Goal: Task Accomplishment & Management: Complete application form

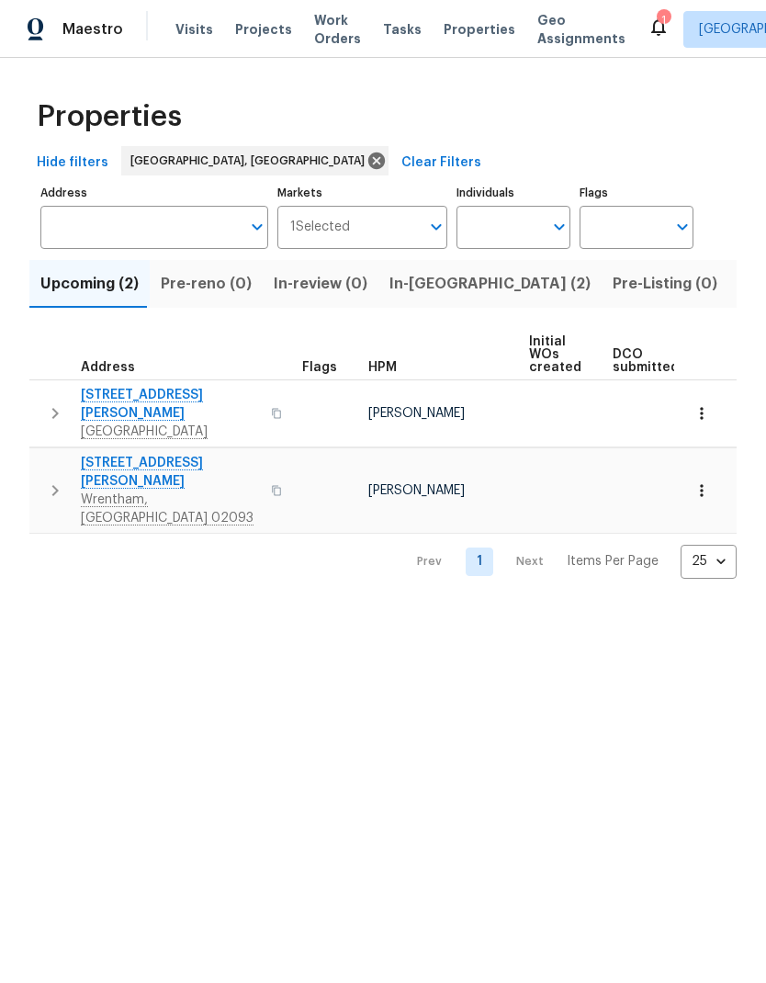
click at [740, 292] on span "Listed (14)" at bounding box center [778, 284] width 77 height 26
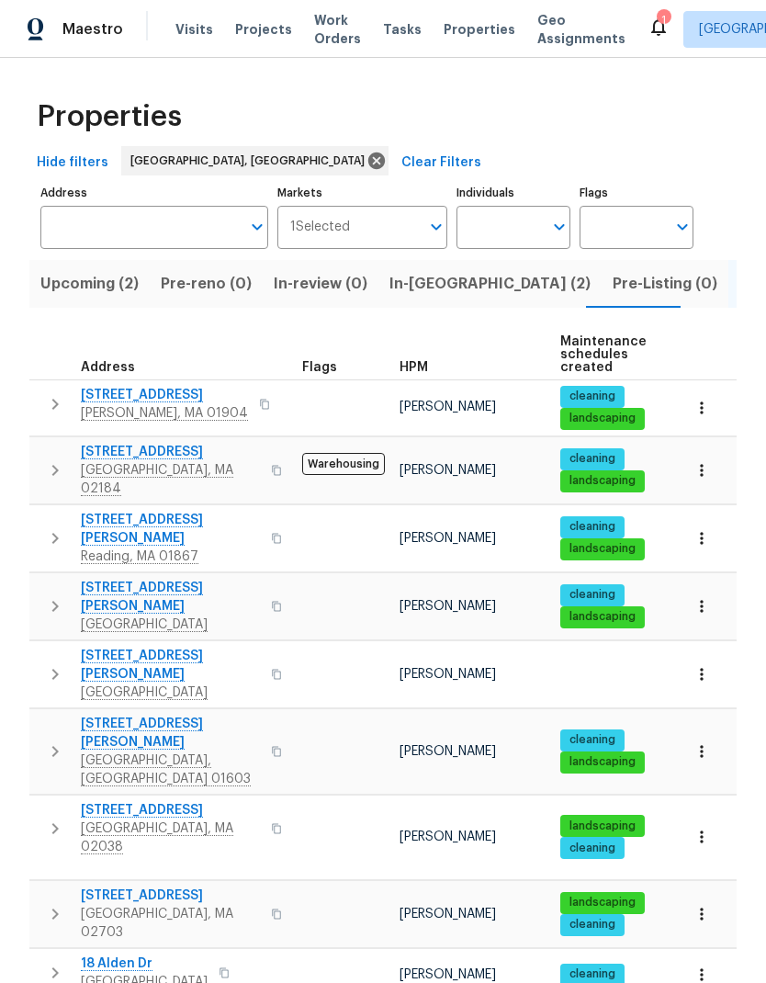
click at [152, 647] on span "337 Edgell Rd" at bounding box center [170, 665] width 179 height 37
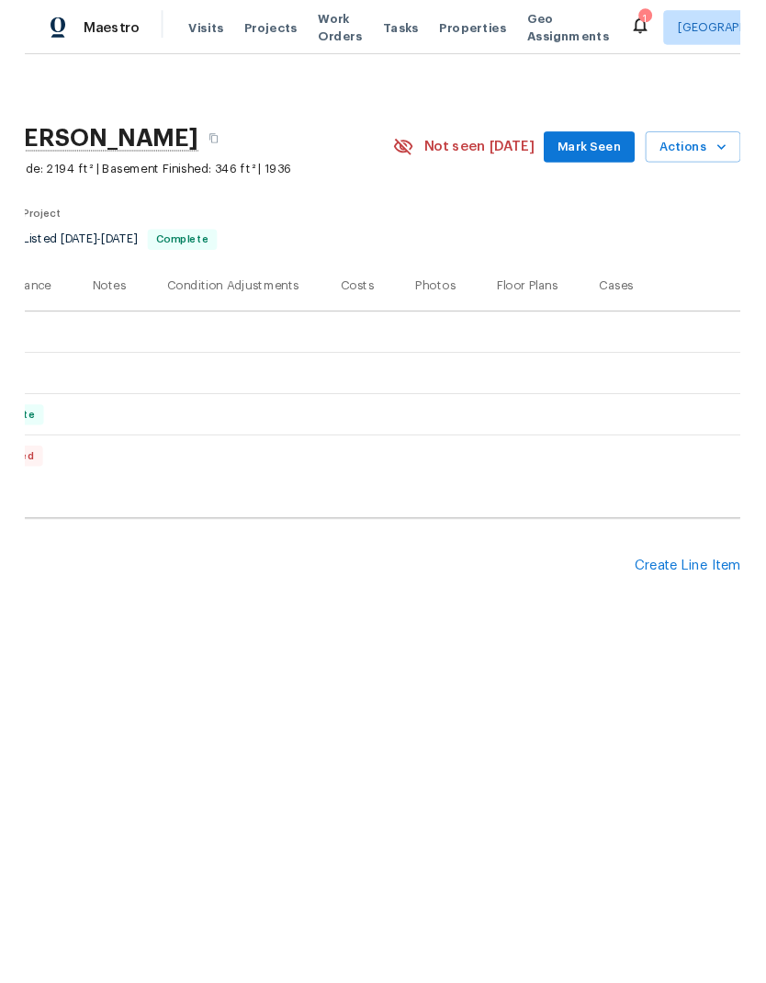
scroll to position [0, 272]
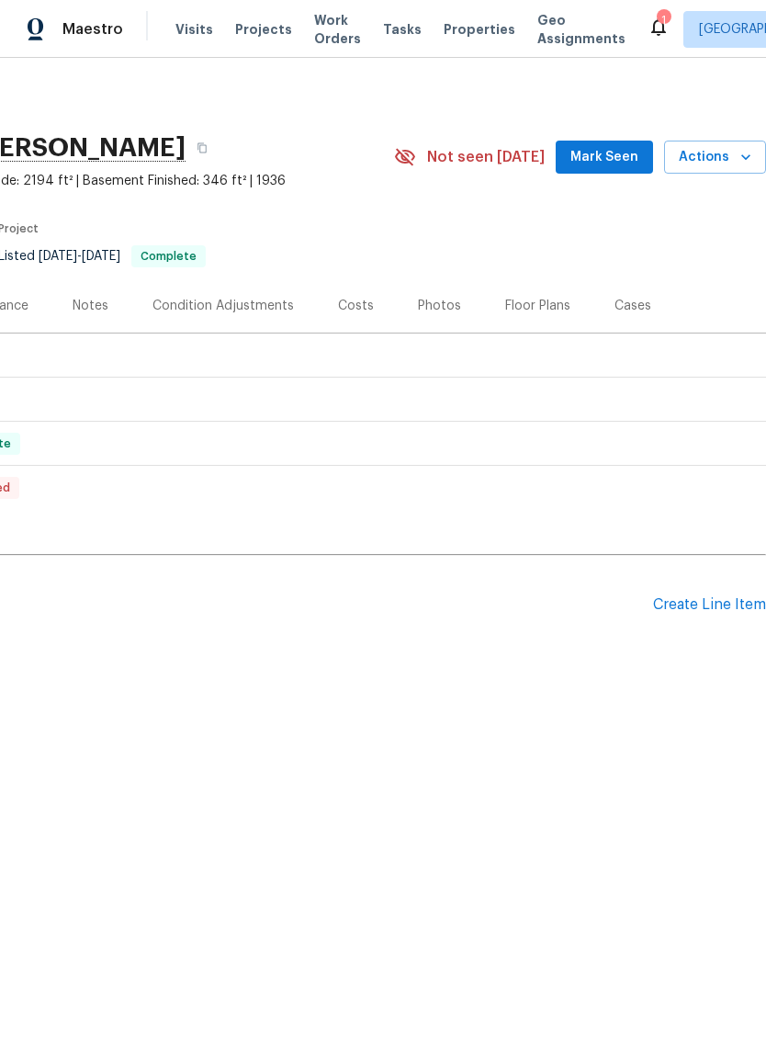
click at [737, 598] on div "Create Line Item" at bounding box center [709, 604] width 113 height 17
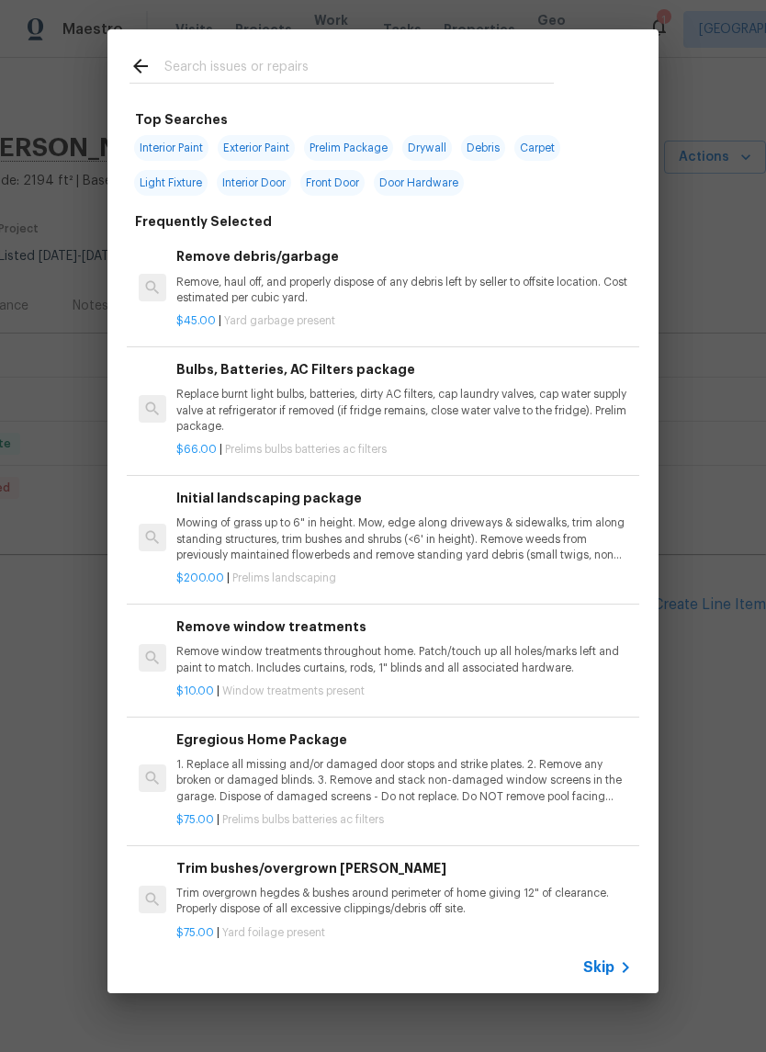
click at [302, 68] on input "text" at bounding box center [359, 69] width 390 height 28
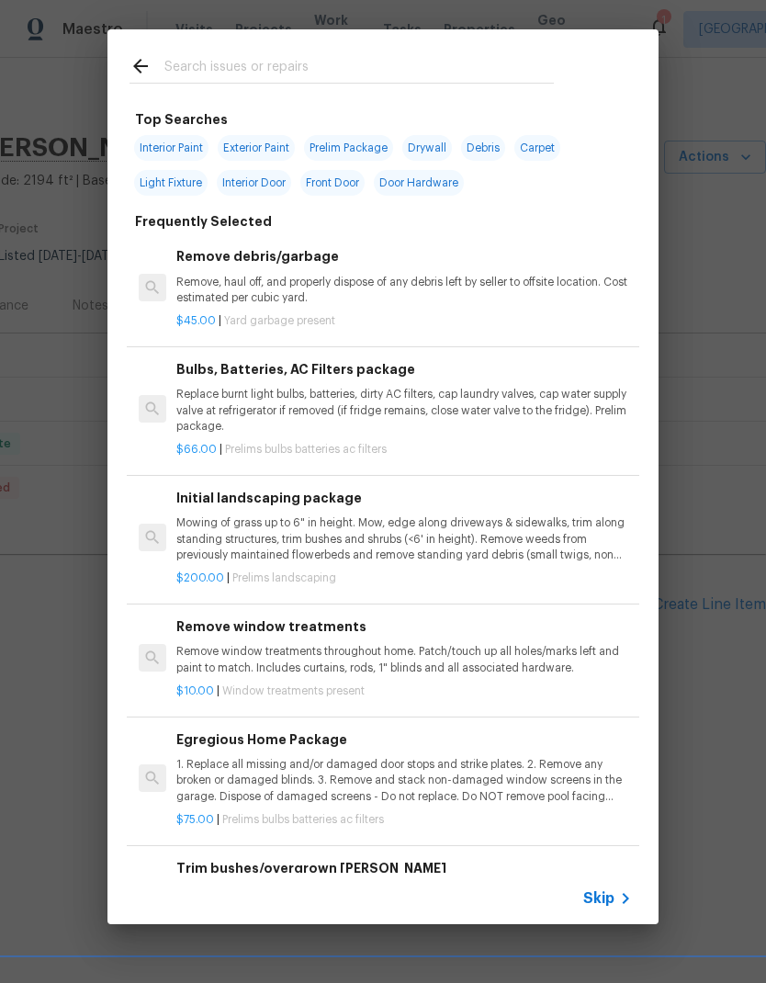
click at [405, 526] on p "Mowing of grass up to 6" in height. Mow, edge along driveways & sidewalks, trim…" at bounding box center [404, 538] width 456 height 47
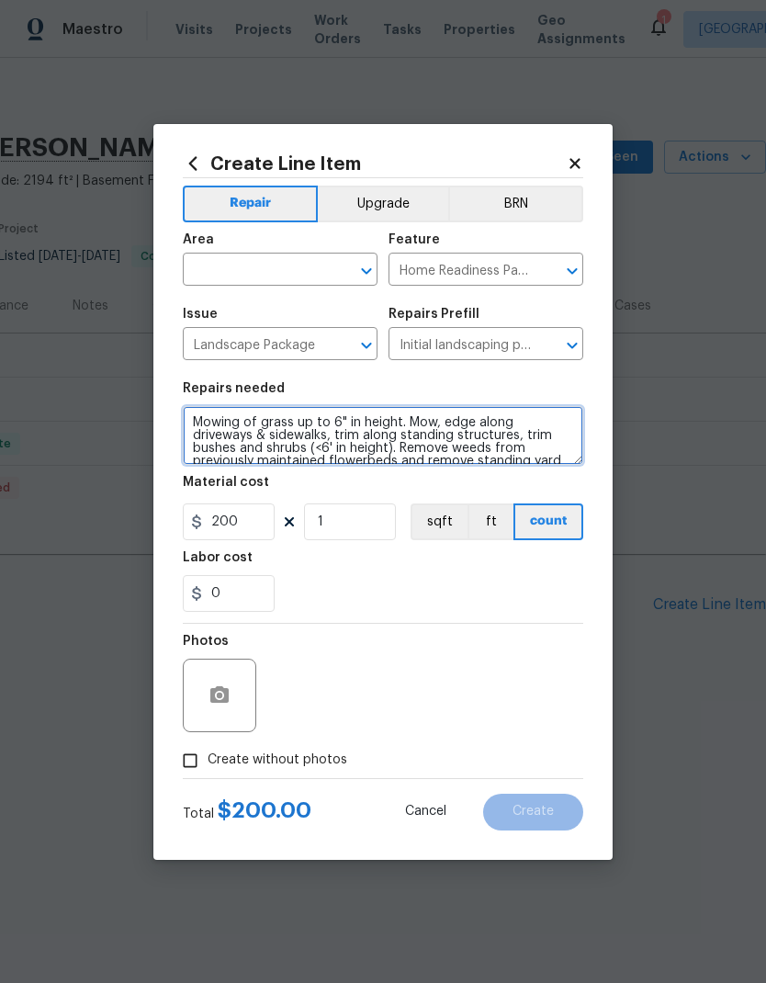
click at [187, 421] on textarea "Mowing of grass up to 6" in height. Mow, edge along driveways & sidewalks, trim…" at bounding box center [383, 435] width 401 height 59
click at [316, 424] on textarea "*please clean up pile of branches by the tree towards the end of the driveway*M…" at bounding box center [383, 435] width 401 height 59
click at [289, 423] on textarea "*please clean up pile of branches by the tree towards the end of the driveway*M…" at bounding box center [383, 435] width 401 height 59
click at [278, 443] on textarea "*please clean up pile of branches by the tree towards the end of the driveway*M…" at bounding box center [383, 435] width 401 height 59
type textarea "*please clean up pile of branches by the tree towards the end of the driveway a…"
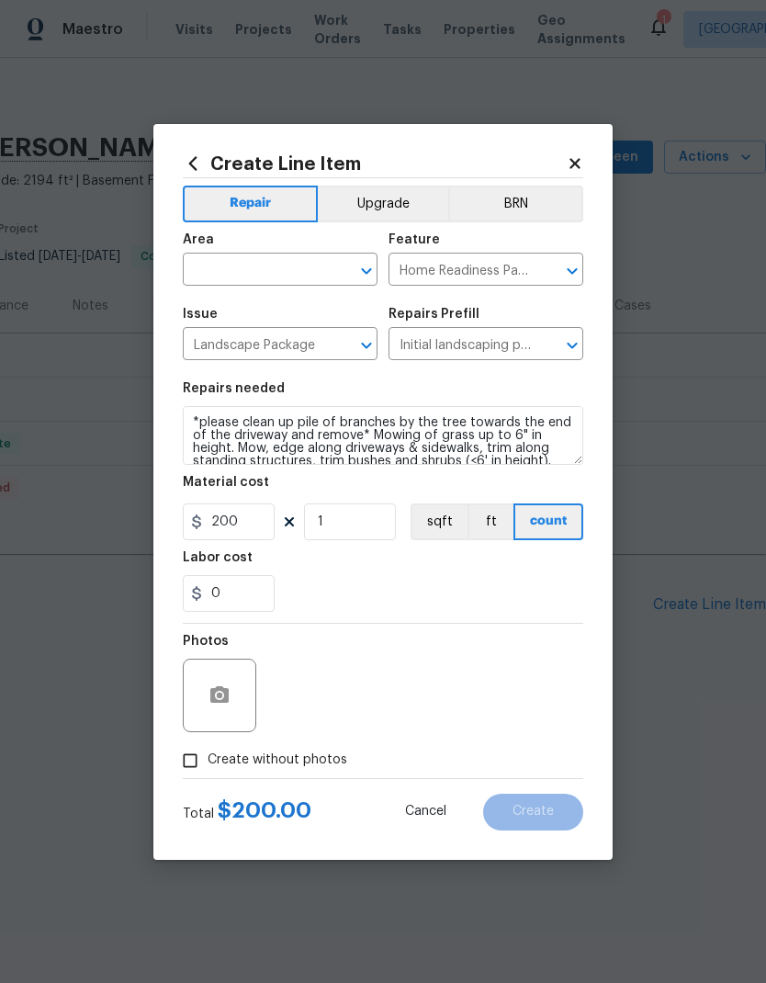
click at [280, 260] on input "text" at bounding box center [254, 271] width 143 height 28
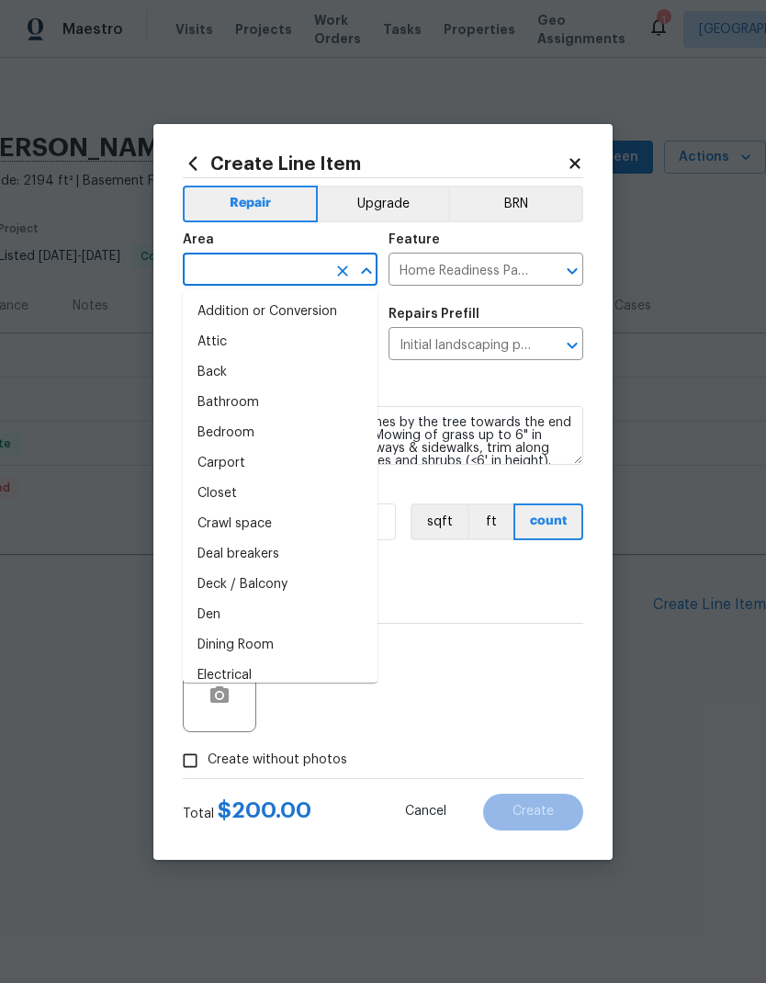
type input "i"
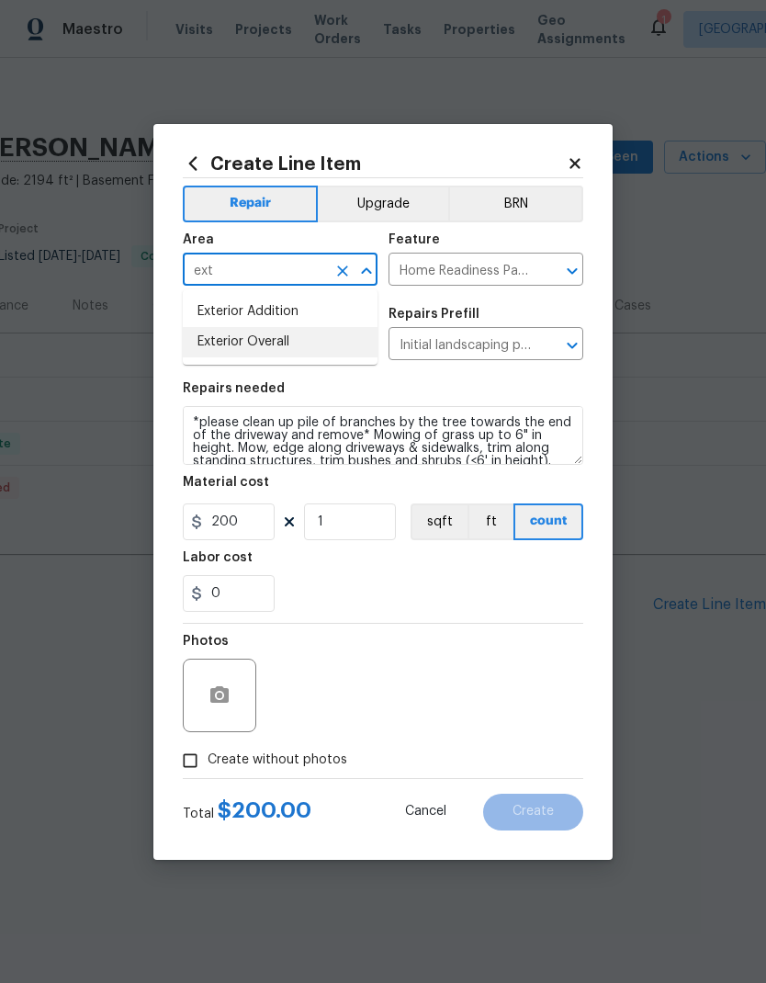
click at [277, 345] on li "Exterior Overall" at bounding box center [280, 342] width 195 height 30
type input "Exterior Overall"
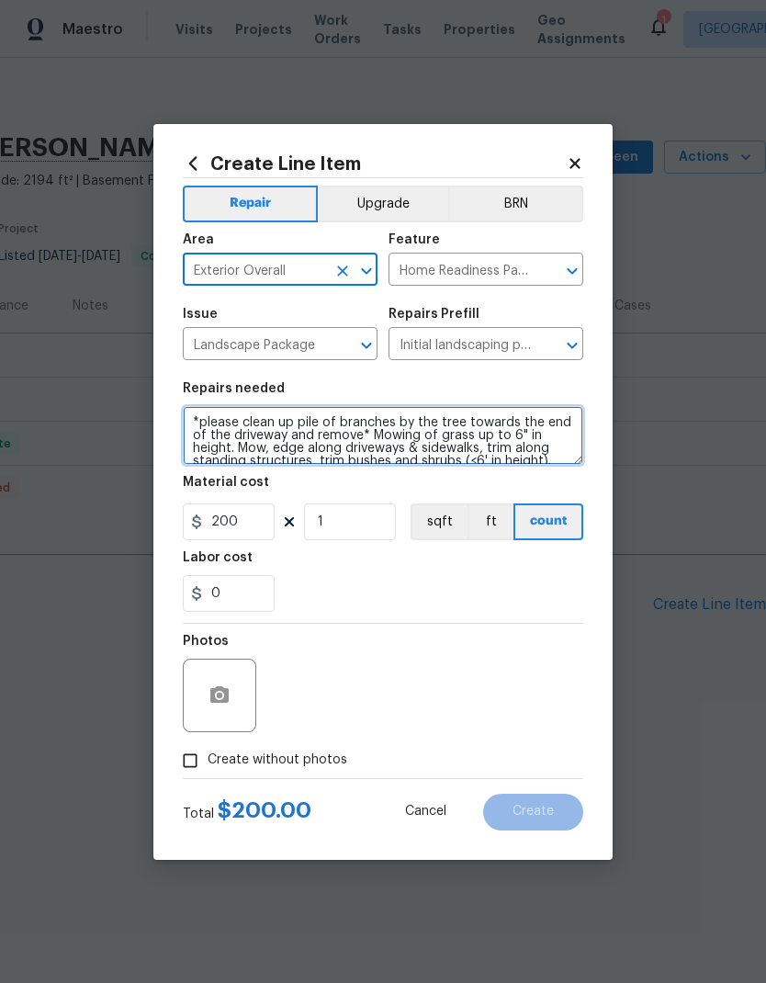
click at [244, 429] on textarea "*please clean up pile of branches by the tree towards the end of the driveway a…" at bounding box center [383, 435] width 401 height 59
type textarea "*please also clean up pile of branches by the tree towards the end of the drive…"
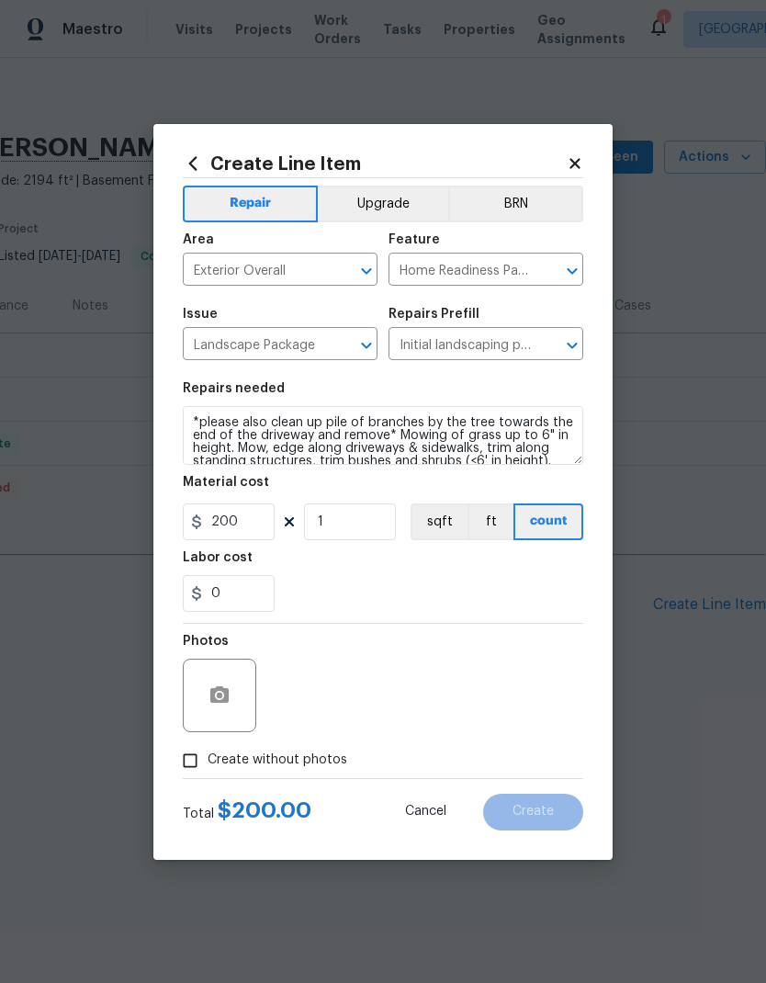
click at [359, 575] on div "Labor cost" at bounding box center [383, 563] width 401 height 24
click at [261, 516] on input "200" at bounding box center [229, 521] width 92 height 37
click at [391, 585] on div "0" at bounding box center [383, 593] width 401 height 37
click at [194, 763] on input "Create without photos" at bounding box center [190, 760] width 35 height 35
checkbox input "true"
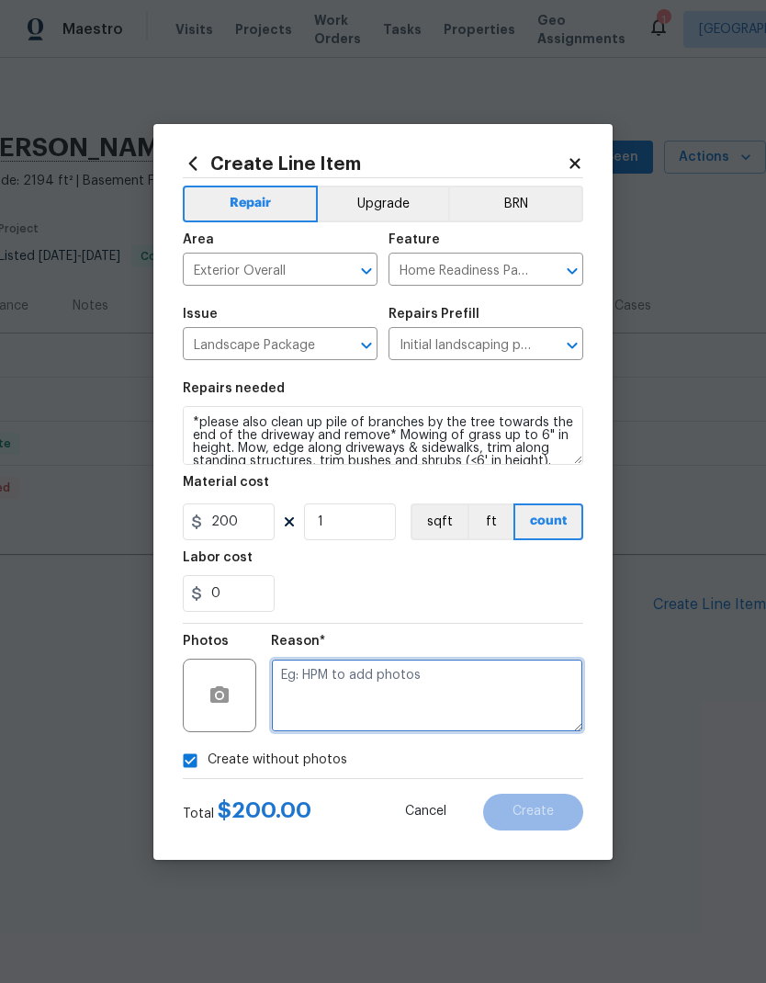
click at [393, 716] on textarea at bounding box center [427, 696] width 312 height 74
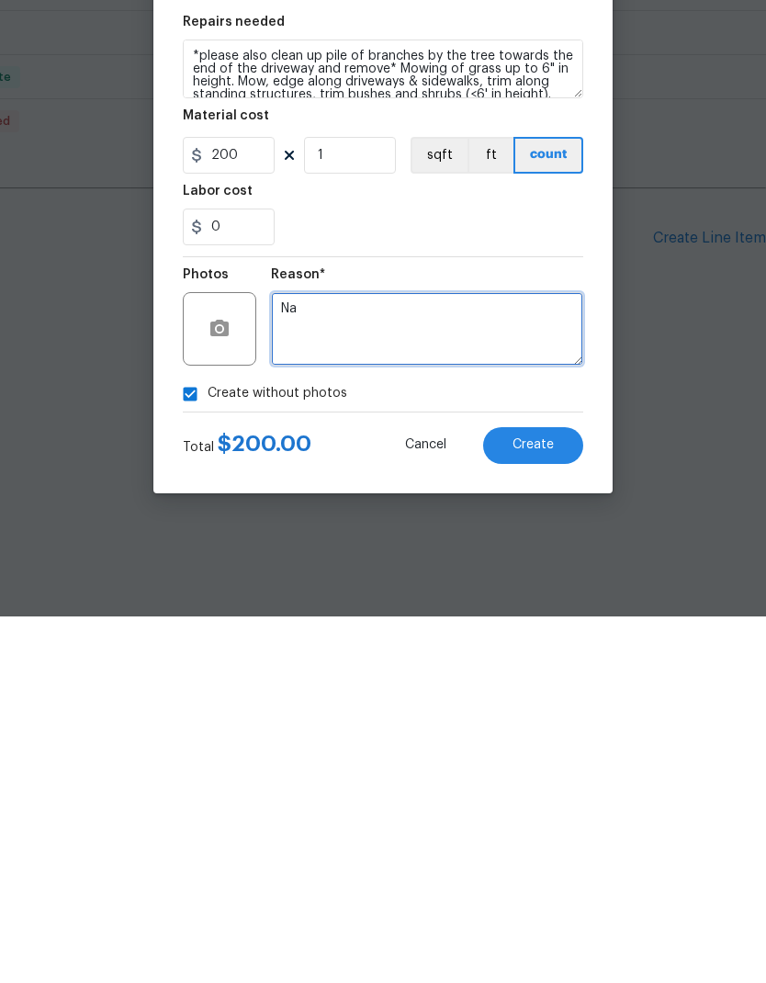
type textarea "Na"
click at [545, 805] on span "Create" at bounding box center [533, 812] width 41 height 14
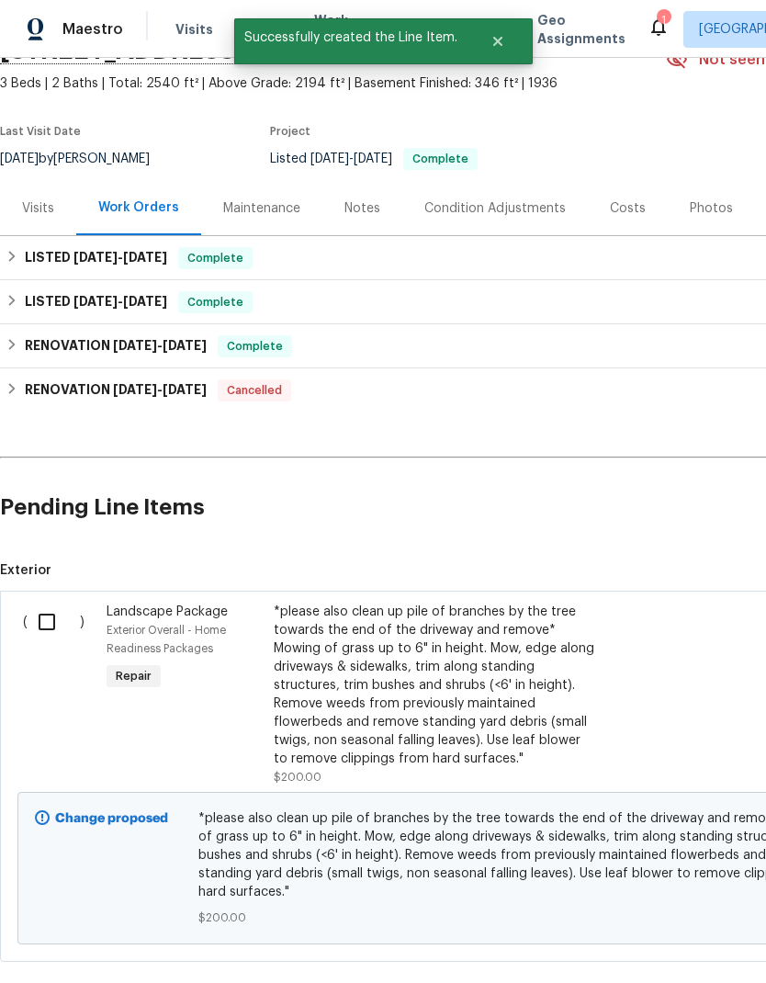
scroll to position [97, 0]
click at [620, 213] on div "Costs" at bounding box center [628, 208] width 36 height 18
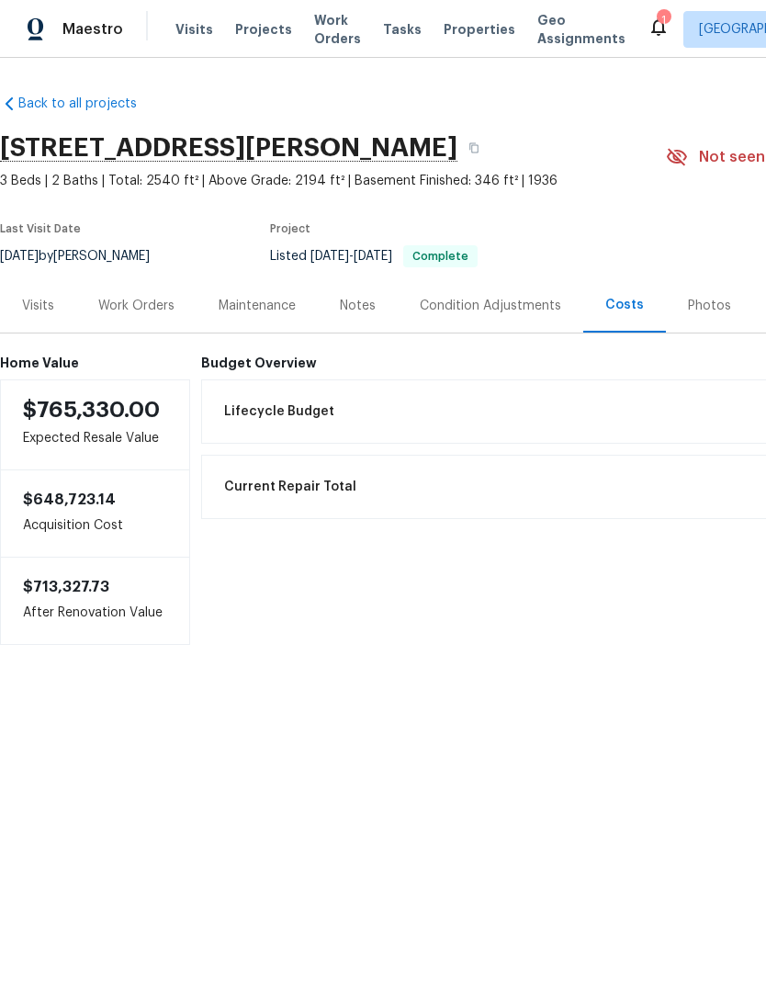
click at [492, 299] on div "Condition Adjustments" at bounding box center [490, 306] width 141 height 18
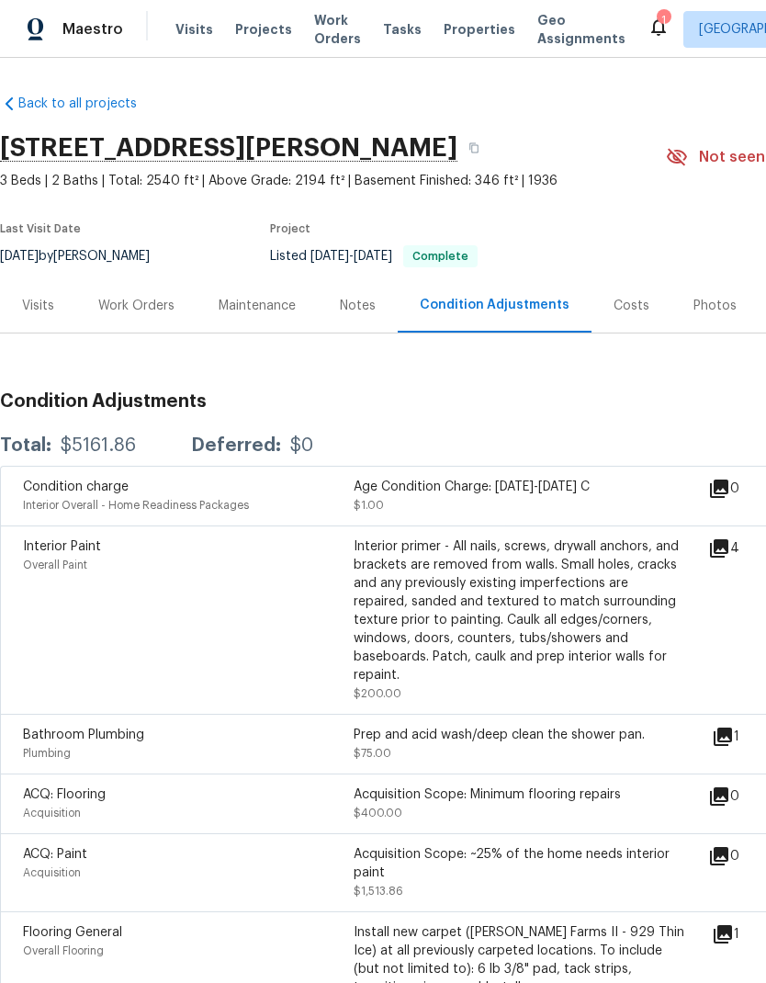
click at [268, 308] on div "Maintenance" at bounding box center [257, 306] width 77 height 18
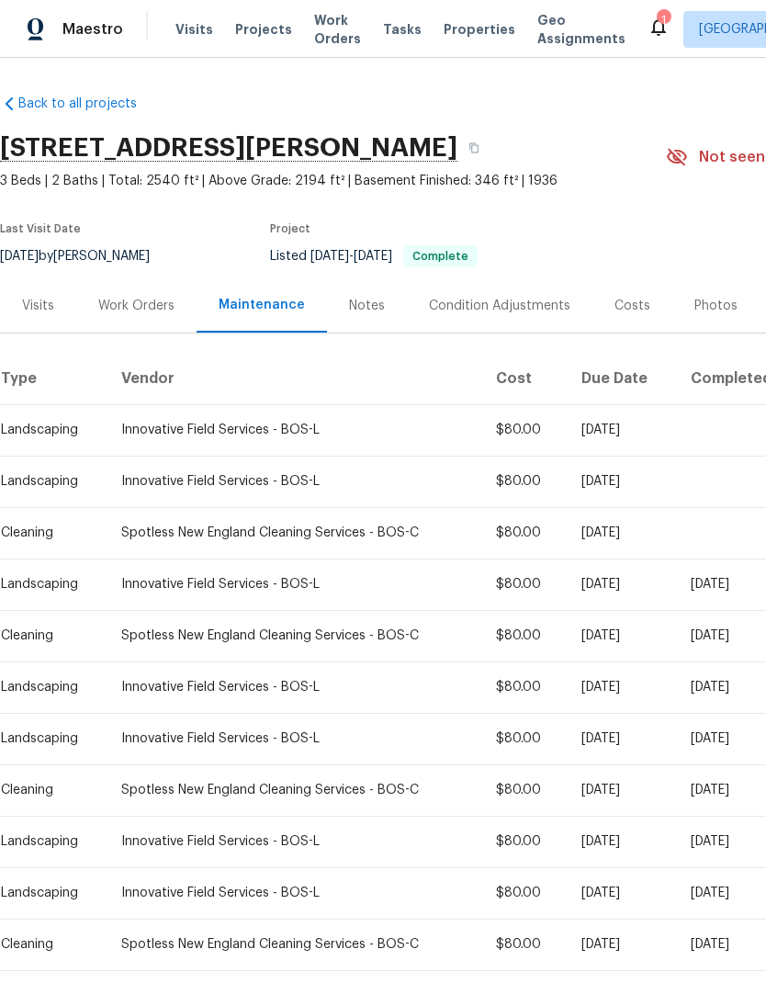
scroll to position [0, -1]
click at [130, 307] on div "Work Orders" at bounding box center [136, 306] width 76 height 18
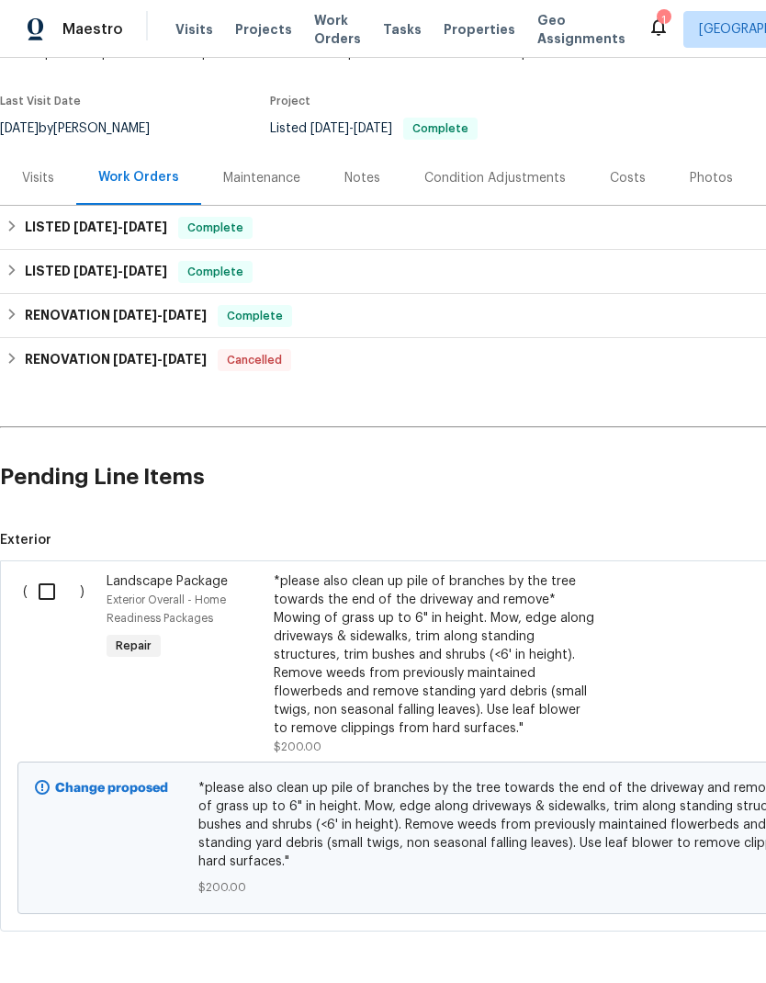
scroll to position [128, 0]
click at [50, 584] on input "checkbox" at bounding box center [54, 591] width 52 height 39
checkbox input "true"
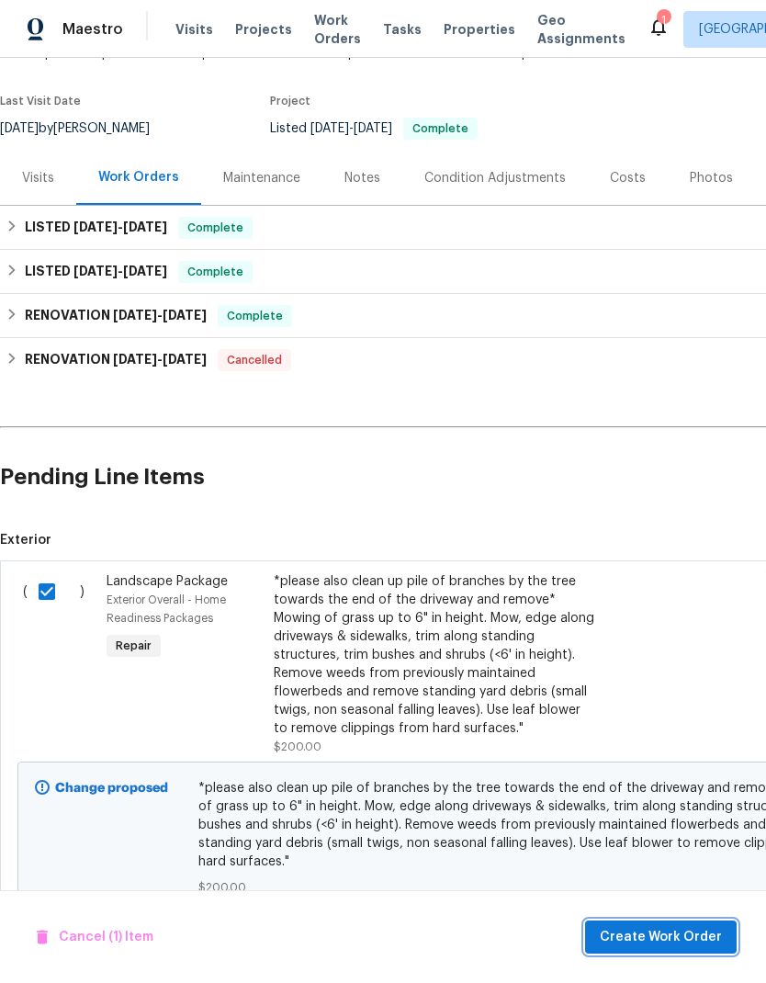
click at [702, 936] on span "Create Work Order" at bounding box center [661, 937] width 122 height 23
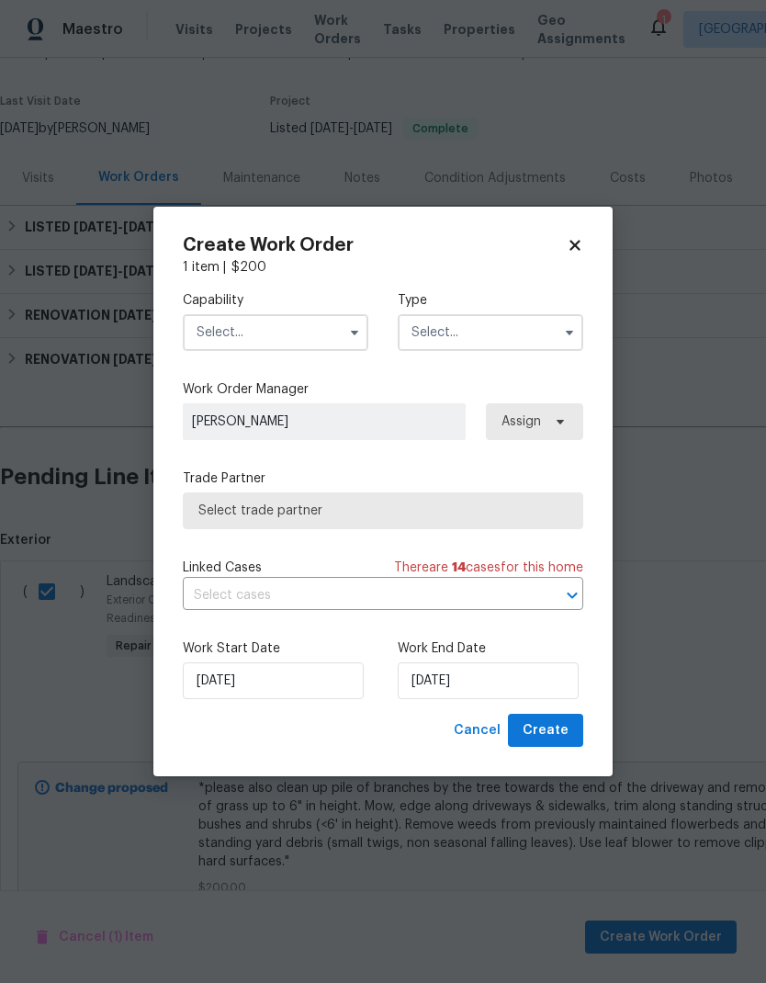
click at [297, 330] on input "text" at bounding box center [276, 332] width 186 height 37
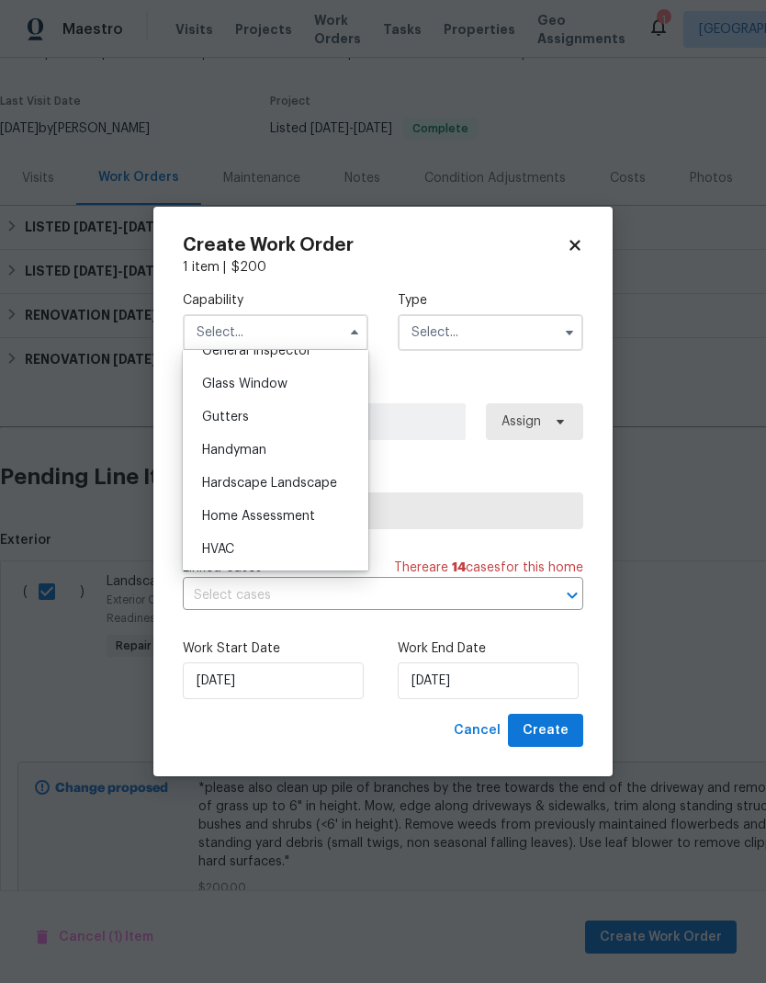
scroll to position [933, 0]
click at [311, 487] on span "Hardscape Landscape" at bounding box center [269, 481] width 135 height 13
type input "Hardscape Landscape"
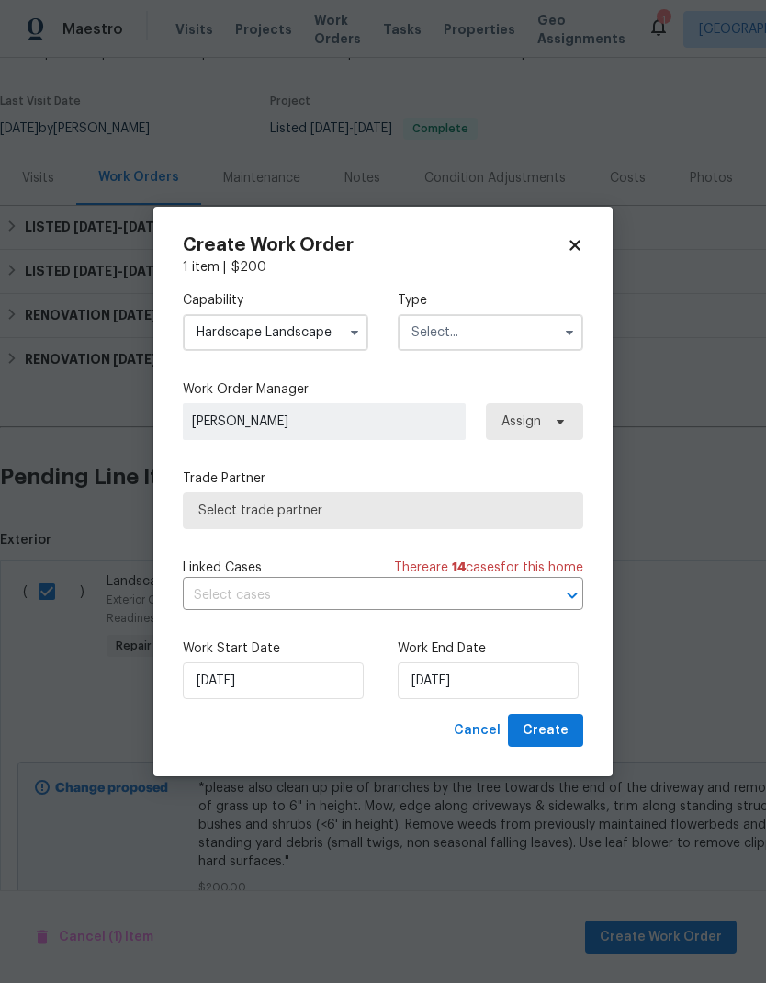
click at [481, 327] on input "text" at bounding box center [491, 332] width 186 height 37
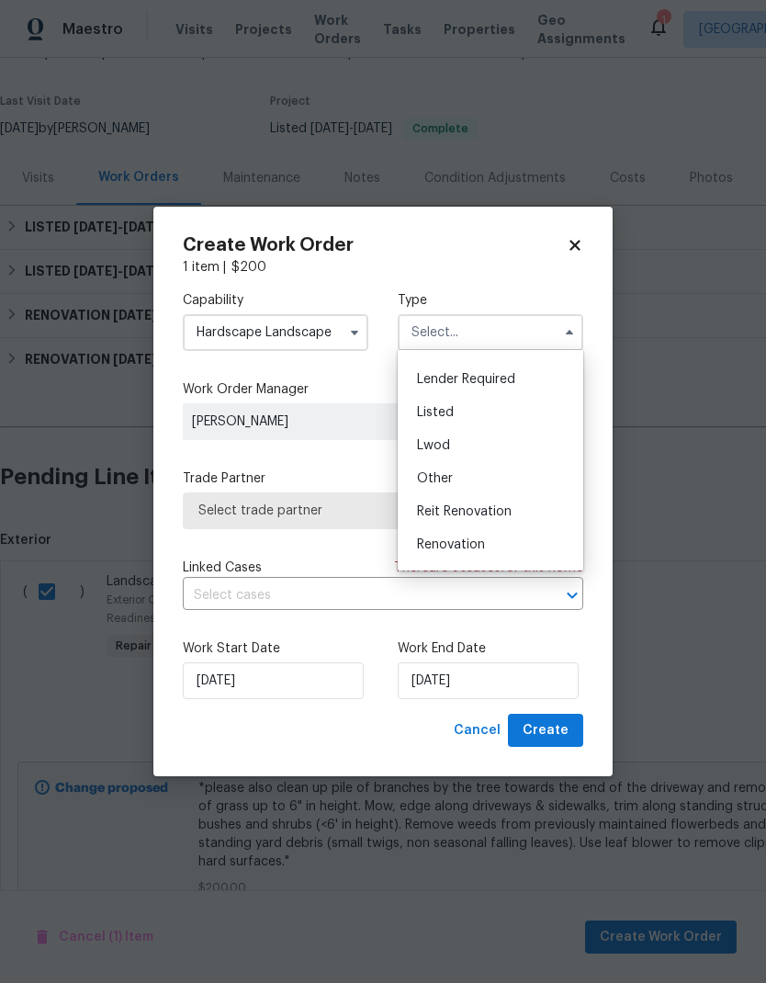
scroll to position [118, 0]
click at [505, 416] on div "Listed" at bounding box center [490, 418] width 176 height 33
type input "Listed"
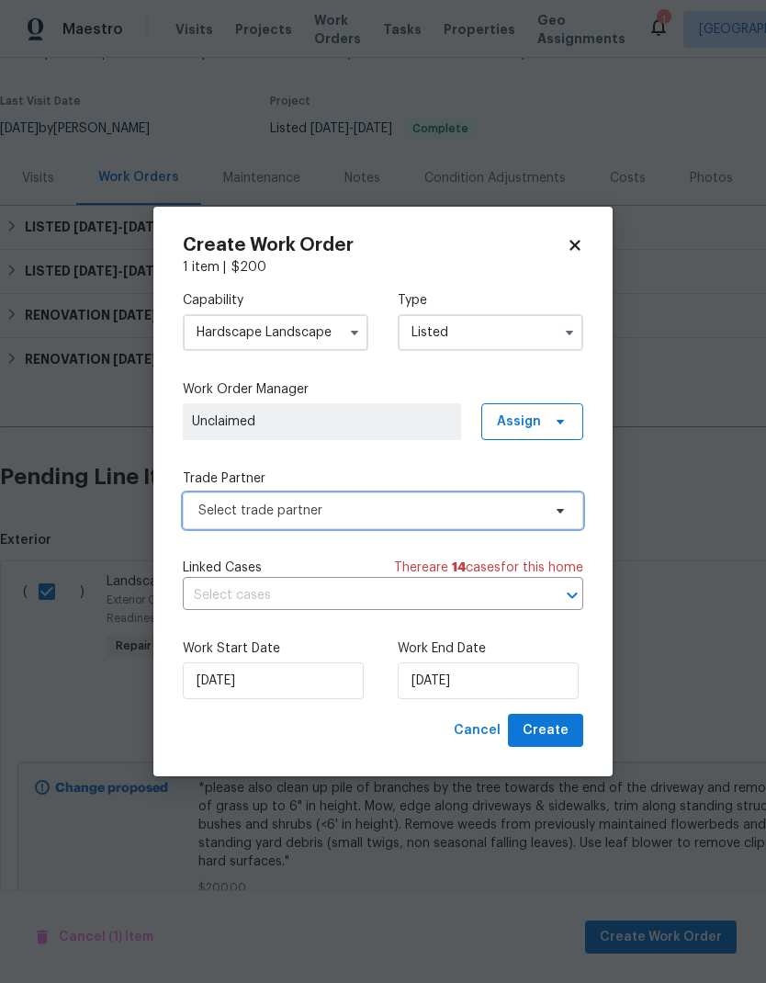
click at [340, 505] on span "Select trade partner" at bounding box center [369, 511] width 343 height 18
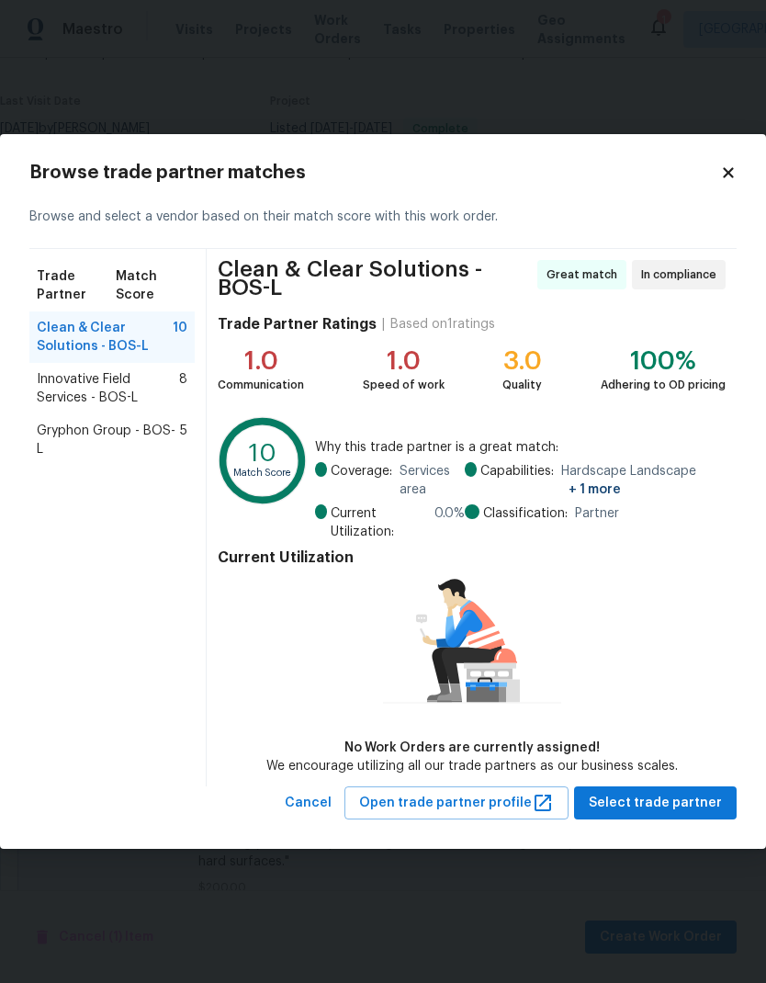
click at [100, 390] on span "Innovative Field Services - BOS-L" at bounding box center [108, 388] width 142 height 37
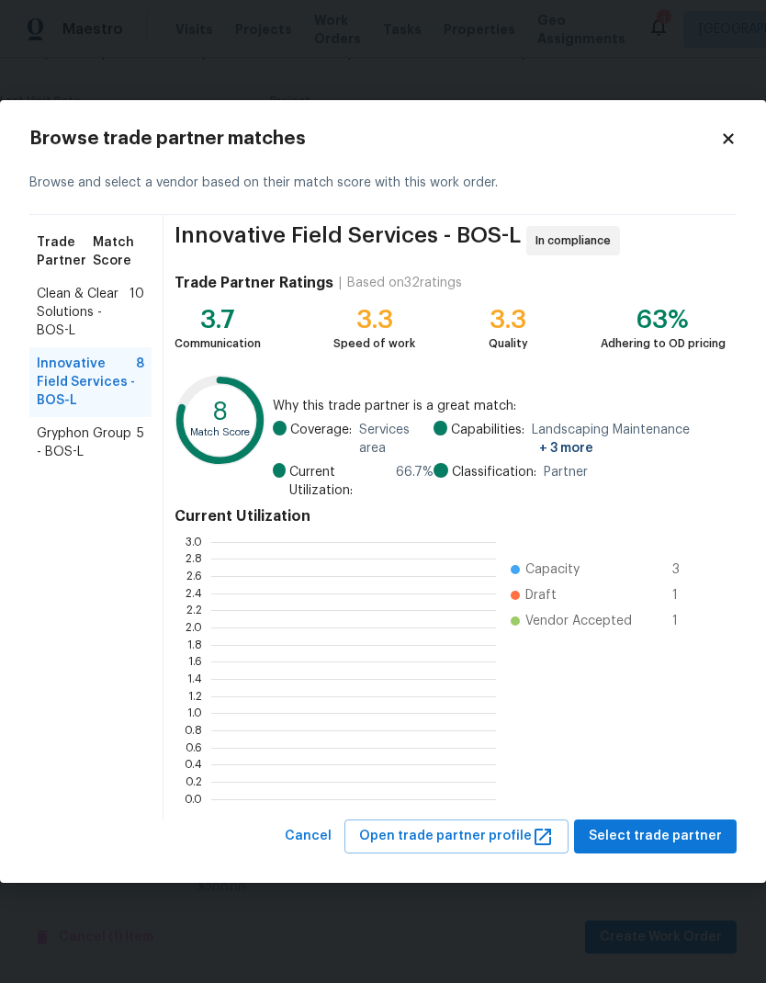
scroll to position [257, 285]
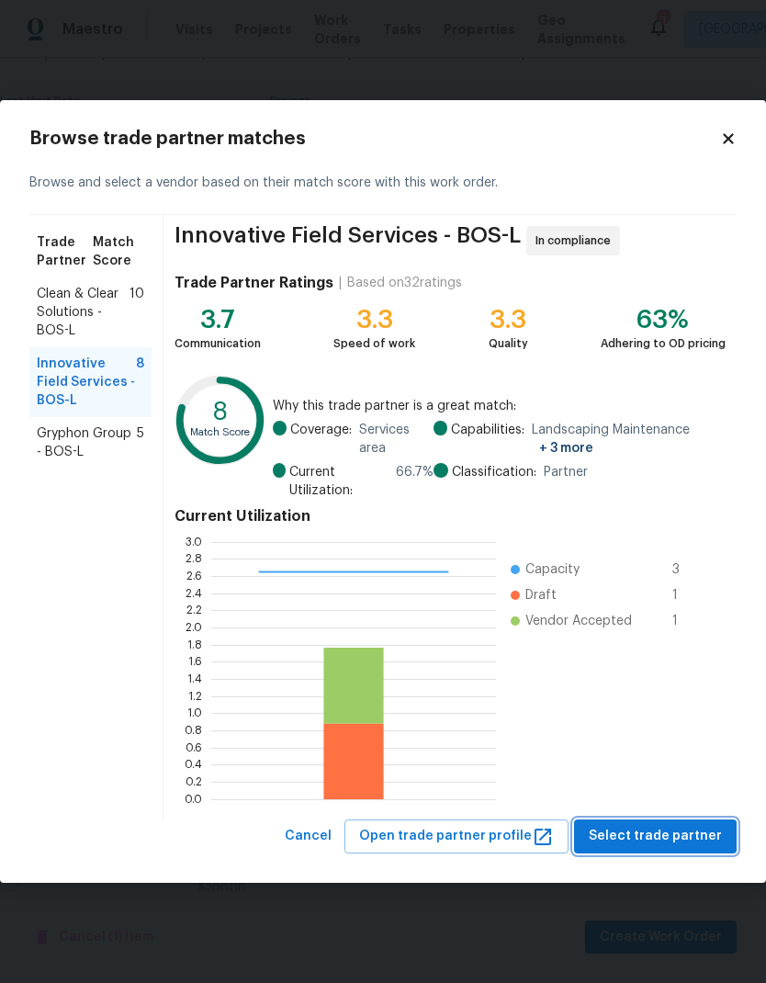
click at [673, 838] on span "Select trade partner" at bounding box center [655, 836] width 133 height 23
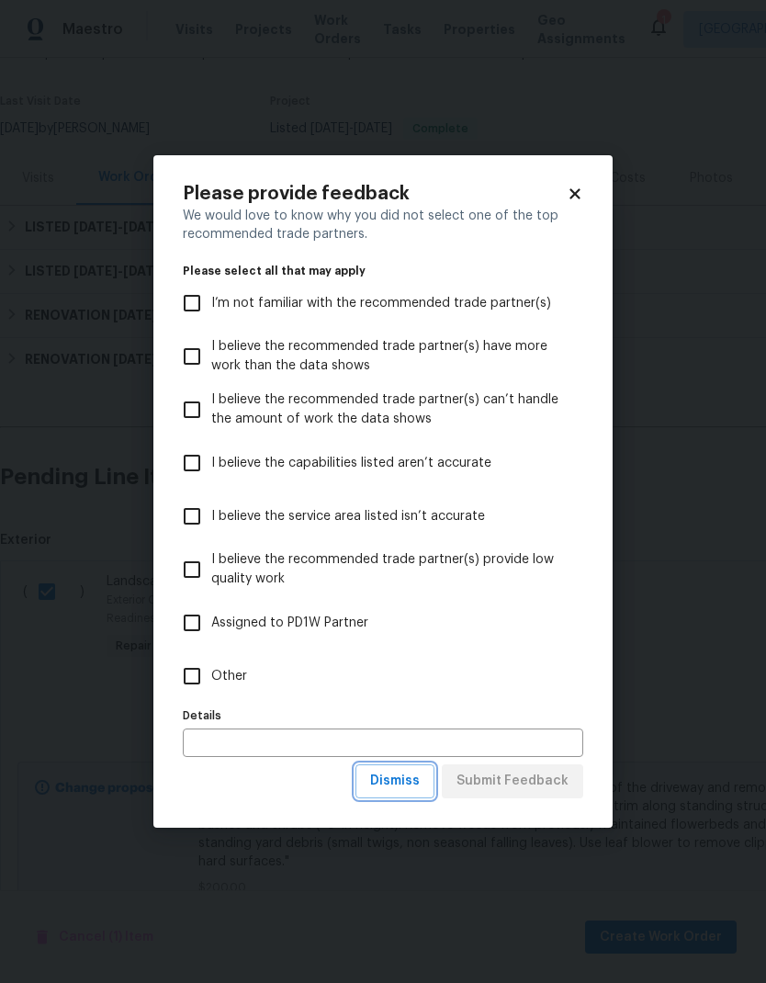
click at [402, 788] on span "Dismiss" at bounding box center [395, 781] width 50 height 23
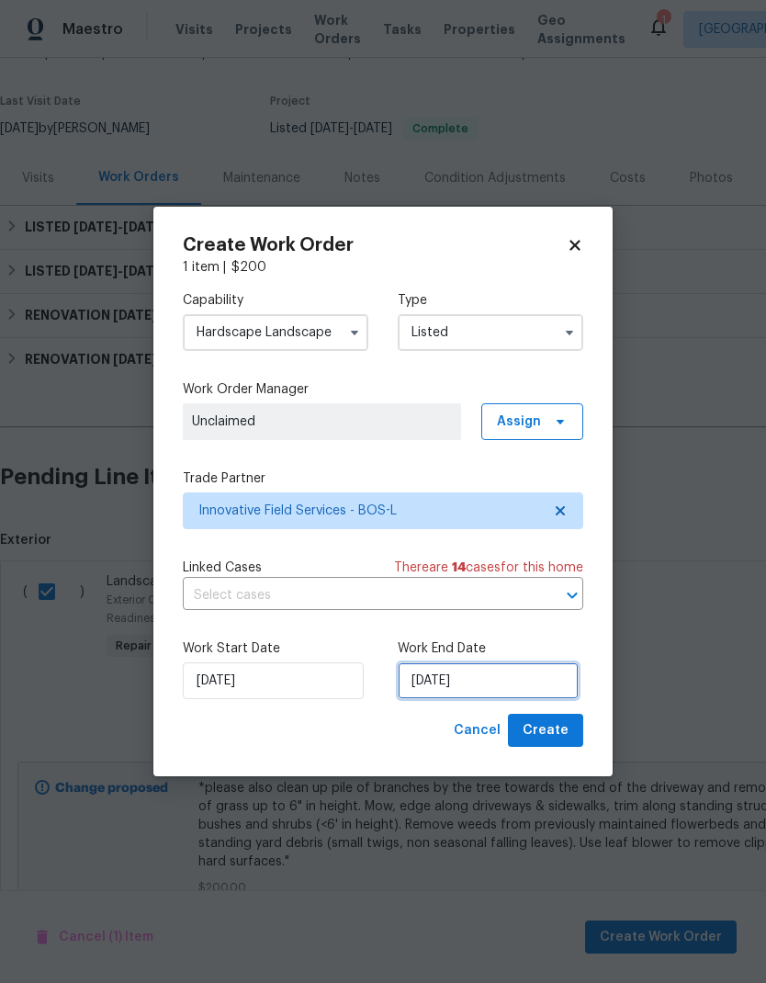
click at [474, 687] on input "[DATE]" at bounding box center [488, 680] width 181 height 37
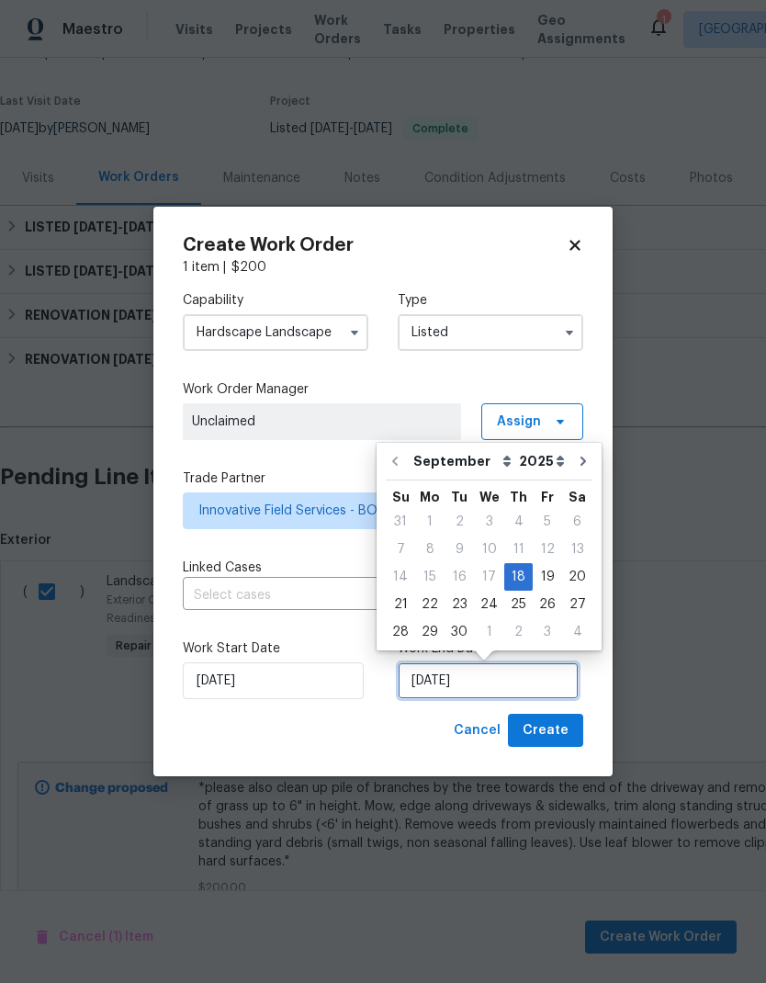
scroll to position [7, 0]
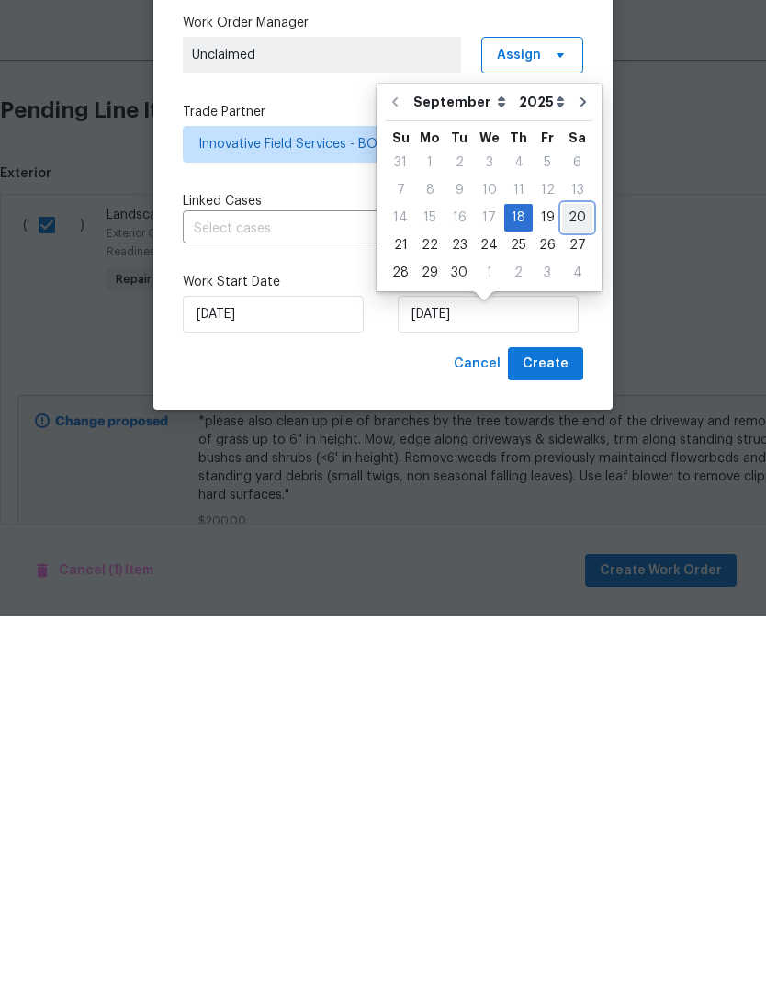
click at [572, 571] on div "20" at bounding box center [577, 584] width 30 height 26
type input "[DATE]"
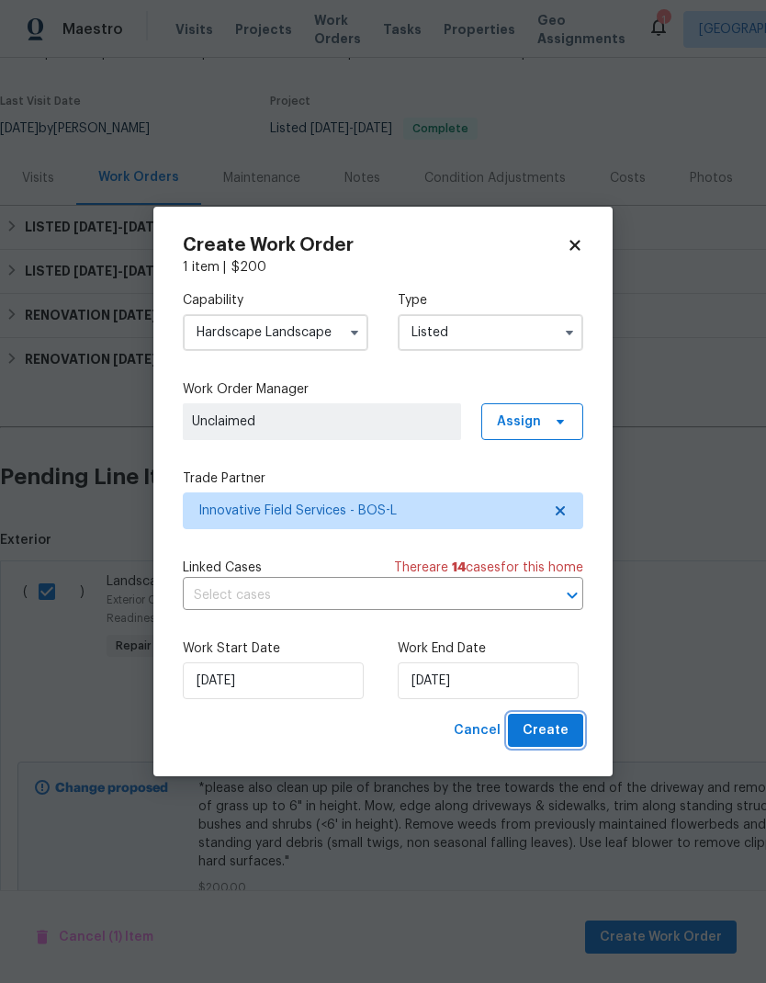
click at [562, 736] on span "Create" at bounding box center [546, 730] width 46 height 23
checkbox input "false"
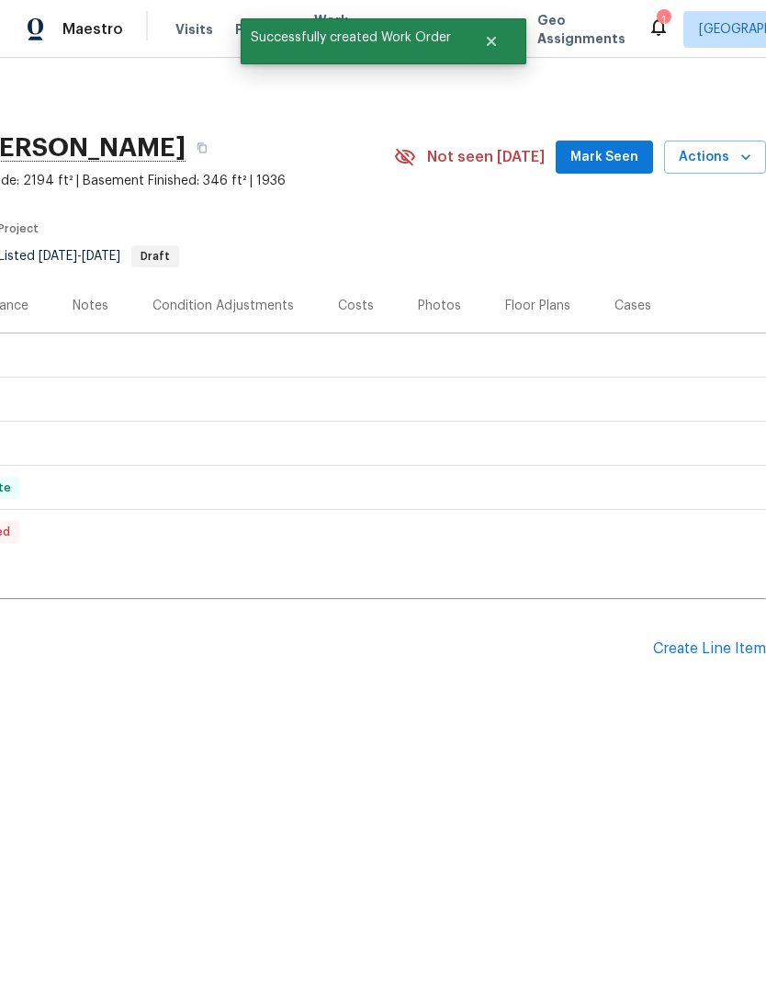
scroll to position [0, 272]
click at [710, 650] on div "Create Line Item" at bounding box center [709, 648] width 113 height 17
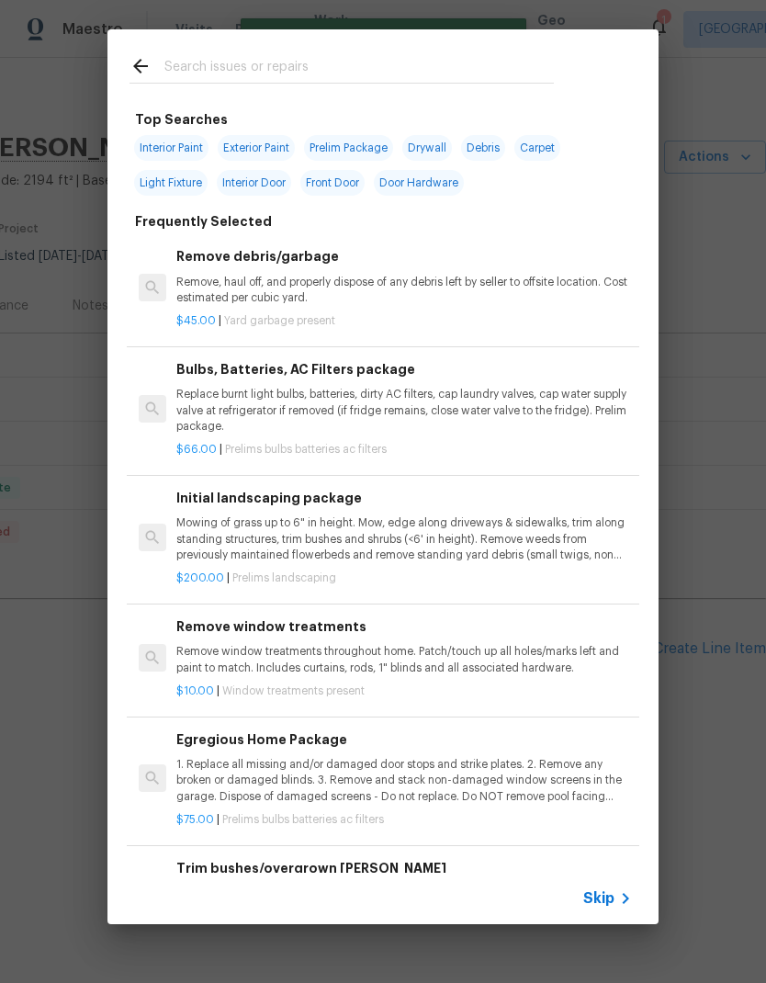
click at [317, 59] on input "text" at bounding box center [359, 69] width 390 height 28
type input "Clean"
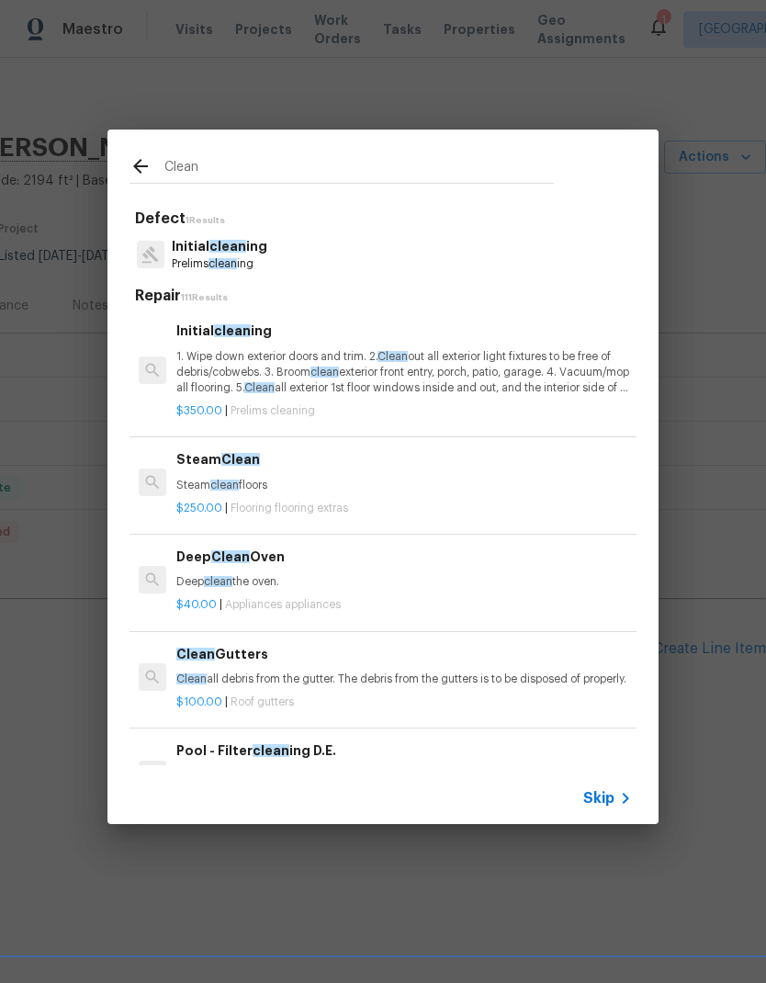
click at [458, 379] on p "1. Wipe down exterior doors and trim. 2. Clean out all exterior light fixtures …" at bounding box center [404, 372] width 456 height 47
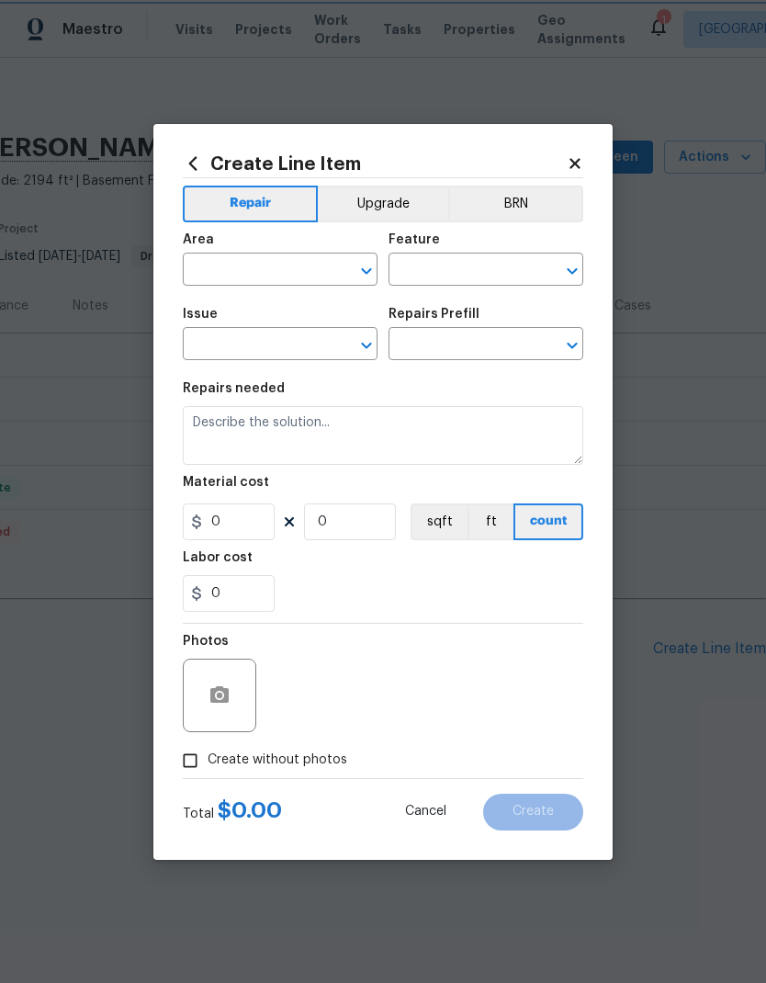
type input "Home Readiness Packages"
type input "Initial cleaning"
type textarea "1. Wipe down exterior doors and trim. 2. Clean out all exterior light fixtures …"
type input "1"
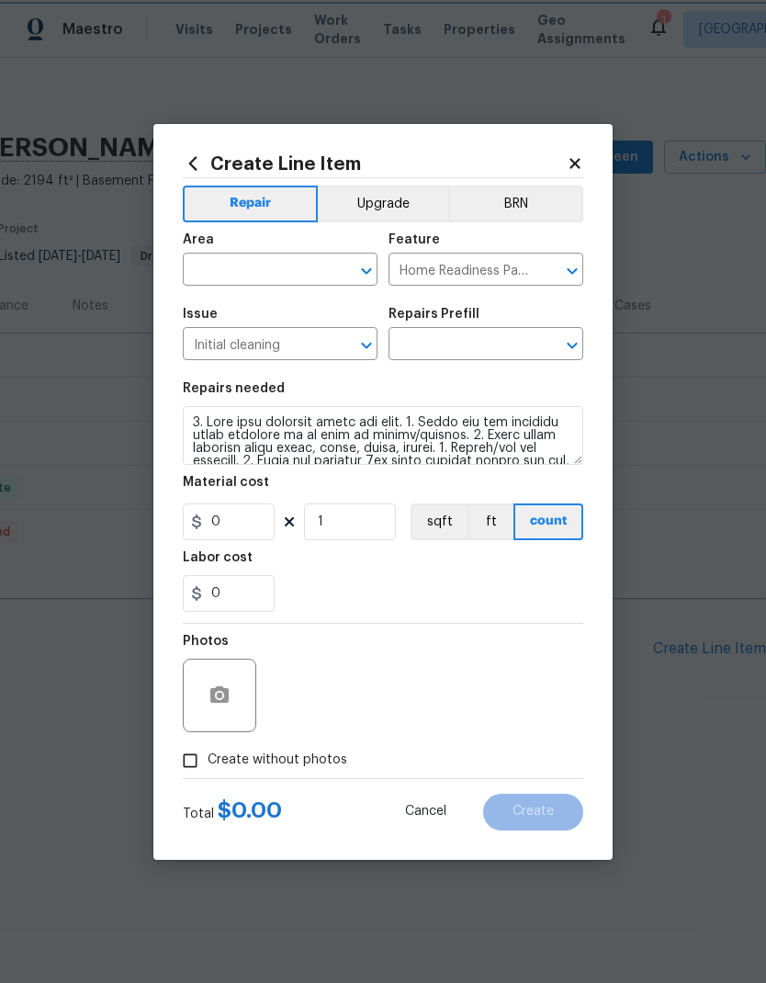
type input "Initial cleaning $350.00"
type input "350"
click at [457, 332] on div "Repairs Prefill" at bounding box center [486, 320] width 195 height 24
click at [277, 260] on input "text" at bounding box center [254, 271] width 143 height 28
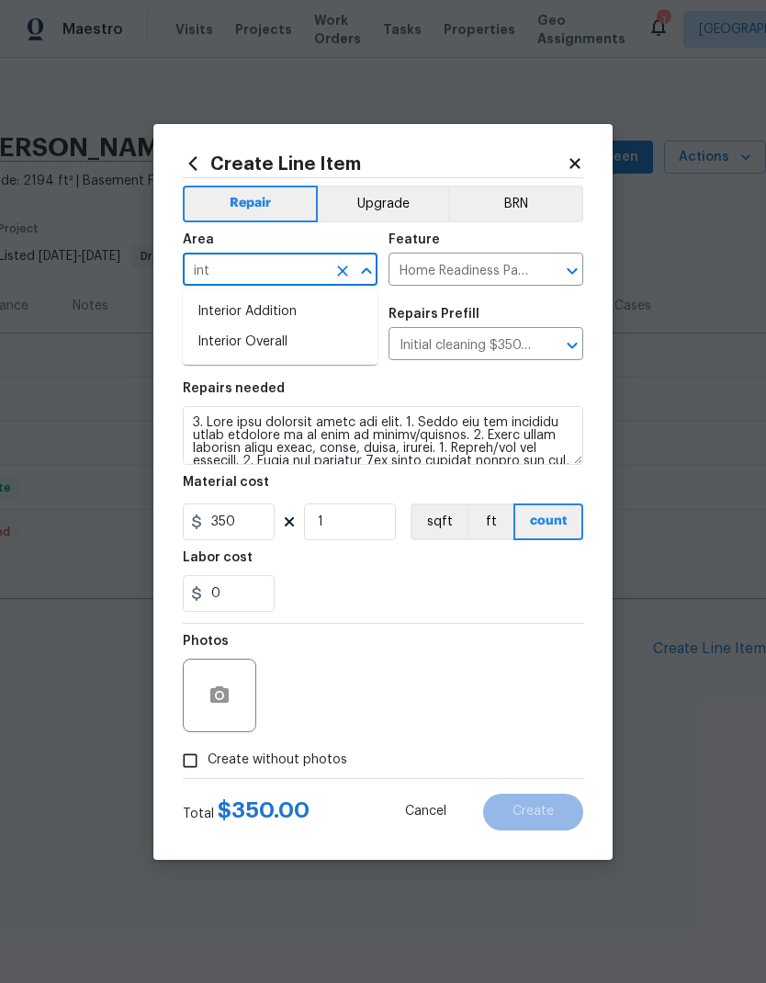
click at [277, 351] on li "Interior Overall" at bounding box center [280, 342] width 195 height 30
type input "Interior Overall"
click at [348, 574] on div "Labor cost" at bounding box center [383, 563] width 401 height 24
click at [193, 769] on input "Create without photos" at bounding box center [190, 760] width 35 height 35
checkbox input "true"
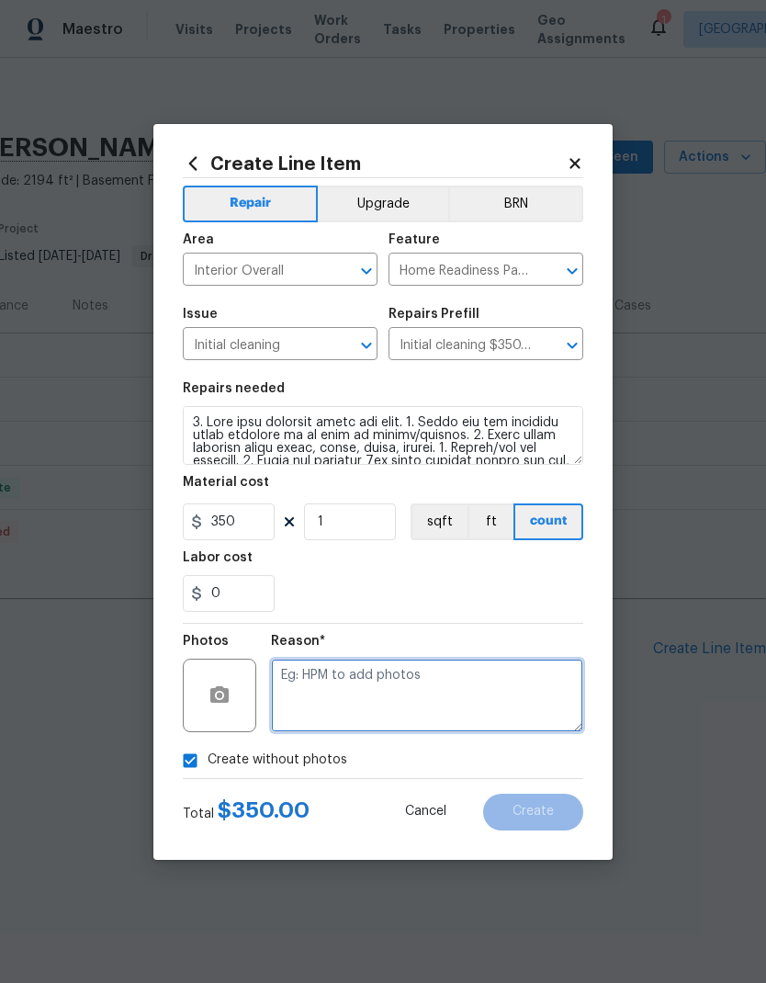
click at [365, 696] on textarea at bounding box center [427, 696] width 312 height 74
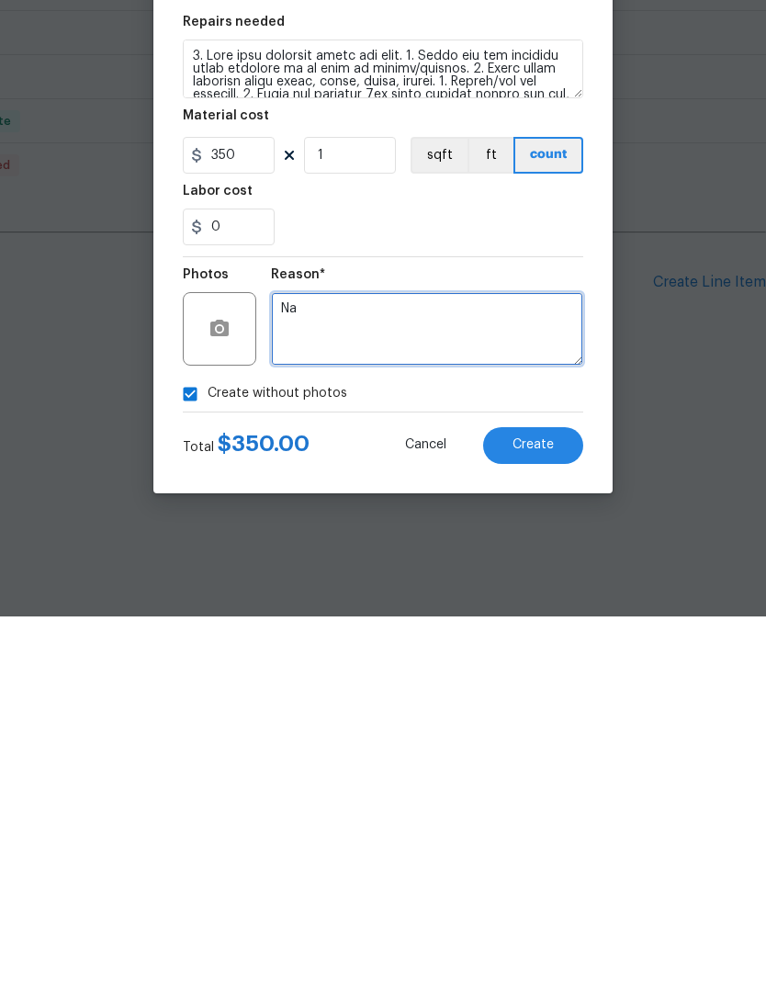
type textarea "Na"
click at [540, 805] on span "Create" at bounding box center [533, 812] width 41 height 14
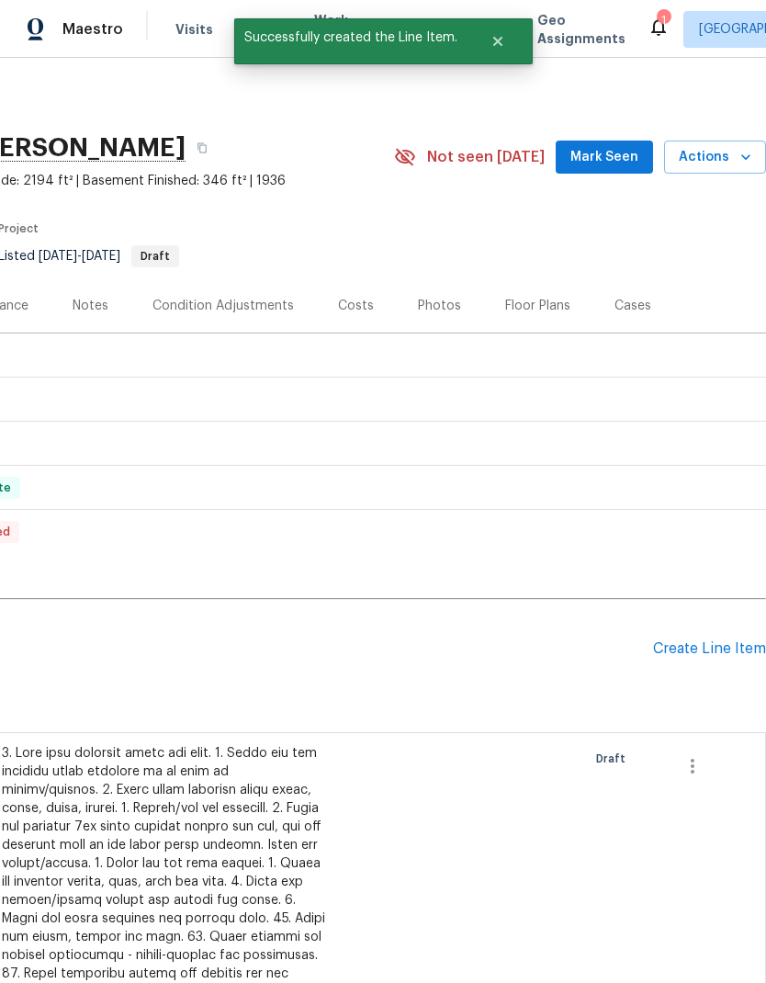
click at [457, 659] on h2 "Pending Line Items" at bounding box center [190, 648] width 925 height 85
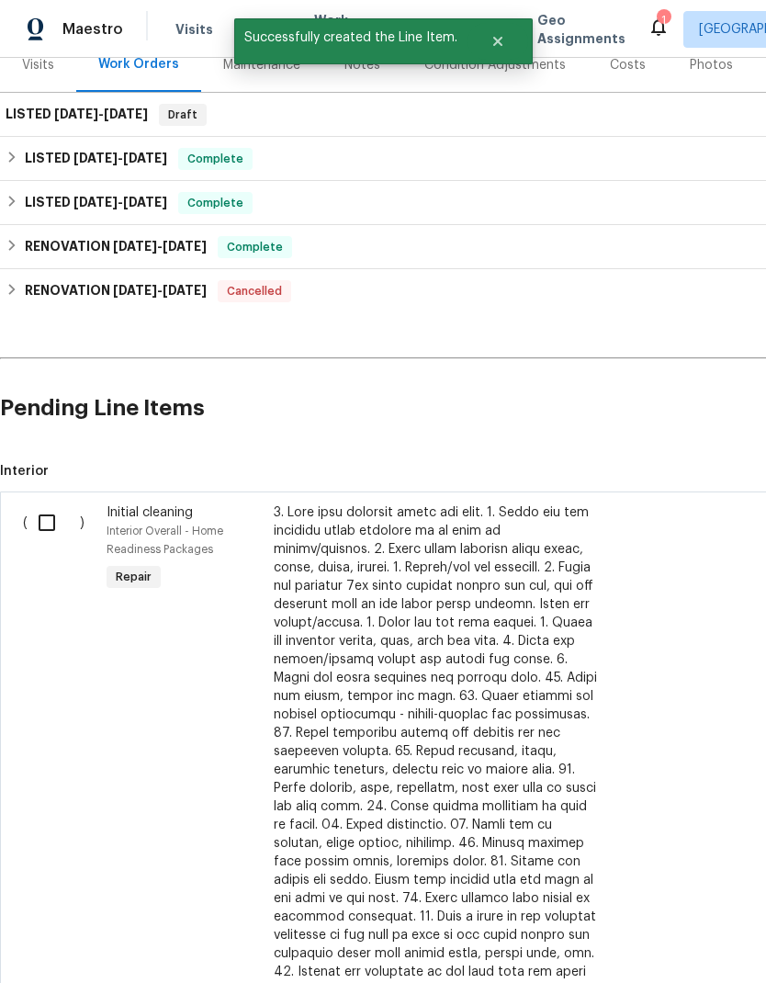
scroll to position [241, 0]
click at [43, 519] on input "checkbox" at bounding box center [54, 522] width 52 height 39
checkbox input "true"
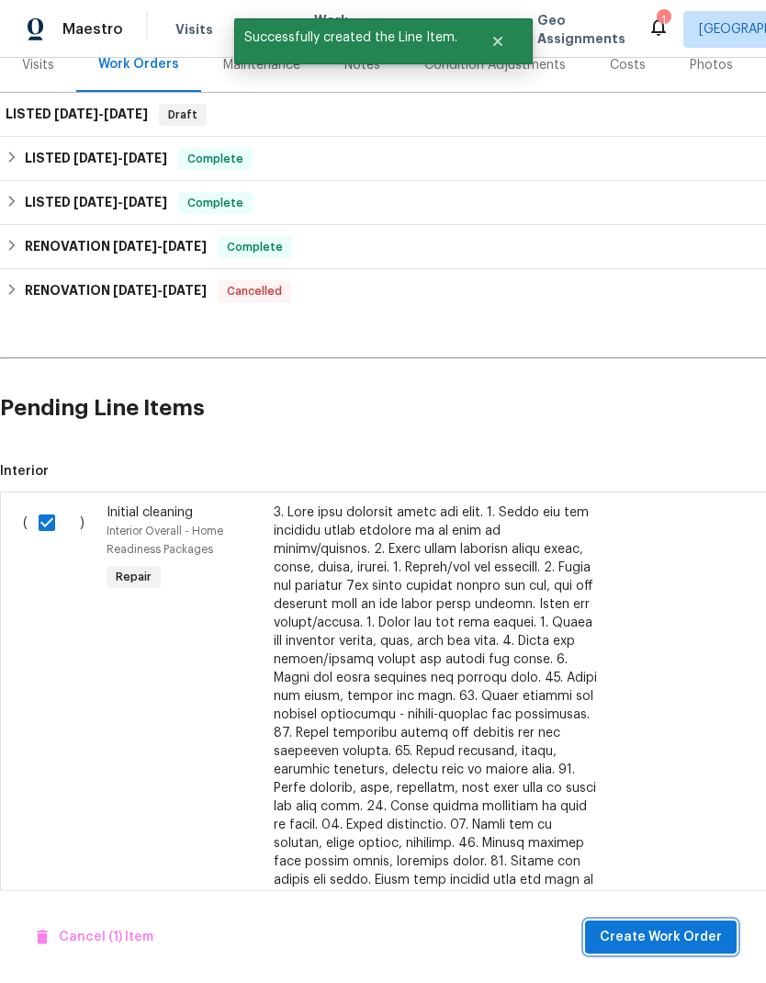
click at [686, 933] on span "Create Work Order" at bounding box center [661, 937] width 122 height 23
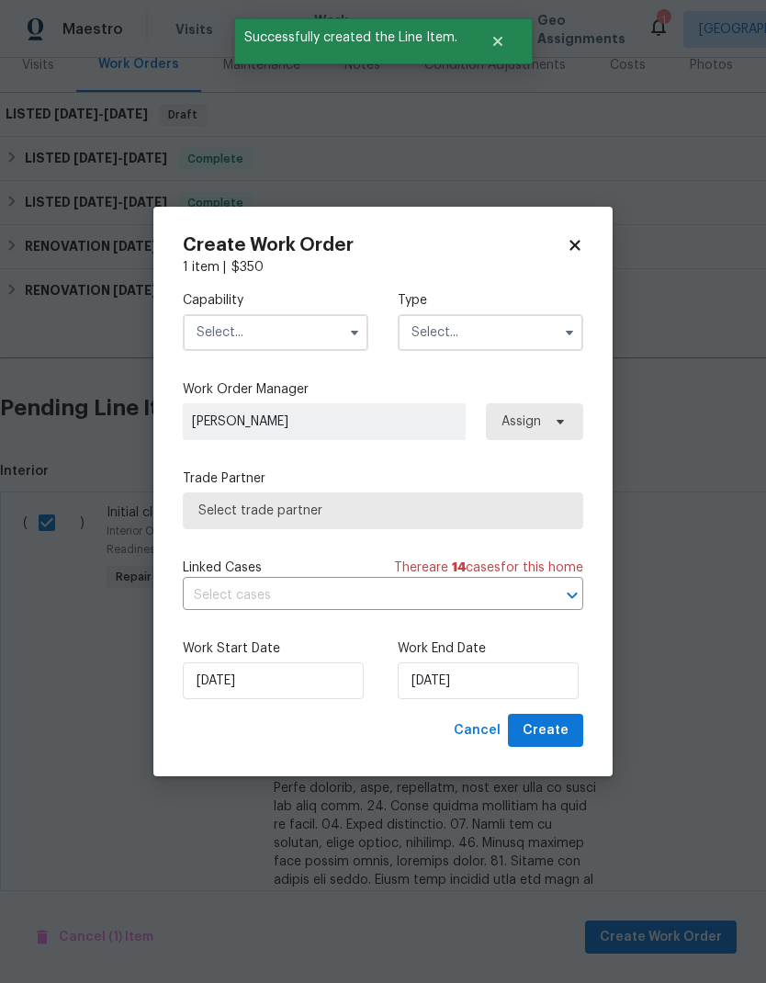
click at [287, 330] on input "text" at bounding box center [276, 332] width 186 height 37
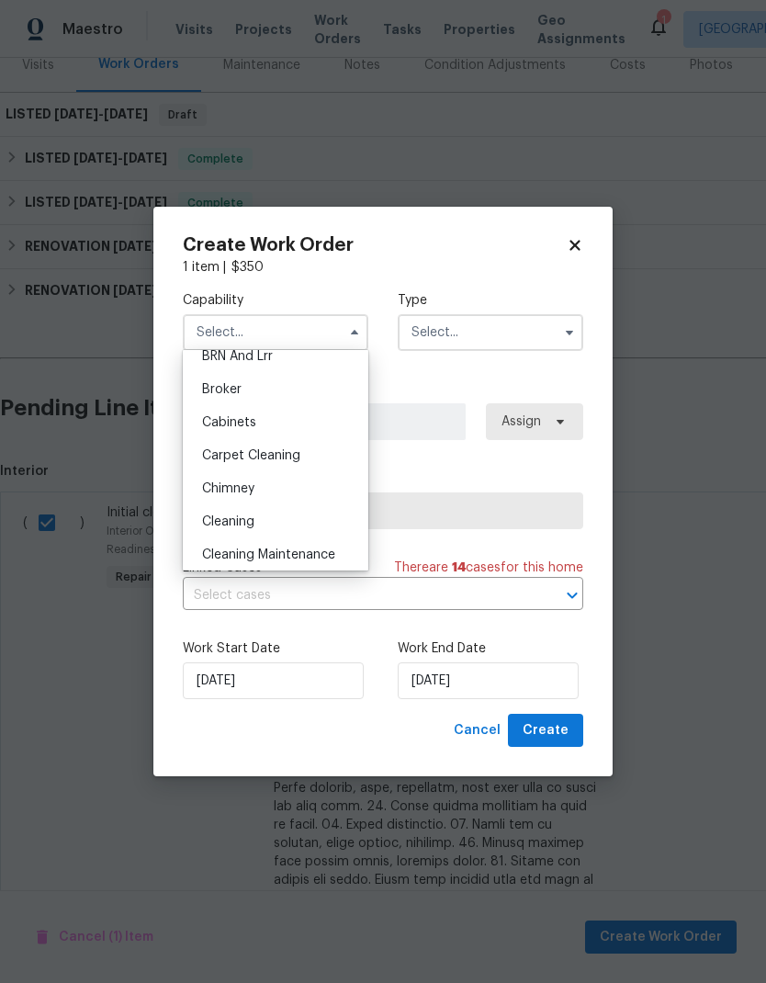
scroll to position [119, 0]
click at [300, 515] on div "Cleaning" at bounding box center [275, 517] width 176 height 33
type input "Cleaning"
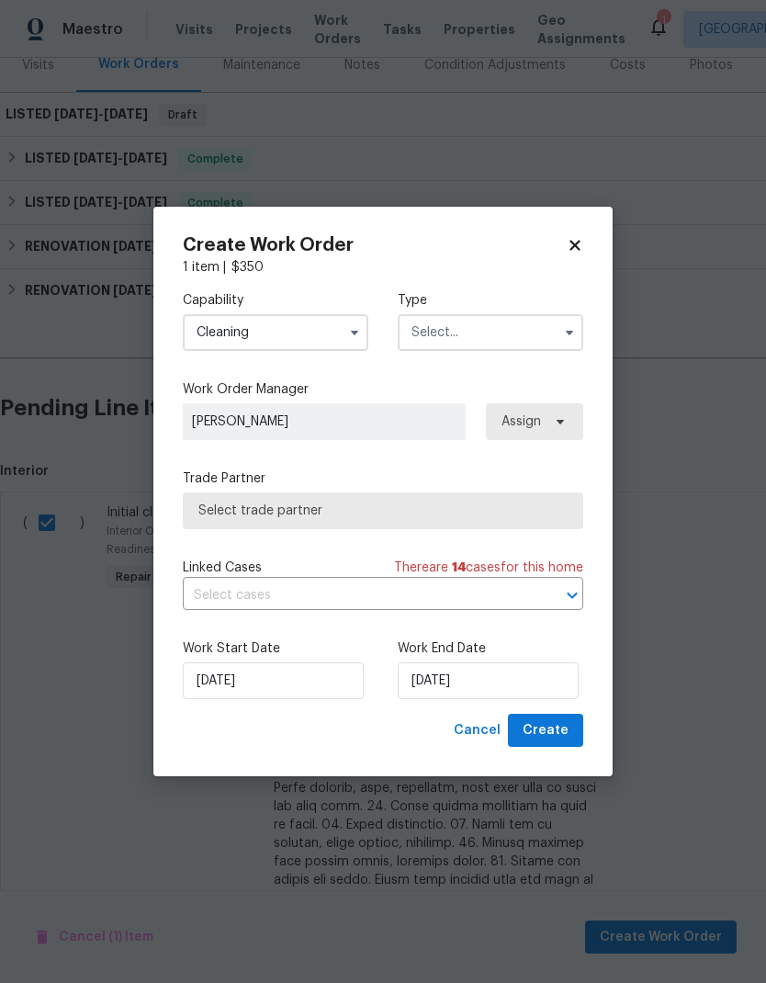
click at [487, 334] on input "text" at bounding box center [491, 332] width 186 height 37
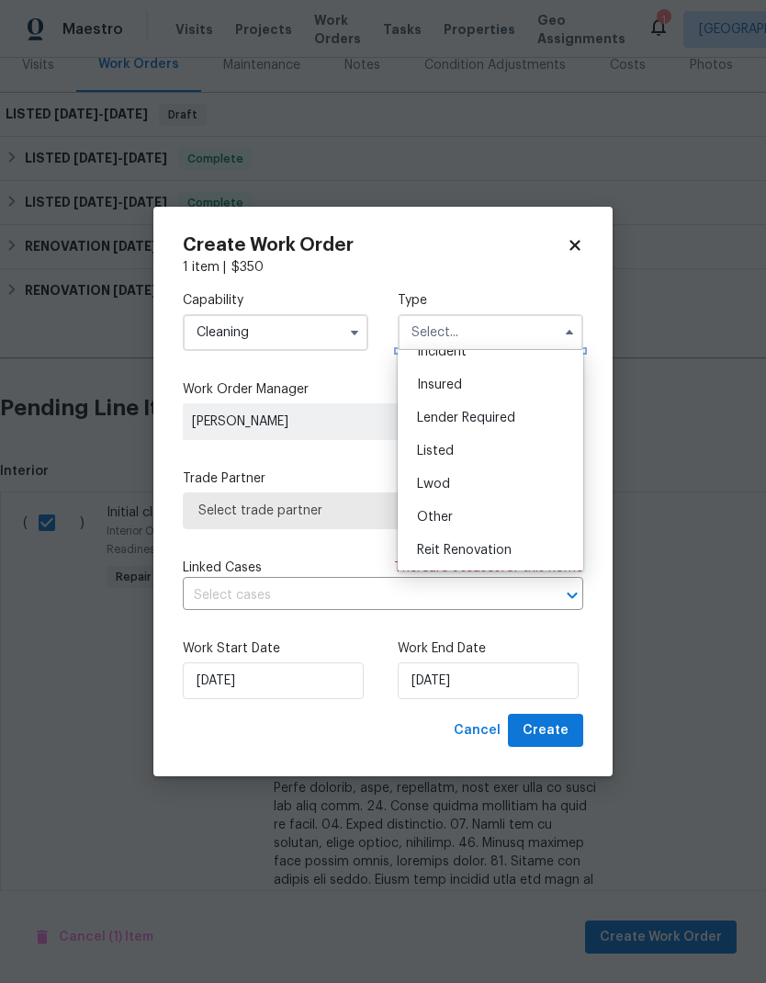
scroll to position [91, 0]
click at [503, 451] on div "Listed" at bounding box center [490, 445] width 176 height 33
type input "Listed"
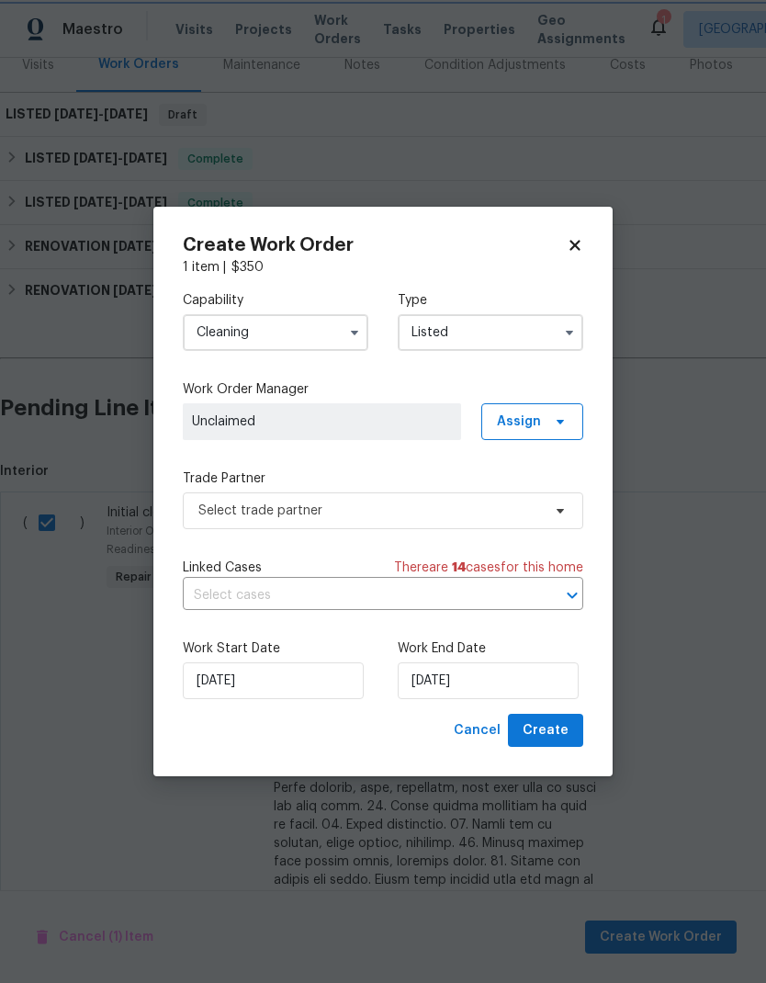
scroll to position [0, 0]
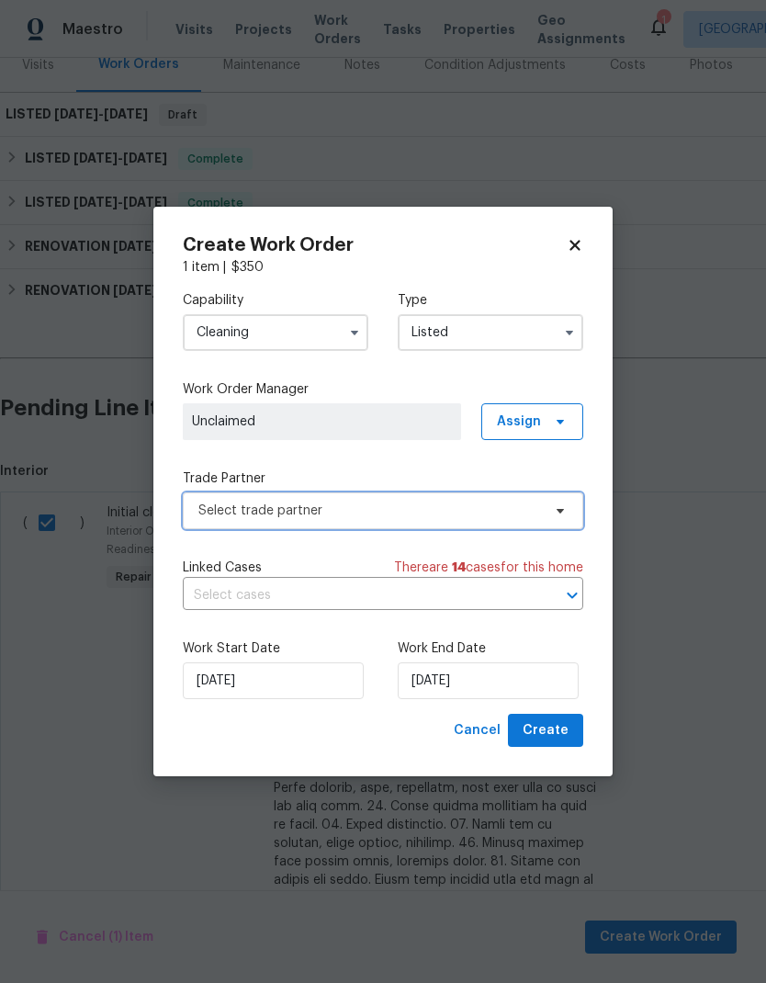
click at [397, 509] on span "Select trade partner" at bounding box center [369, 511] width 343 height 18
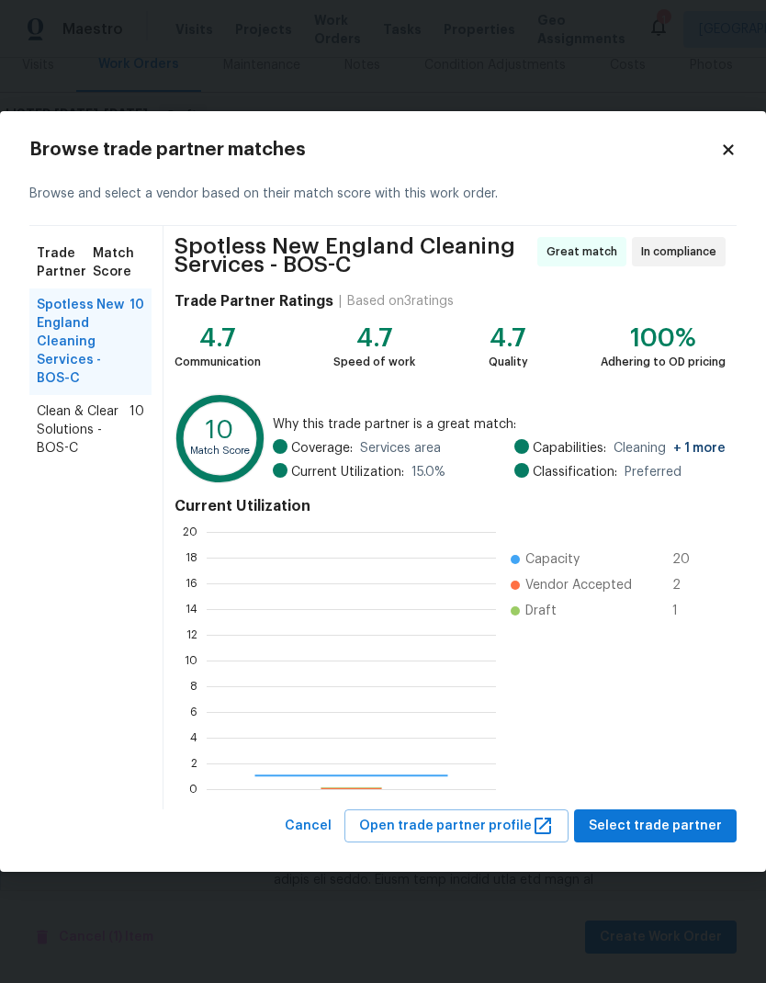
scroll to position [257, 289]
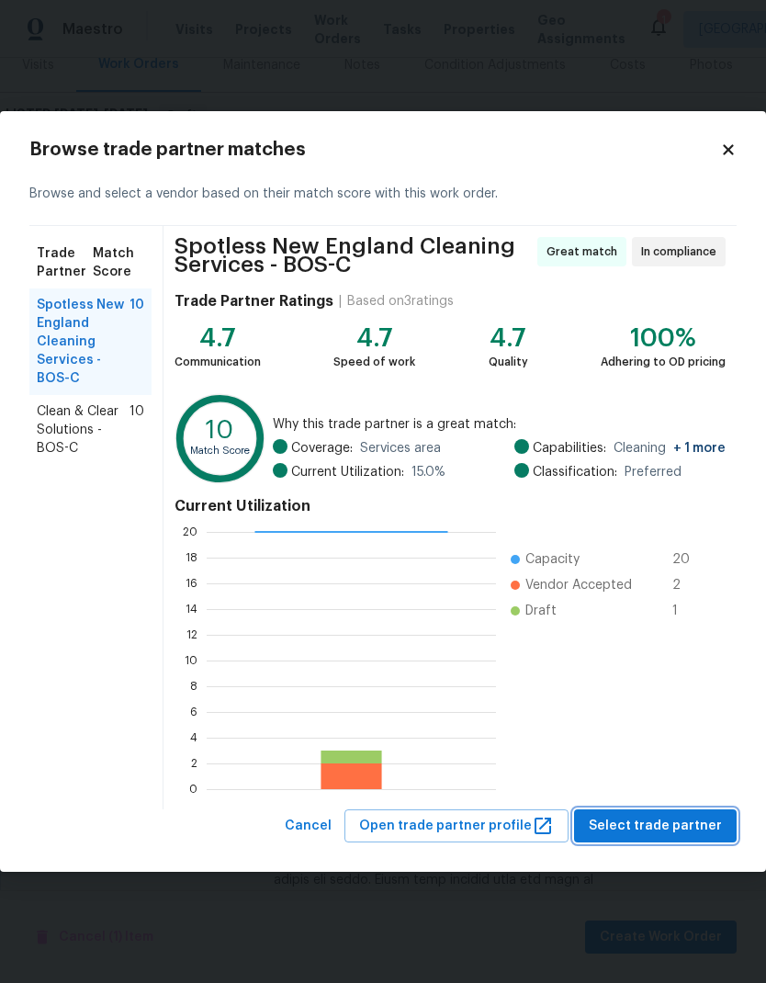
click at [681, 818] on span "Select trade partner" at bounding box center [655, 826] width 133 height 23
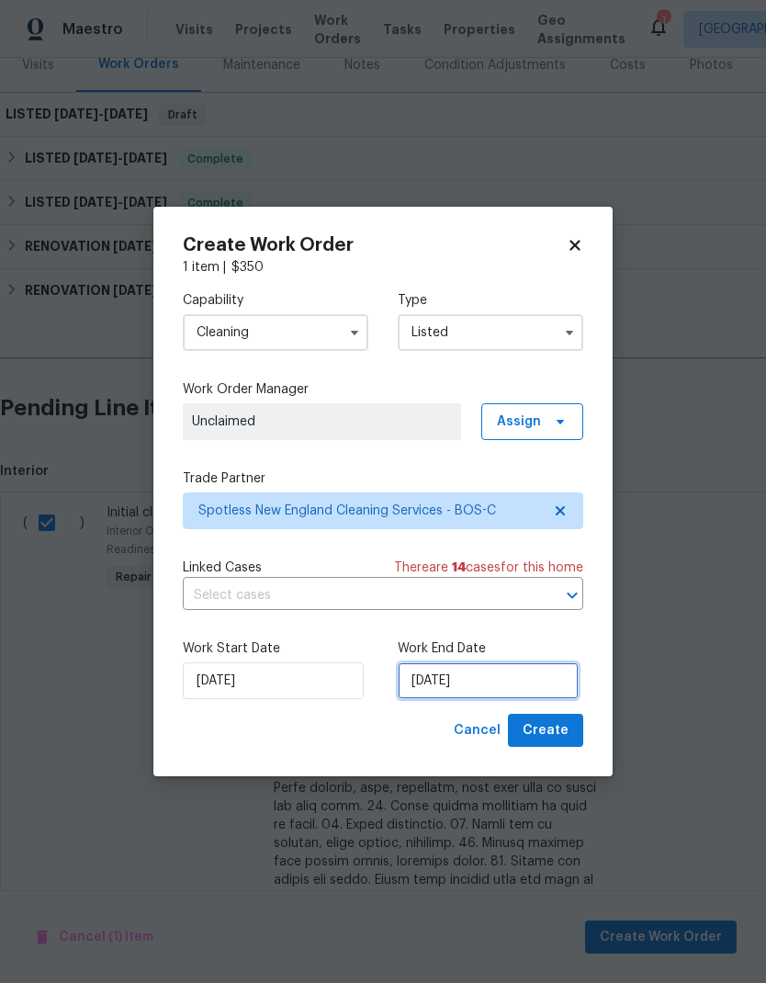
click at [476, 669] on input "[DATE]" at bounding box center [488, 680] width 181 height 37
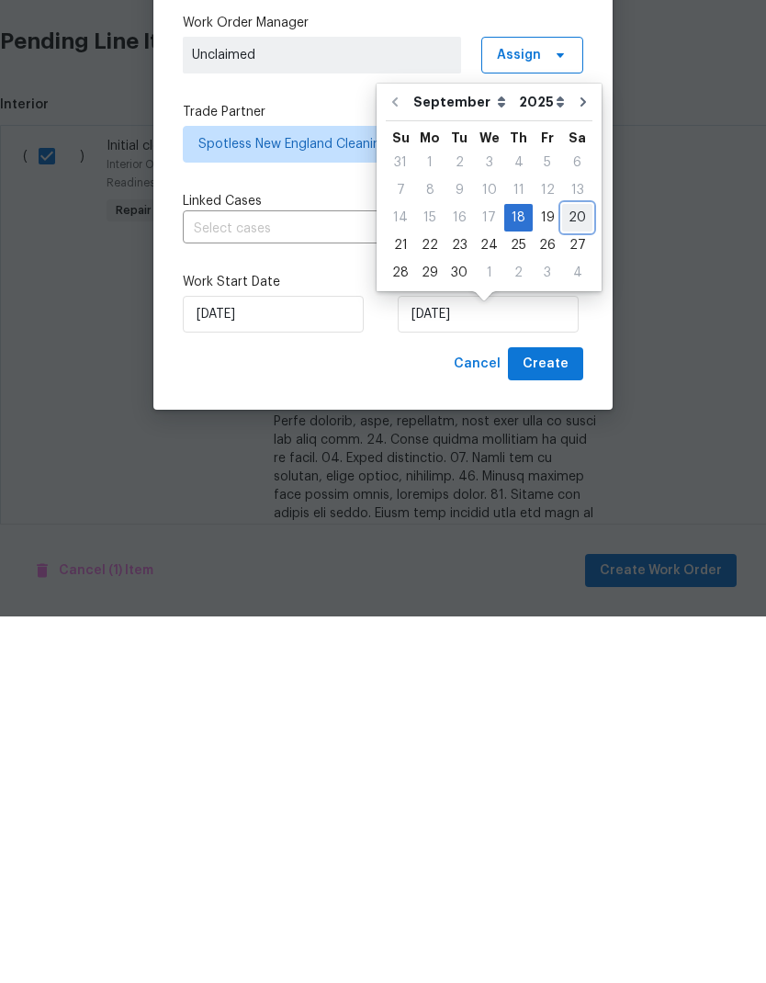
click at [569, 571] on div "20" at bounding box center [577, 584] width 30 height 26
type input "[DATE]"
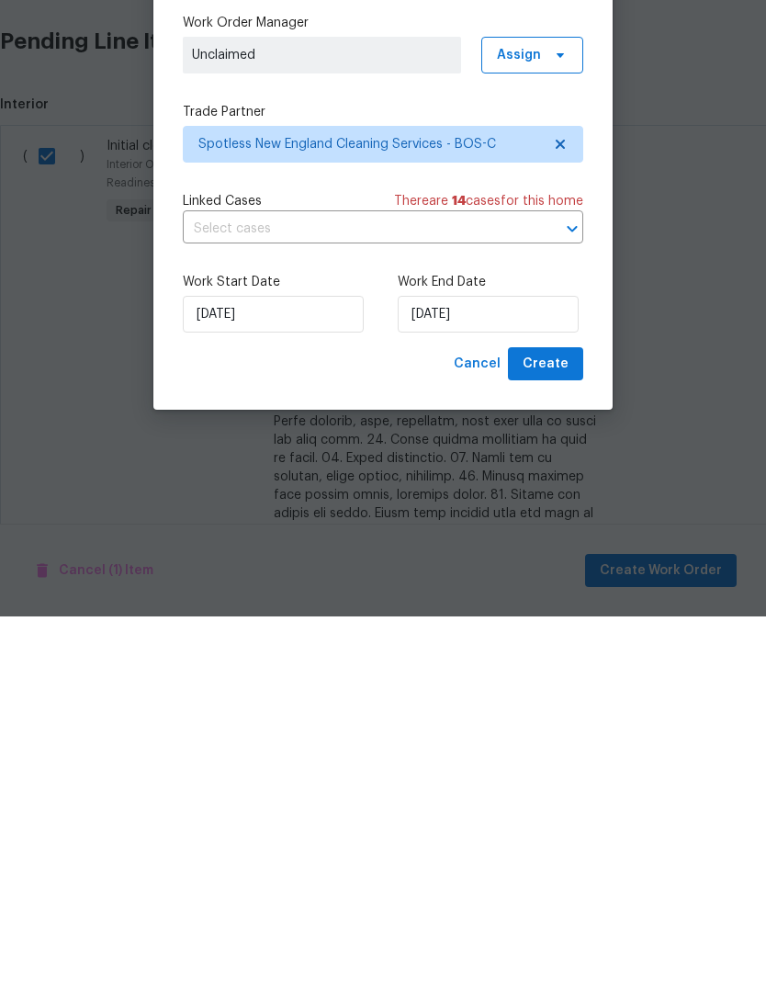
scroll to position [74, 0]
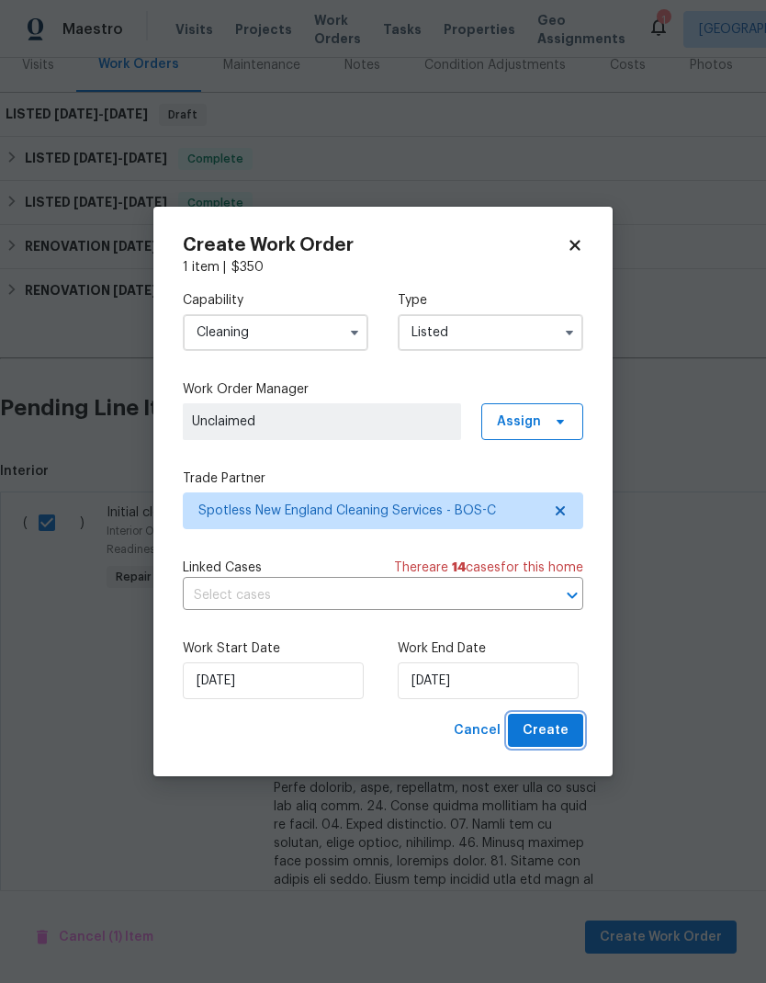
click at [561, 730] on span "Create" at bounding box center [546, 730] width 46 height 23
checkbox input "false"
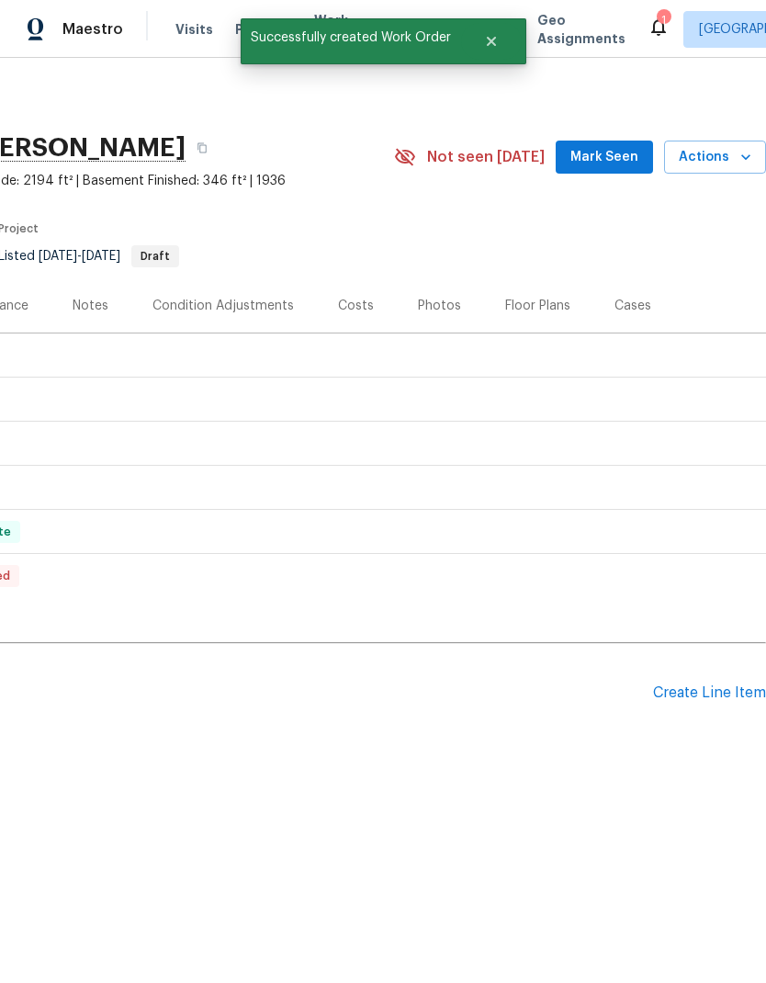
scroll to position [0, 272]
click at [702, 688] on div "Create Line Item" at bounding box center [709, 692] width 113 height 17
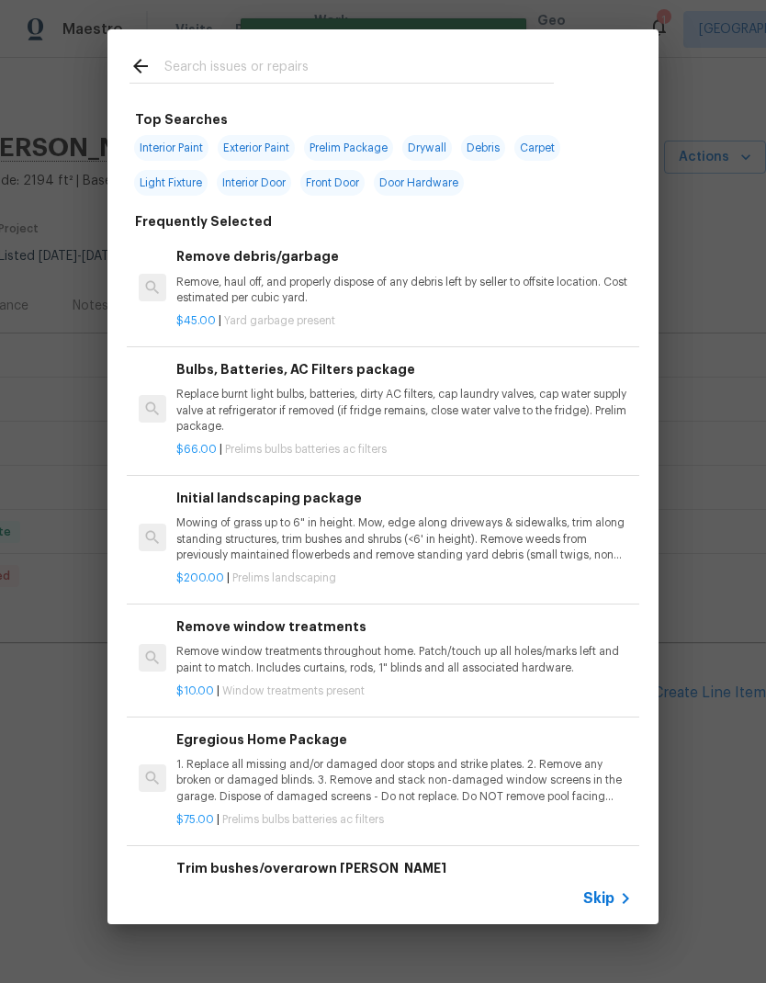
click at [269, 71] on input "text" at bounding box center [359, 69] width 390 height 28
type input "Debris"
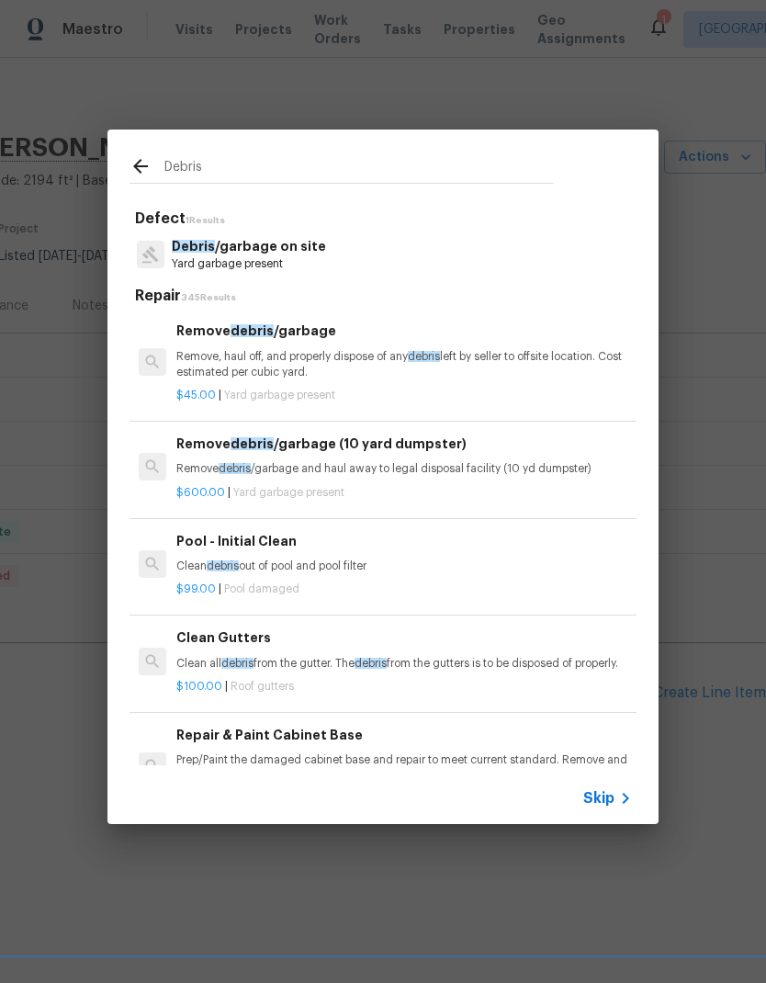
click at [288, 373] on p "Remove, haul off, and properly dispose of any debris left by seller to offsite …" at bounding box center [404, 364] width 456 height 31
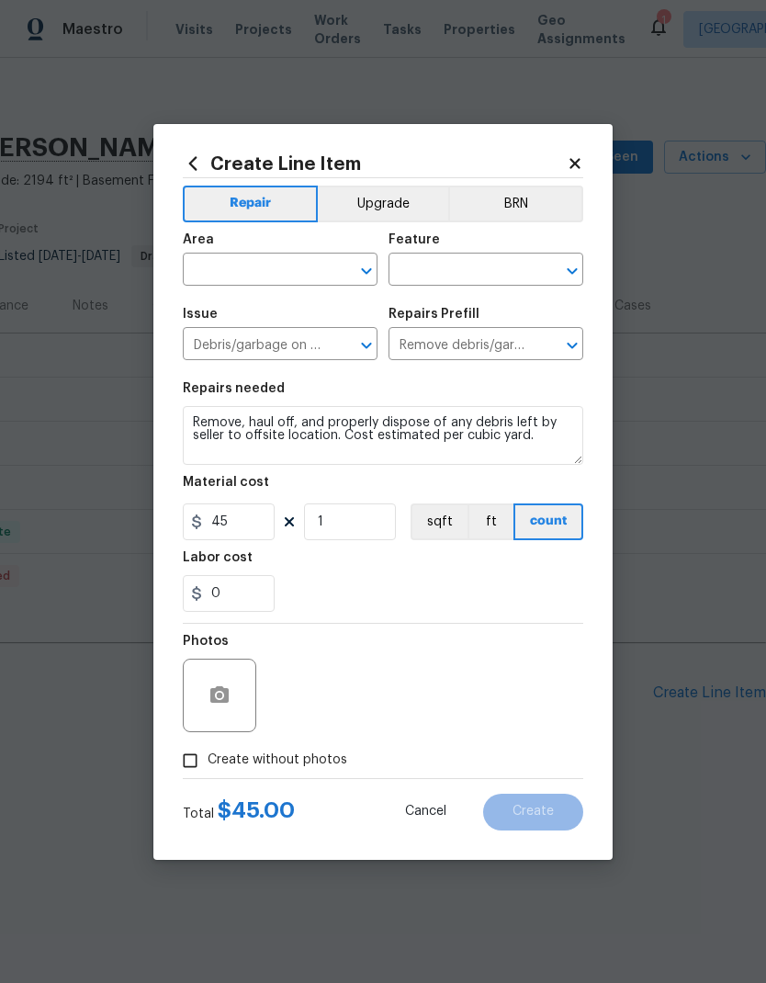
click at [283, 257] on input "text" at bounding box center [254, 271] width 143 height 28
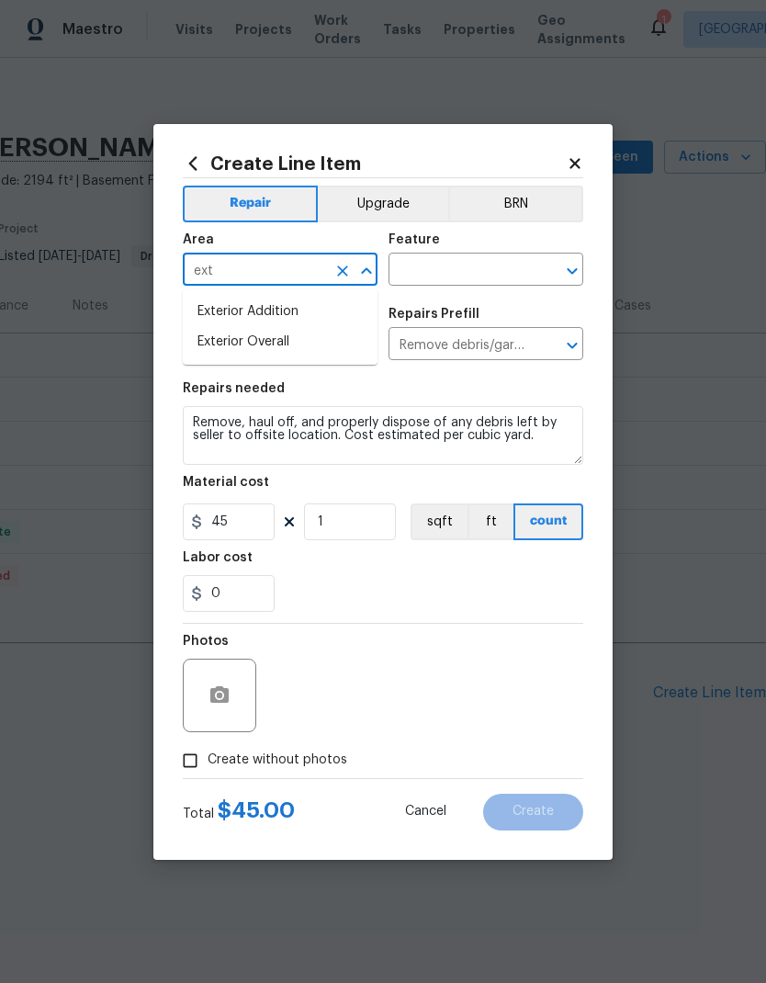
click at [303, 347] on li "Exterior Overall" at bounding box center [280, 342] width 195 height 30
type input "Exterior Overall"
click at [475, 277] on input "text" at bounding box center [460, 271] width 143 height 28
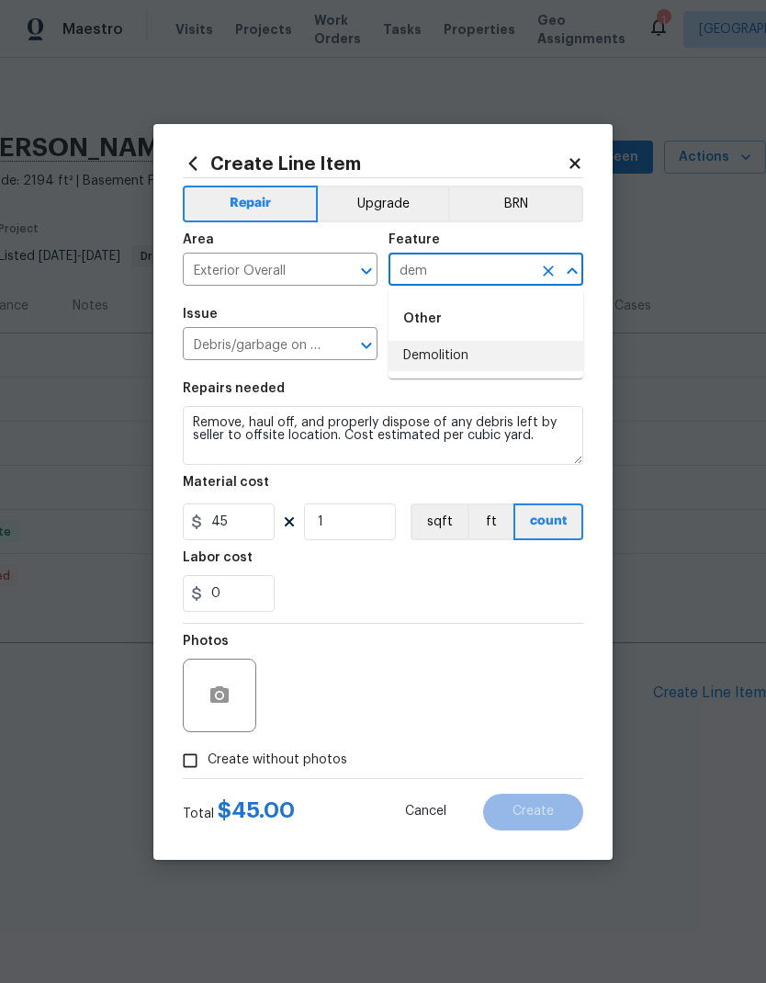
click at [484, 359] on li "Demolition" at bounding box center [486, 356] width 195 height 30
type input "Demolition"
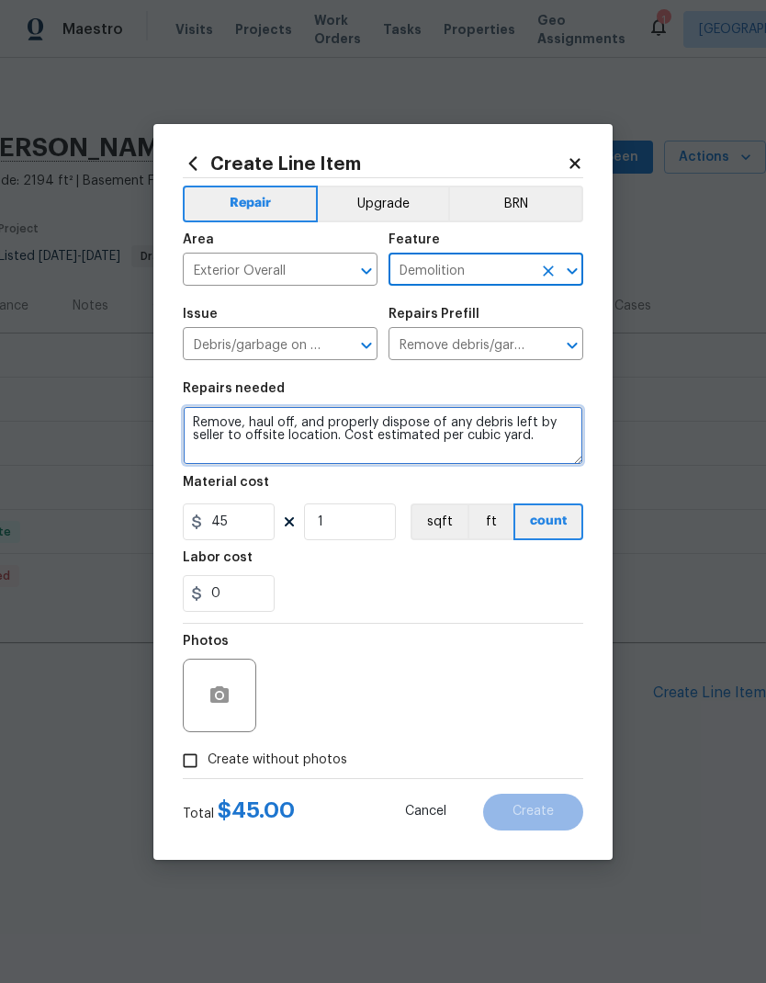
click at [562, 436] on textarea "Remove, haul off, and properly dispose of any debris left by seller to offsite …" at bounding box center [383, 435] width 401 height 59
click at [190, 416] on textarea "Remove, haul off, and properly dispose of any debris left by seller to offsite …" at bounding box center [383, 435] width 401 height 59
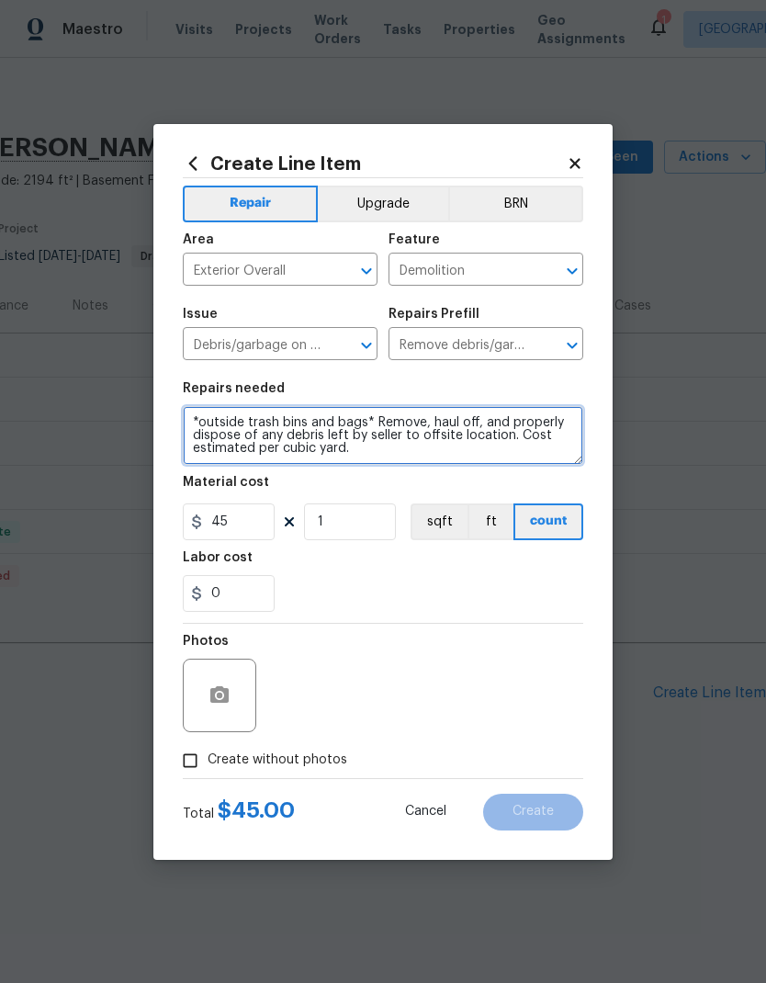
type textarea "*outside trash bins and bags* Remove, haul off, and properly dispose of any deb…"
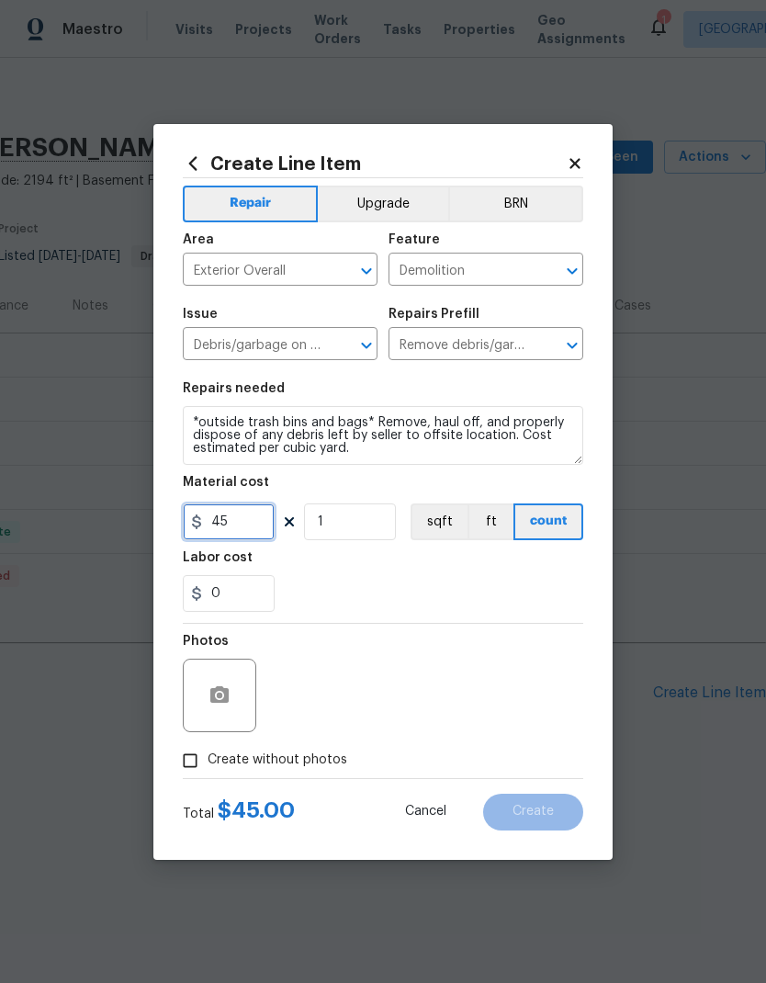
click at [271, 514] on input "45" at bounding box center [229, 521] width 92 height 37
click at [368, 571] on div "Labor cost" at bounding box center [383, 563] width 401 height 24
click at [250, 531] on input "45" at bounding box center [229, 521] width 92 height 37
type input "250"
click at [368, 582] on div "0" at bounding box center [383, 593] width 401 height 37
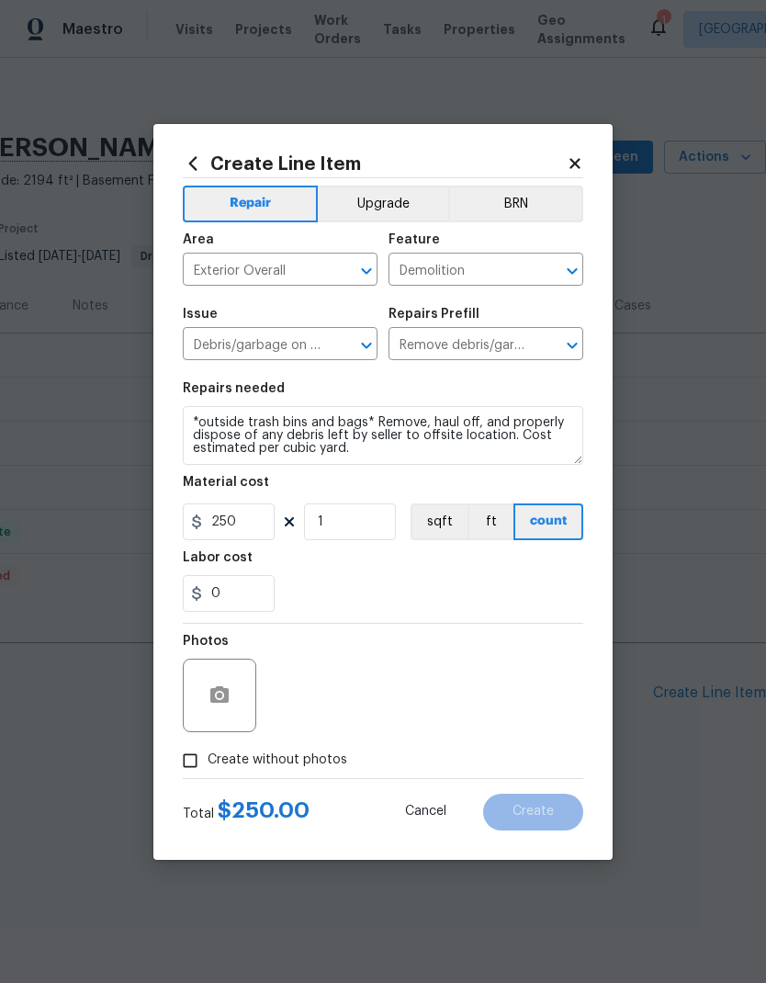
click at [198, 774] on input "Create without photos" at bounding box center [190, 760] width 35 height 35
checkbox input "true"
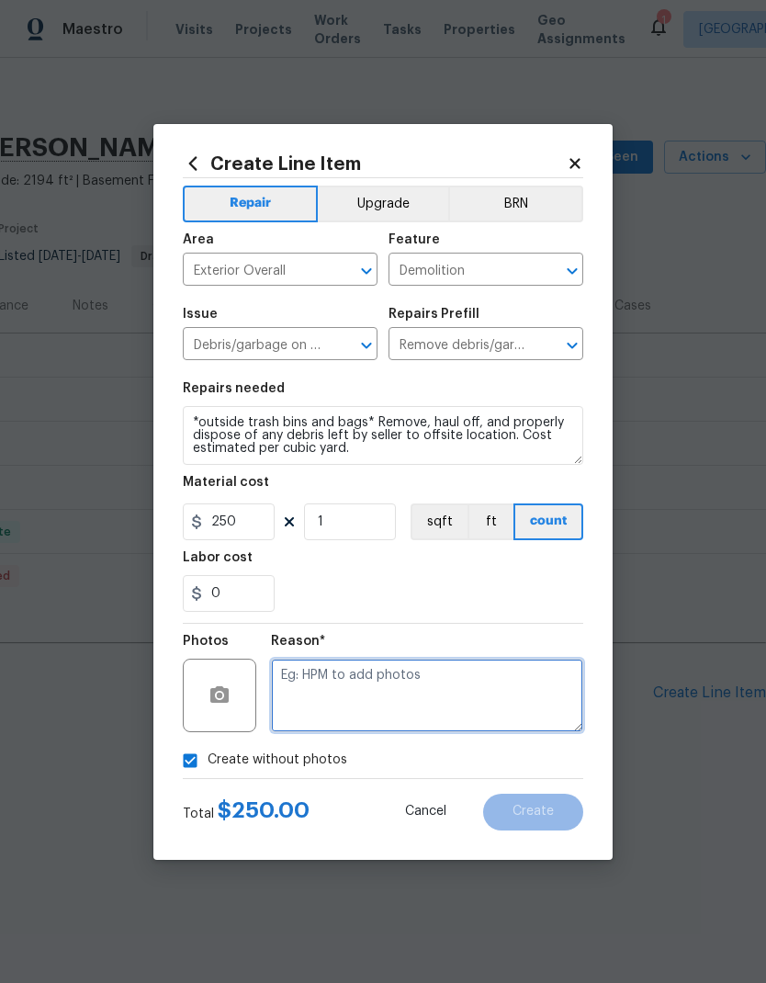
click at [402, 702] on textarea at bounding box center [427, 696] width 312 height 74
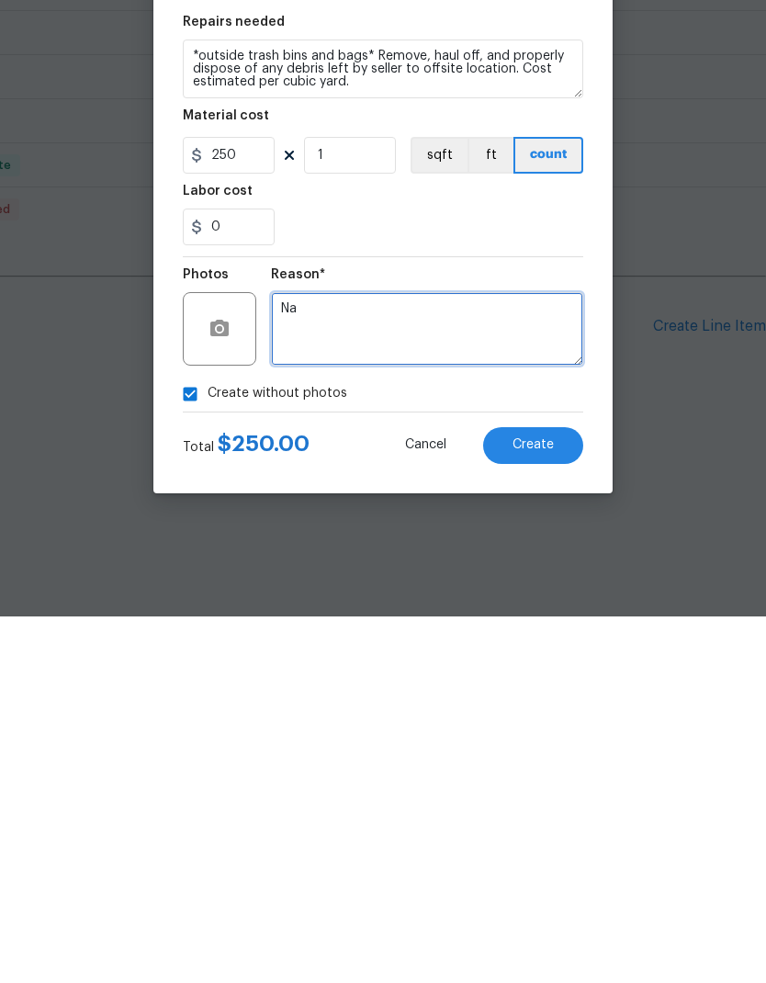
type textarea "Na"
click at [413, 575] on div "0" at bounding box center [383, 593] width 401 height 37
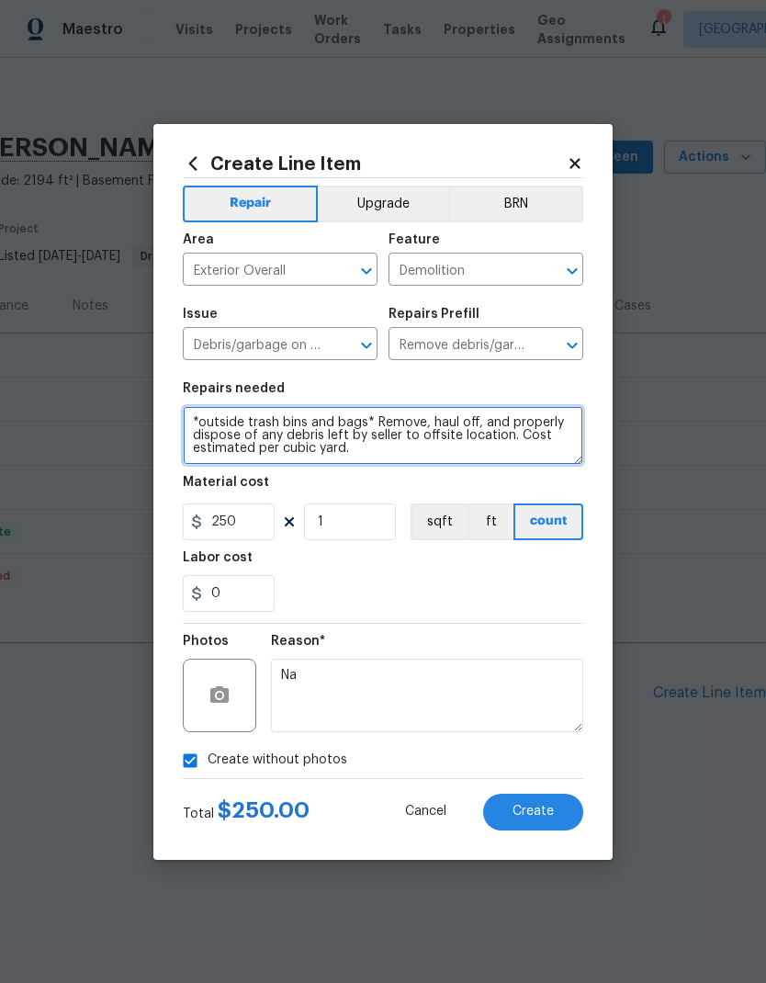
click at [328, 424] on textarea "*outside trash bins and bags* Remove, haul off, and properly dispose of any deb…" at bounding box center [383, 435] width 401 height 59
type textarea "*outside trash bins and few trash bags* Remove, haul off, and properly dispose …"
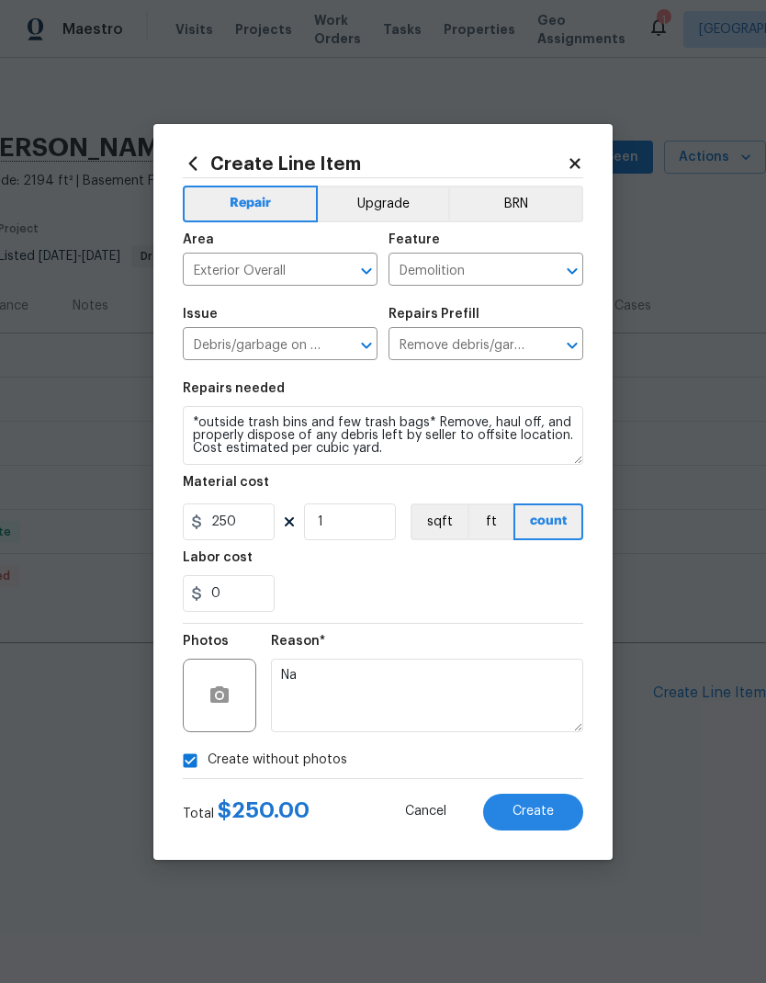
click at [421, 583] on div "0" at bounding box center [383, 593] width 401 height 37
click at [557, 812] on button "Create" at bounding box center [533, 812] width 100 height 37
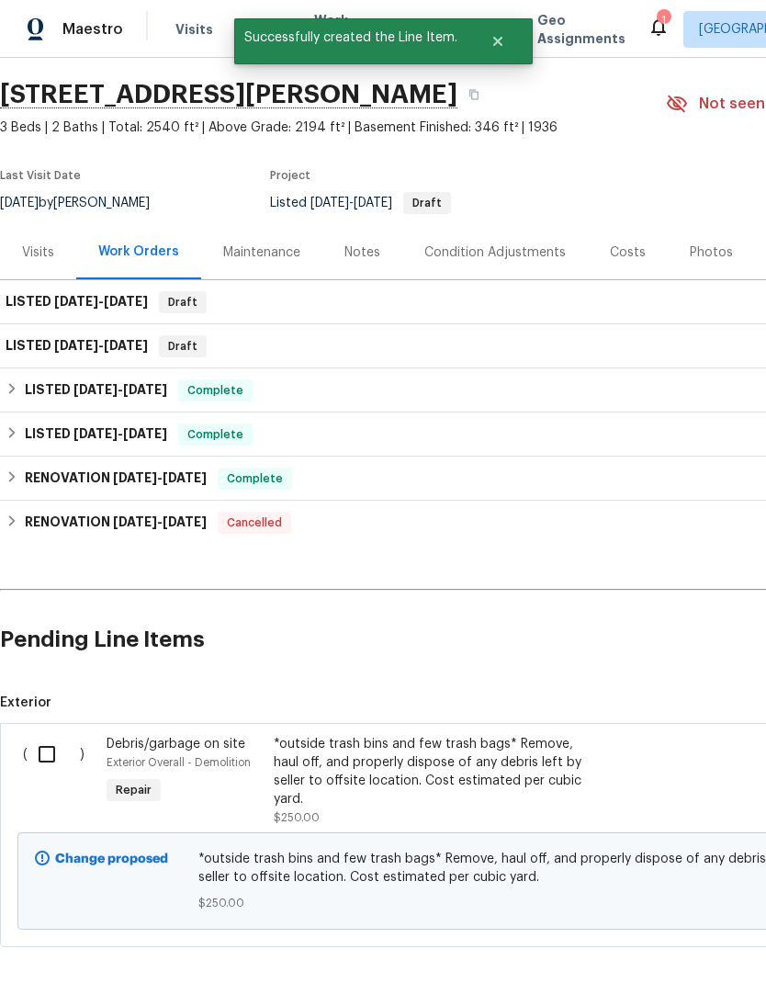
scroll to position [51, -1]
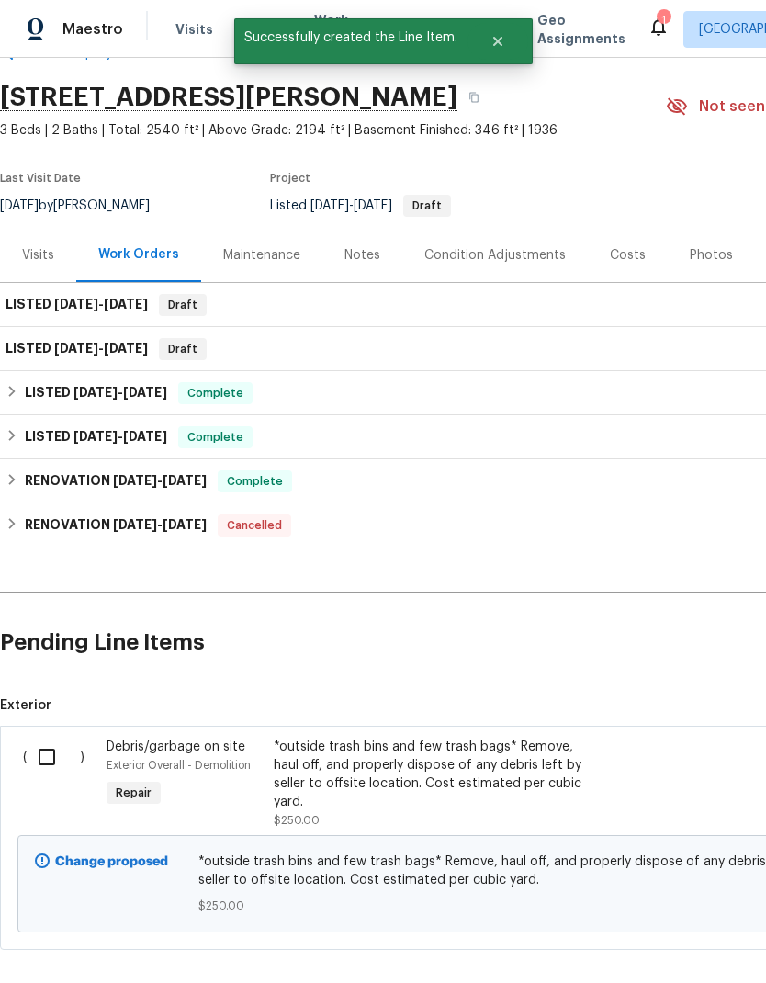
click at [46, 747] on input "checkbox" at bounding box center [54, 757] width 52 height 39
checkbox input "true"
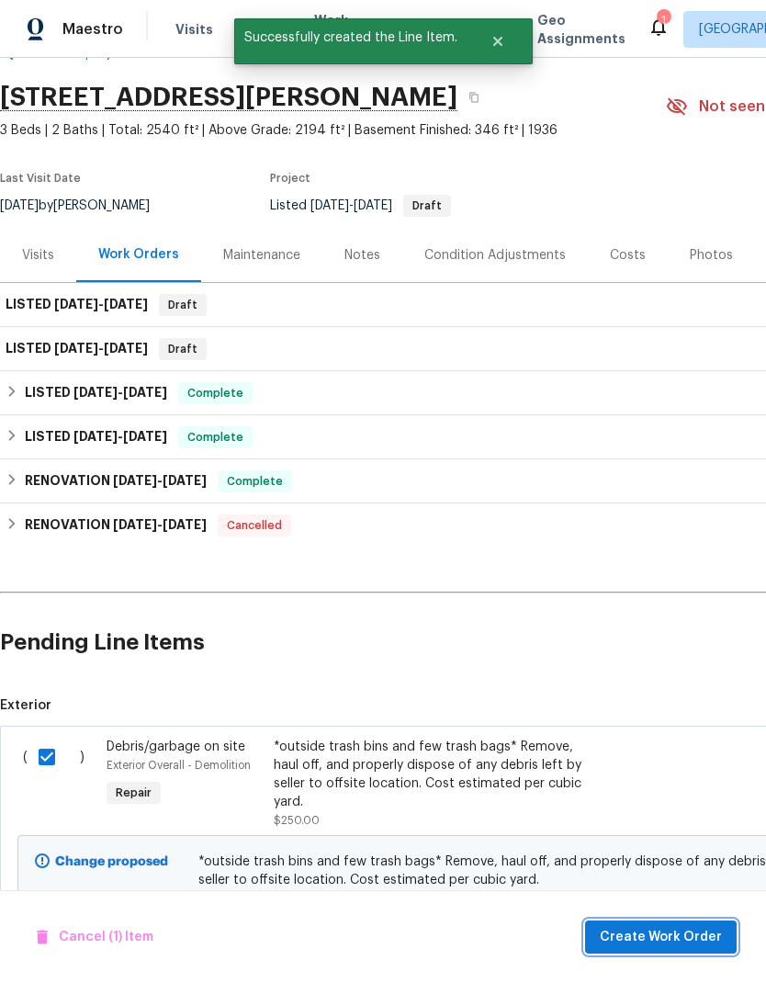
click at [671, 937] on span "Create Work Order" at bounding box center [661, 937] width 122 height 23
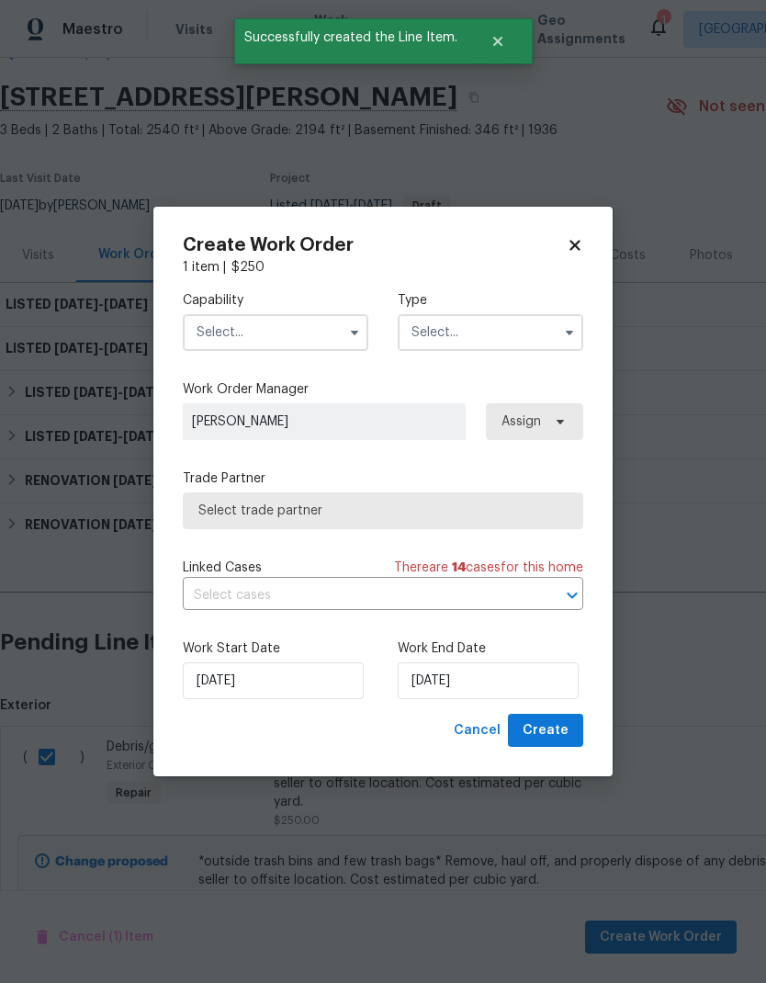
click at [308, 329] on input "text" at bounding box center [276, 332] width 186 height 37
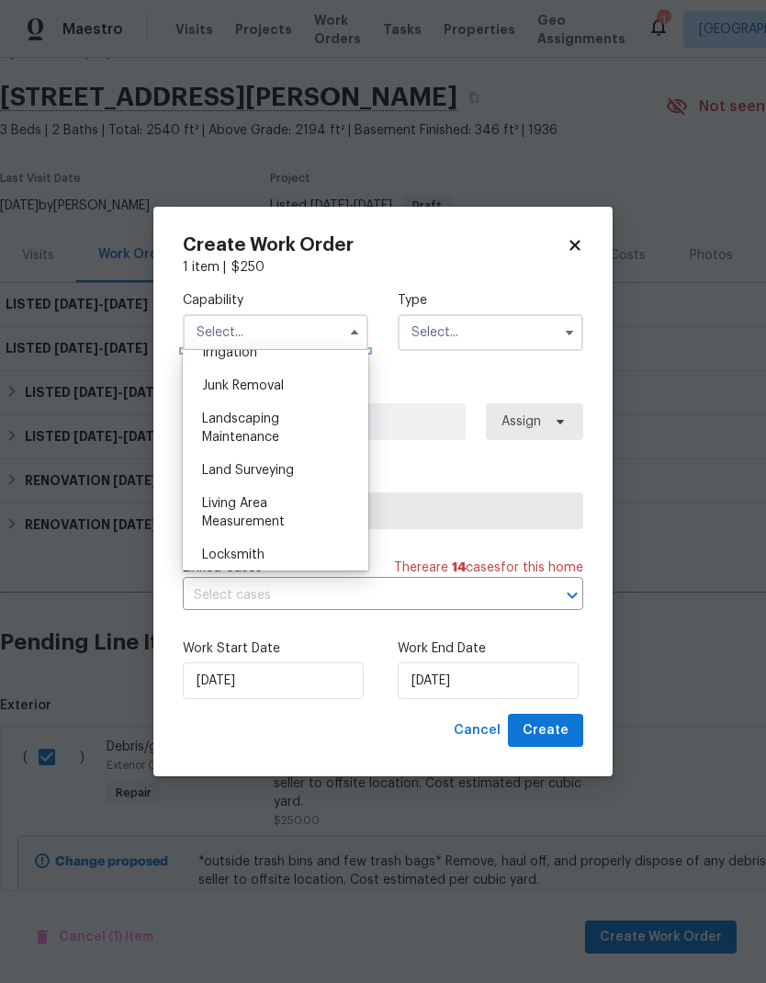
scroll to position [1133, 0]
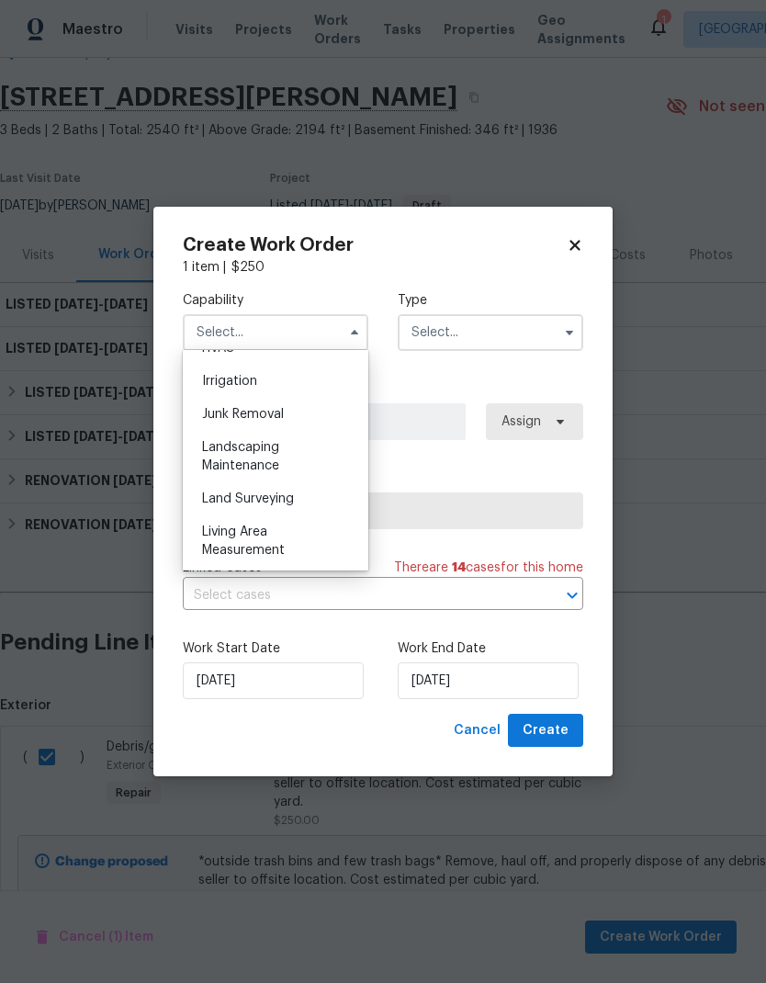
click at [293, 413] on div "Junk Removal" at bounding box center [275, 414] width 176 height 33
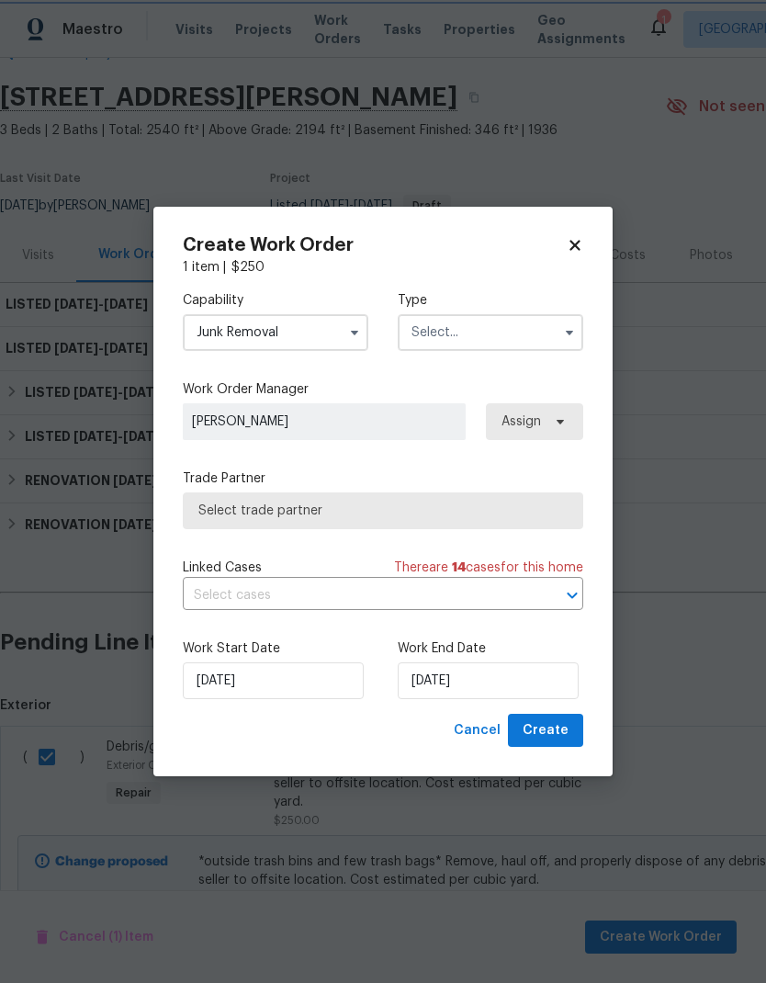
type input "Junk Removal"
click at [501, 332] on input "text" at bounding box center [491, 332] width 186 height 37
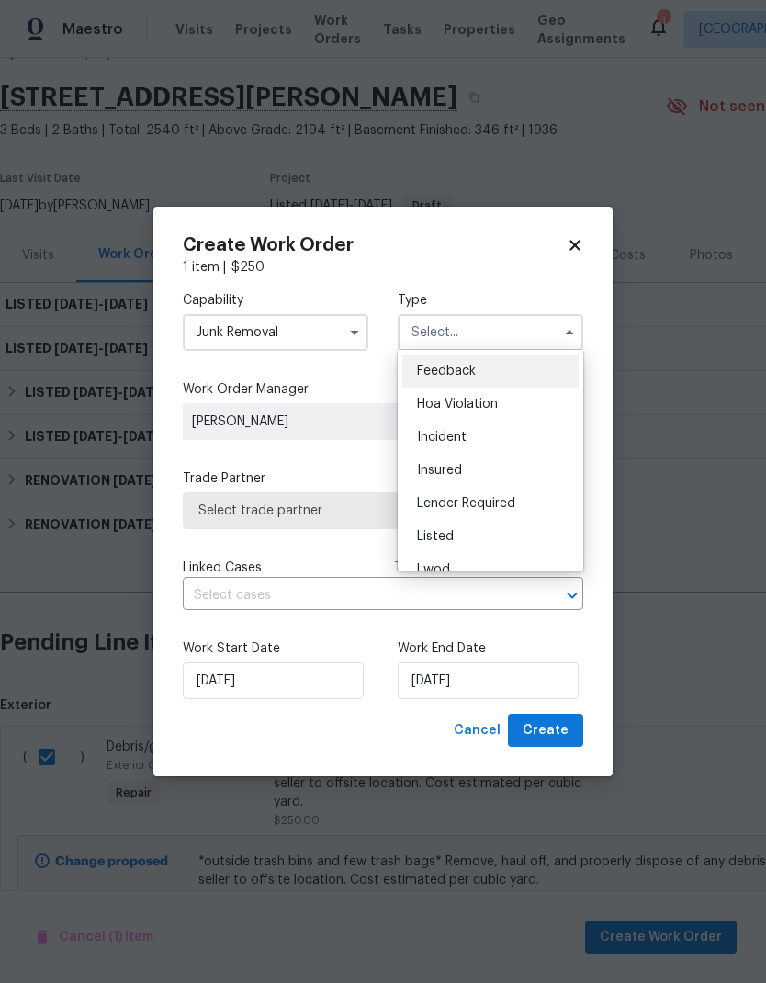
scroll to position [62, 0]
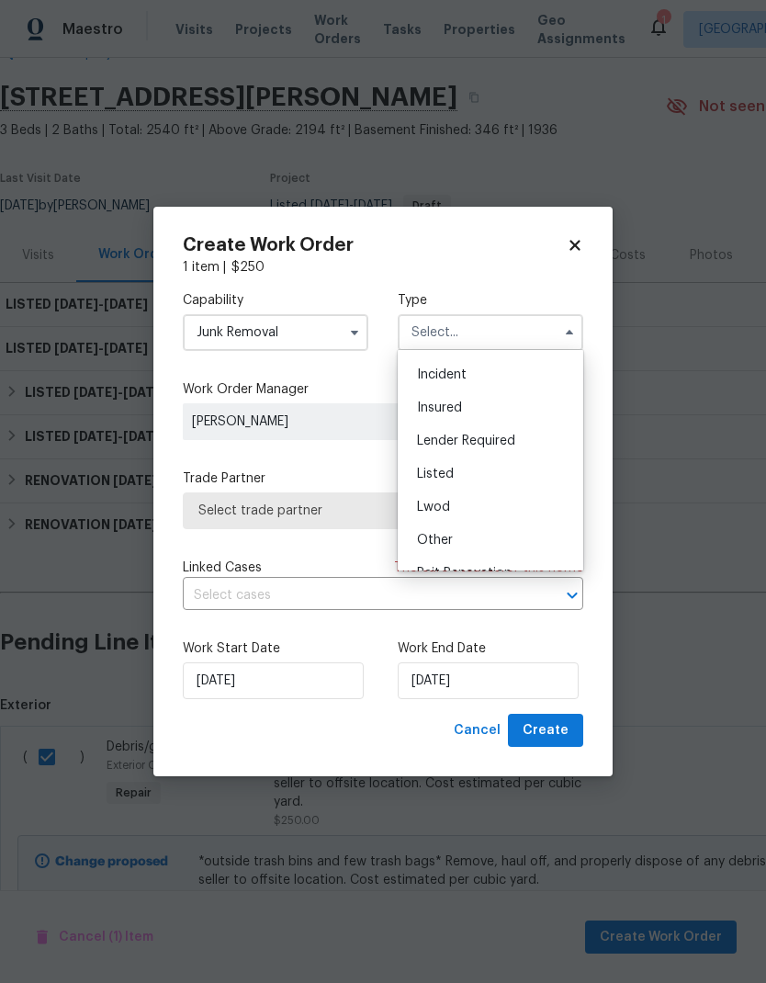
click at [502, 469] on div "Listed" at bounding box center [490, 474] width 176 height 33
type input "Listed"
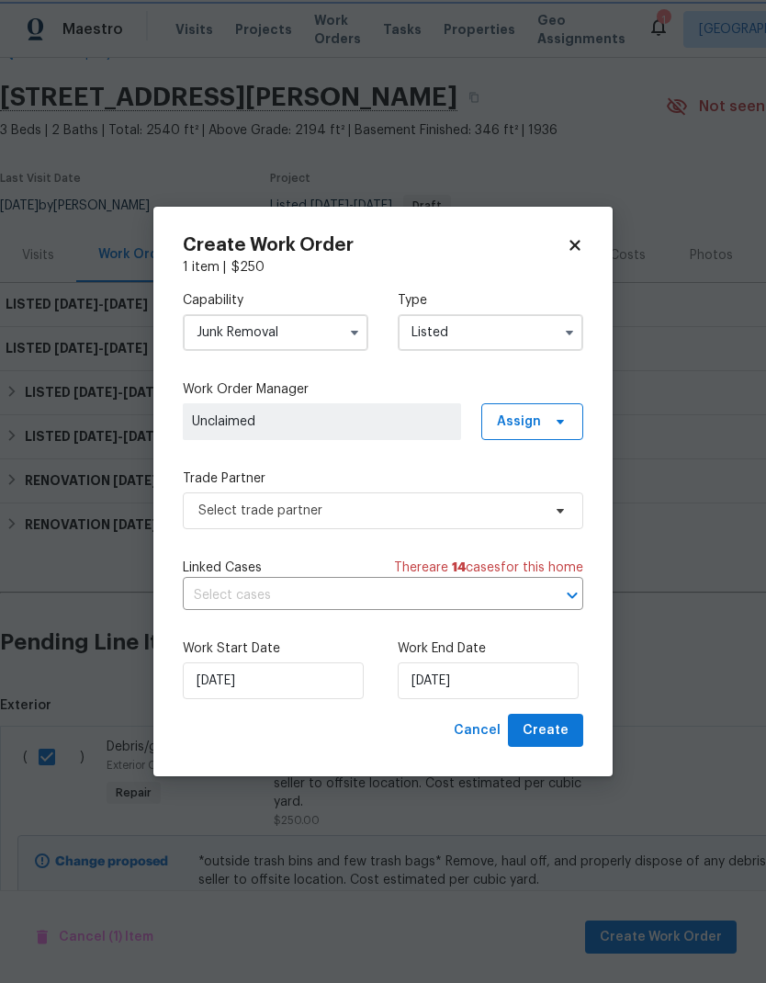
scroll to position [0, 0]
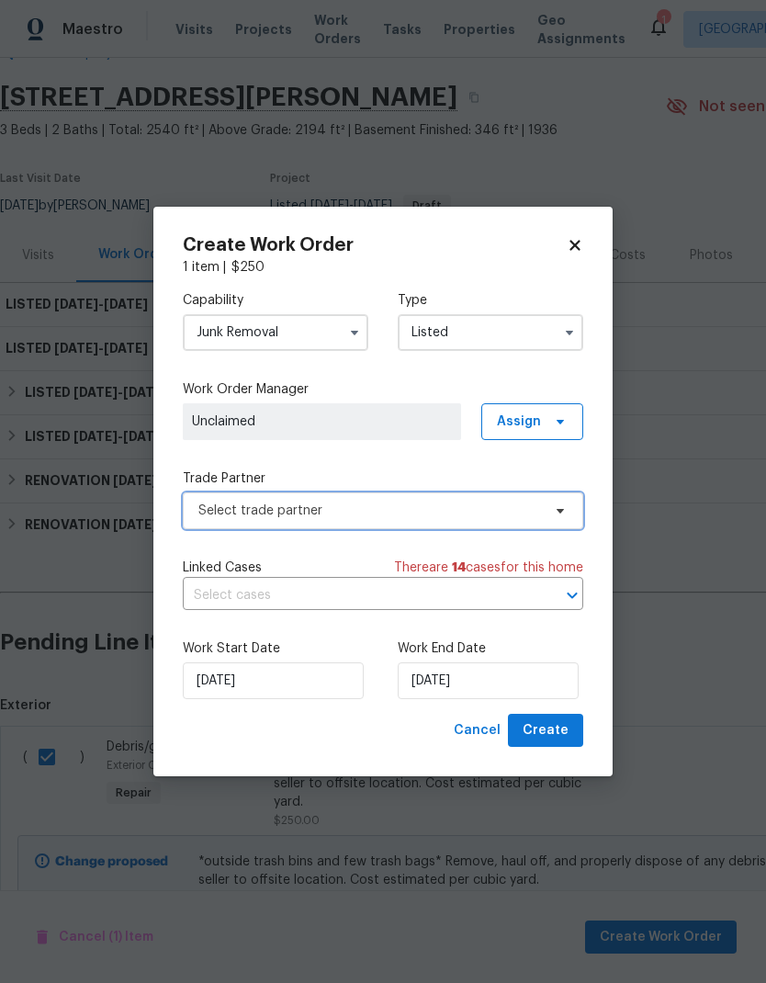
click at [369, 502] on span "Select trade partner" at bounding box center [369, 511] width 343 height 18
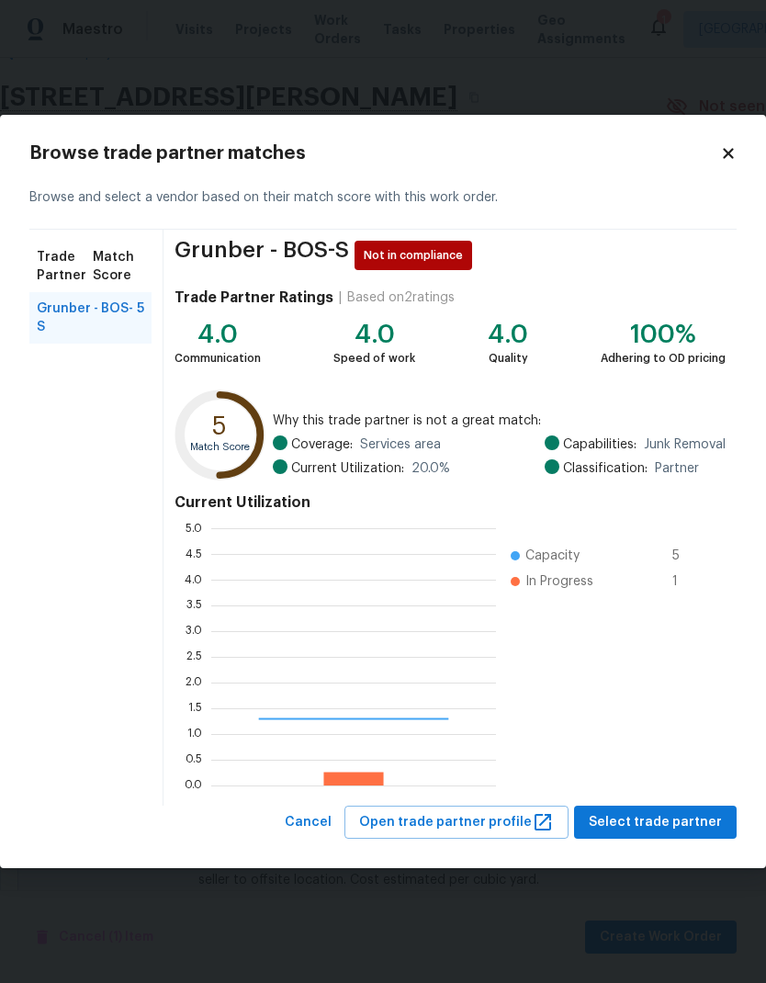
scroll to position [257, 285]
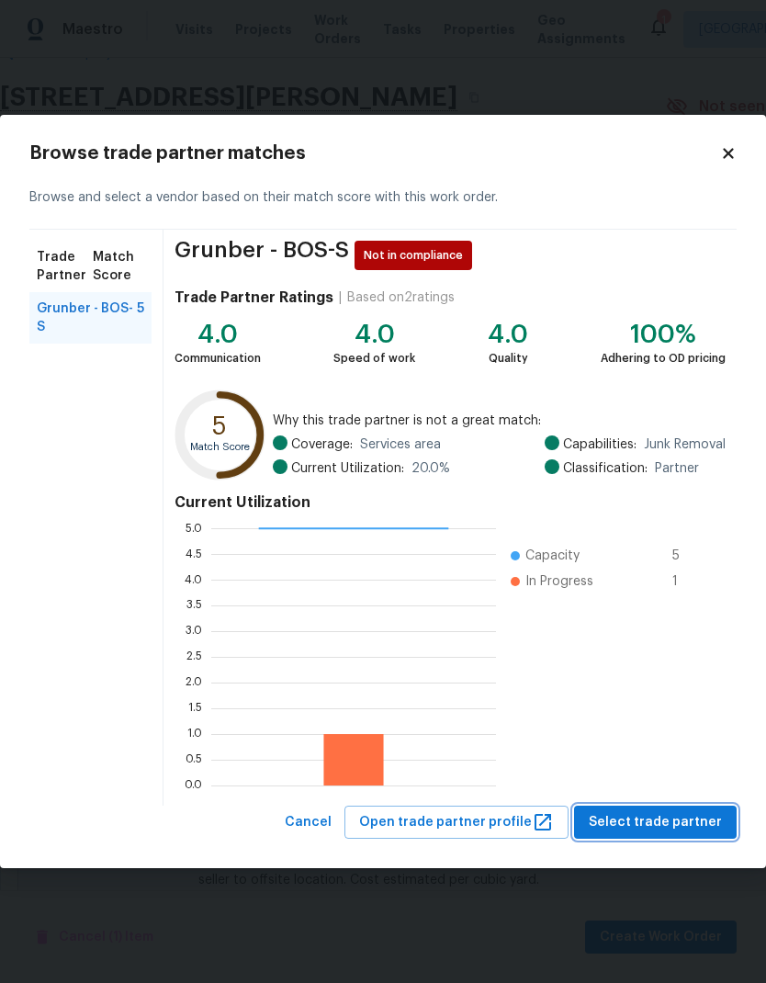
click at [671, 829] on span "Select trade partner" at bounding box center [655, 822] width 133 height 23
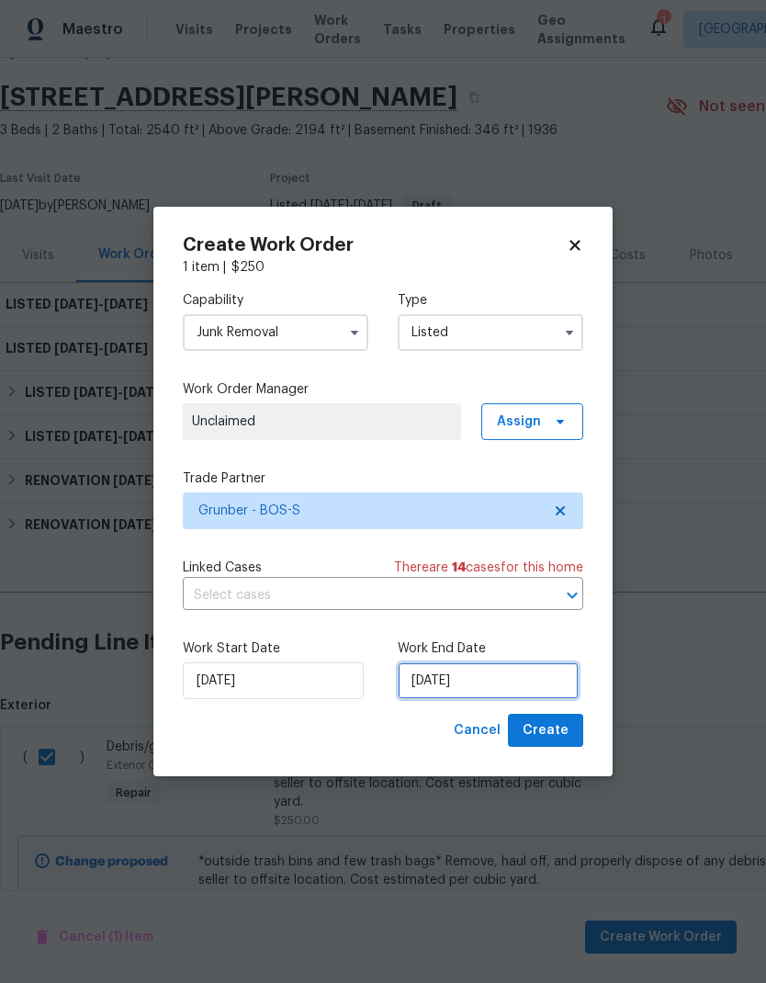
click at [452, 676] on input "[DATE]" at bounding box center [488, 680] width 181 height 37
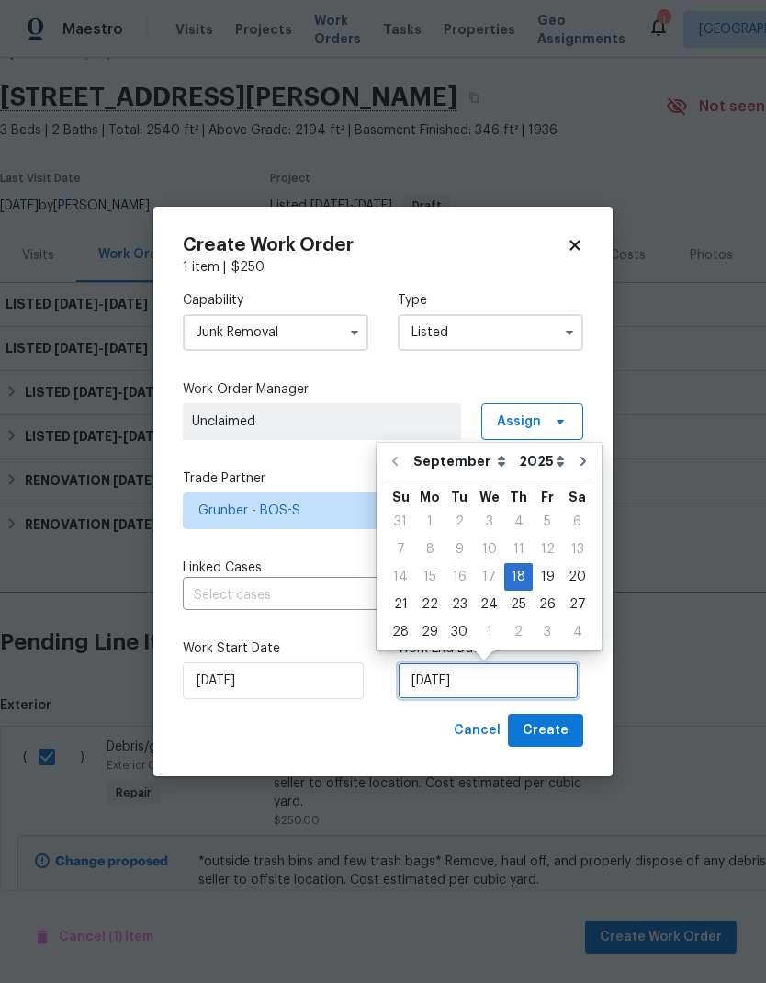
scroll to position [7, 0]
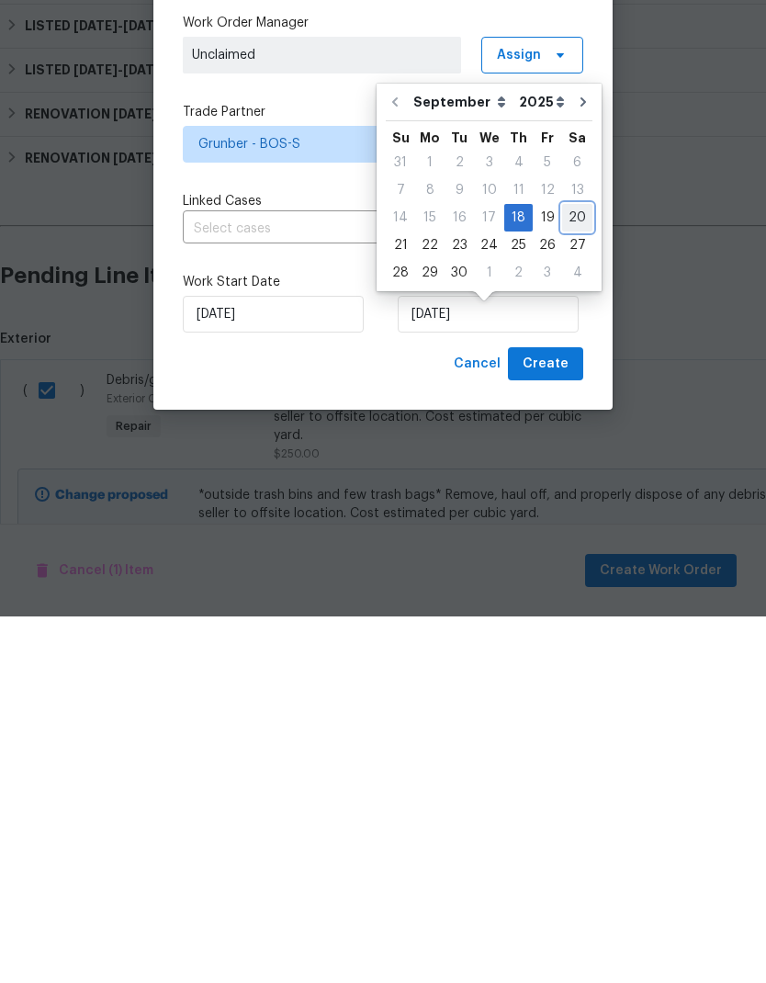
click at [566, 571] on div "20" at bounding box center [577, 584] width 30 height 26
type input "[DATE]"
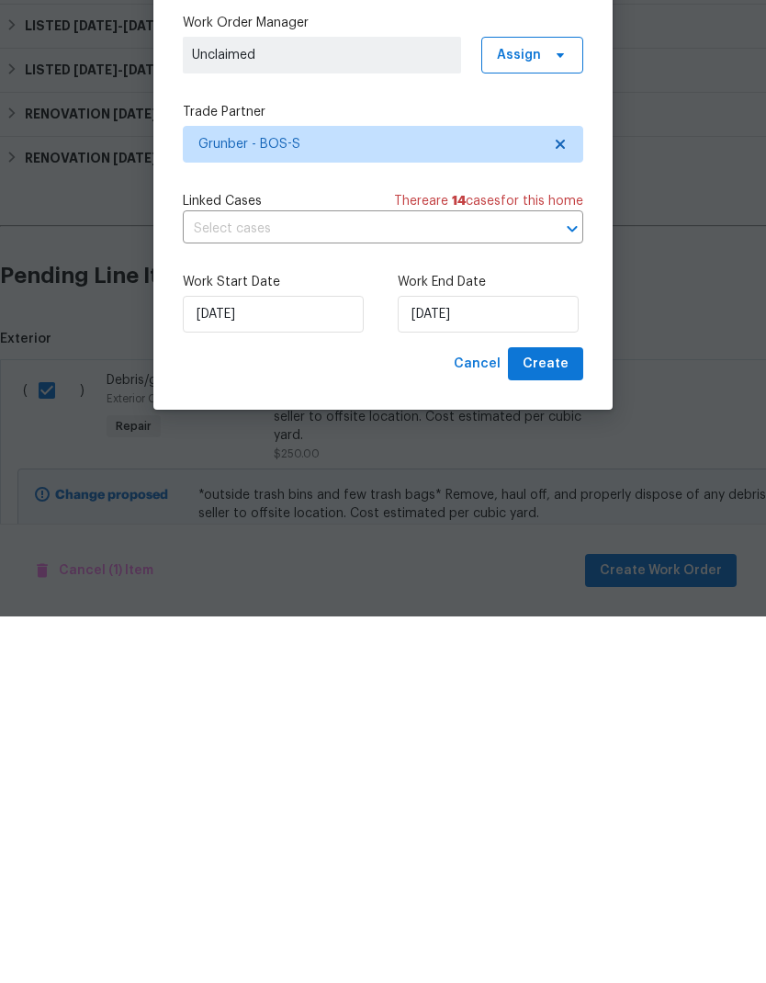
scroll to position [74, 0]
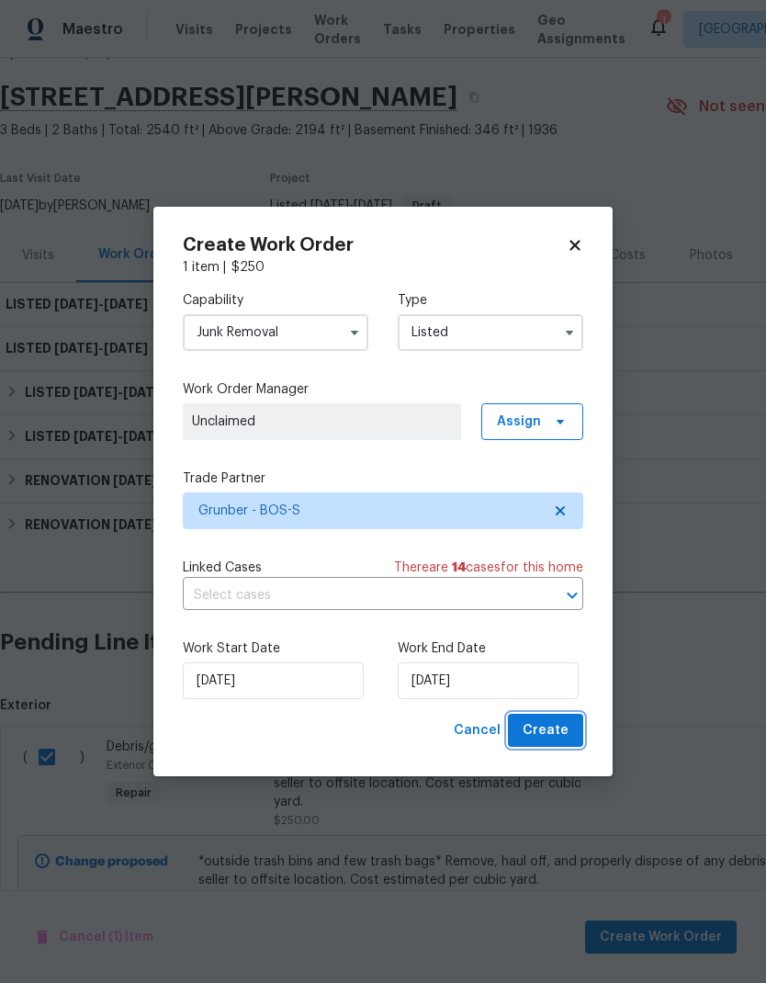
click at [561, 731] on span "Create" at bounding box center [546, 730] width 46 height 23
checkbox input "false"
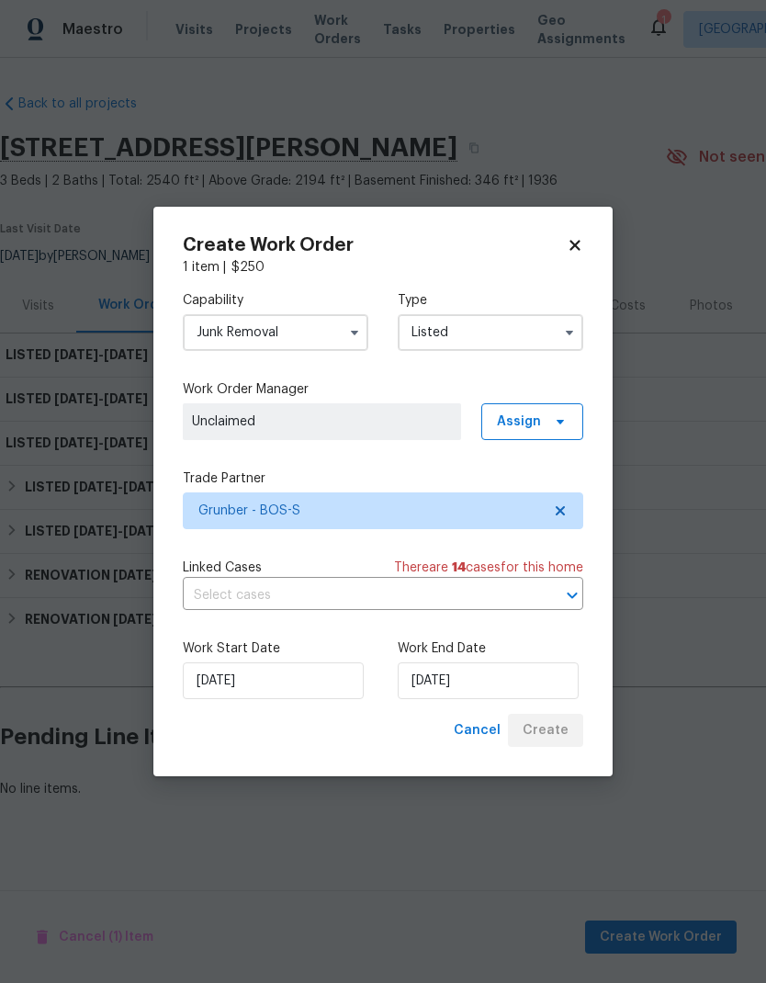
scroll to position [0, 0]
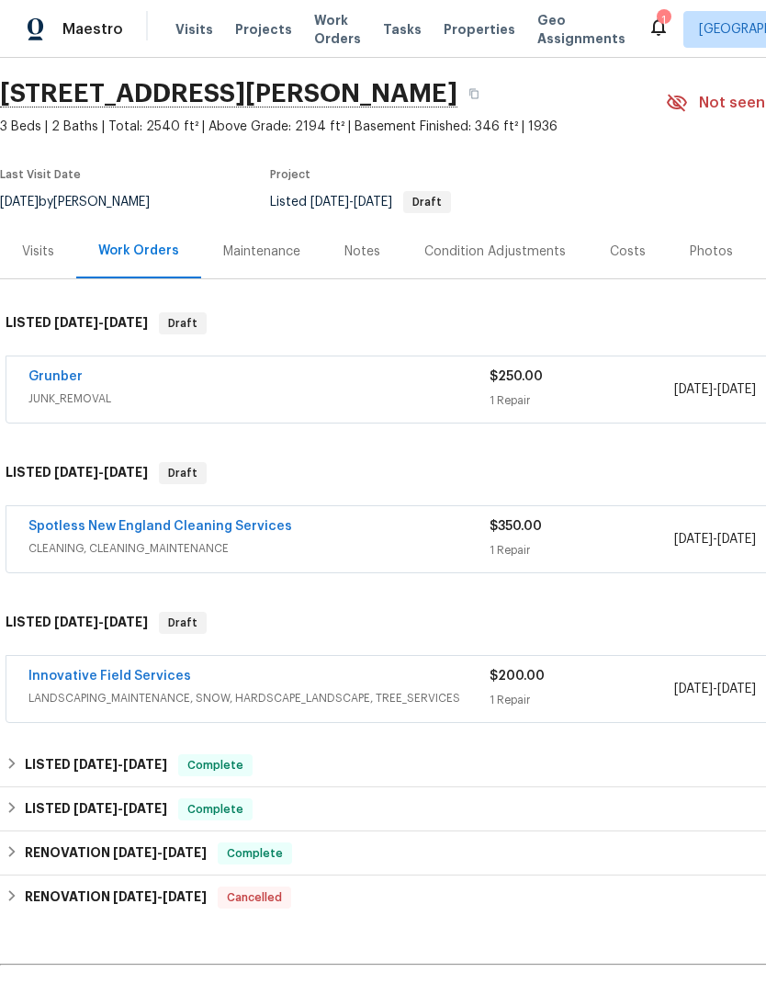
scroll to position [47, -2]
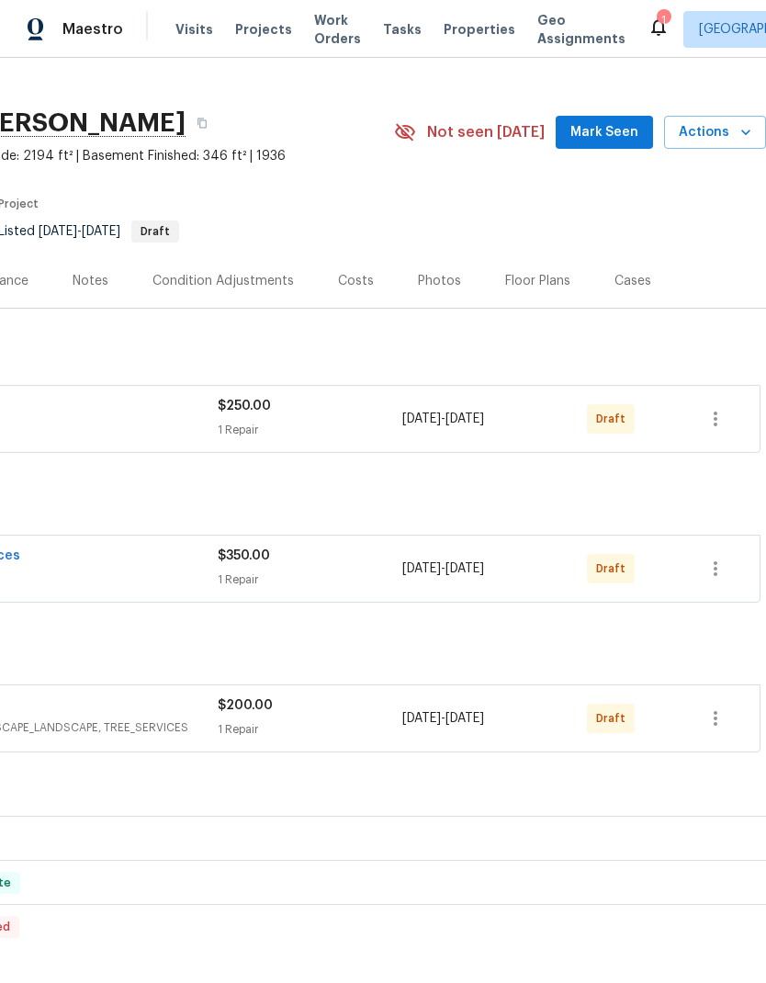
scroll to position [26, 272]
click at [716, 716] on icon "button" at bounding box center [716, 717] width 4 height 15
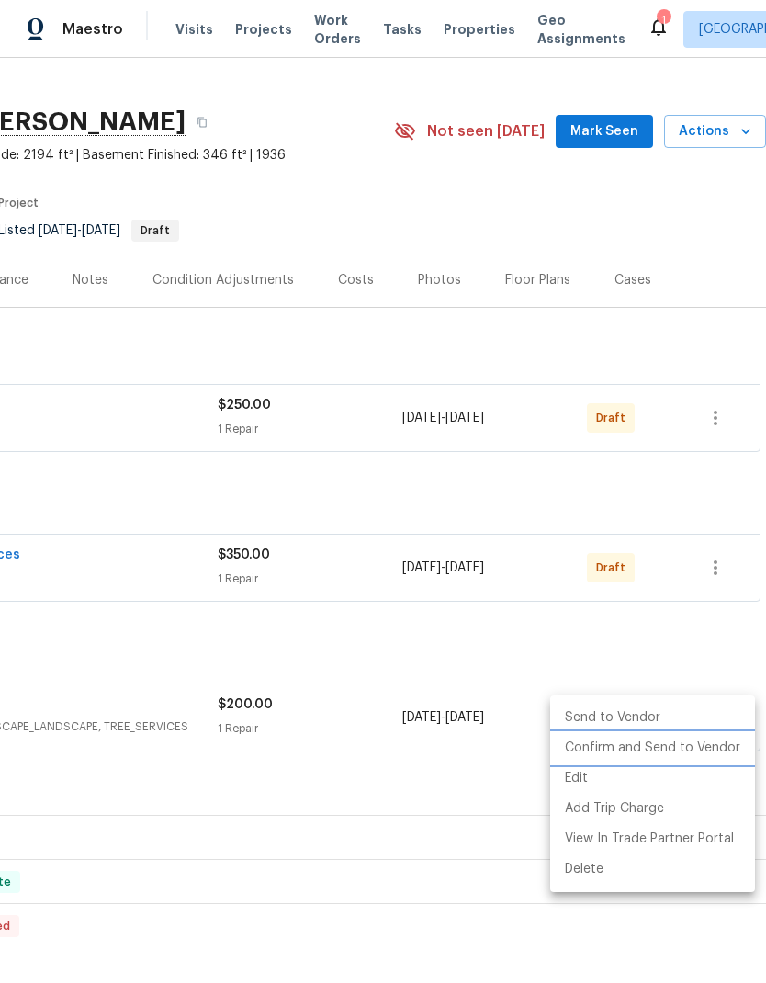
click at [706, 752] on li "Confirm and Send to Vendor" at bounding box center [652, 748] width 205 height 30
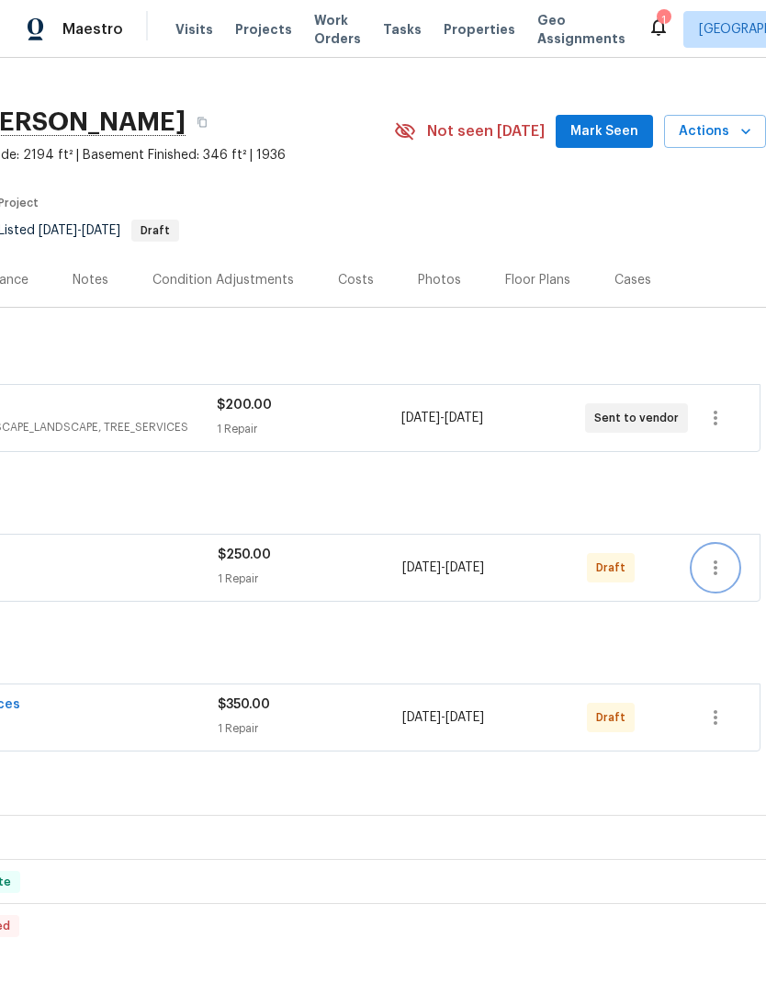
click at [718, 570] on icon "button" at bounding box center [716, 568] width 22 height 22
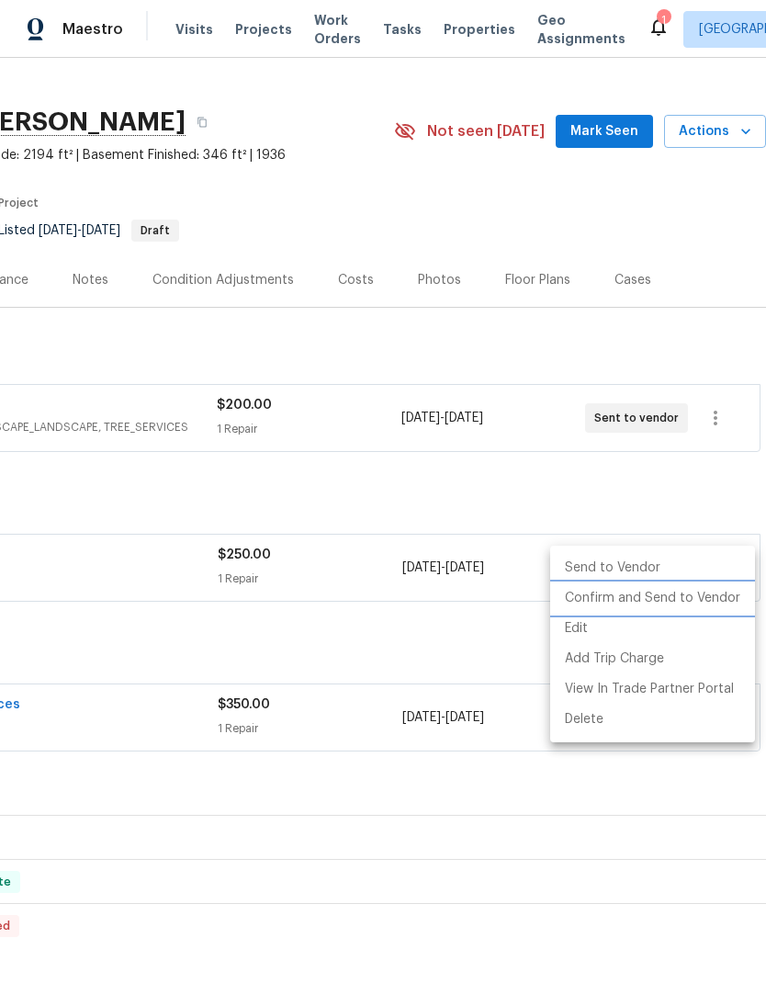
click at [693, 602] on li "Confirm and Send to Vendor" at bounding box center [652, 598] width 205 height 30
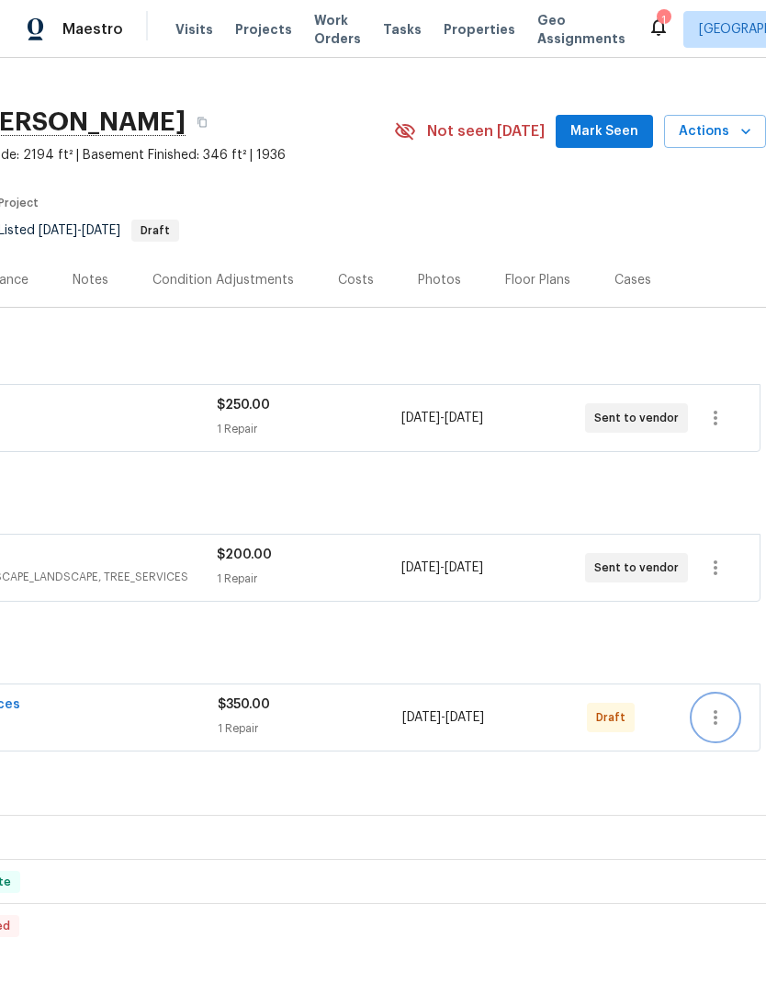
click at [718, 724] on icon "button" at bounding box center [716, 718] width 22 height 22
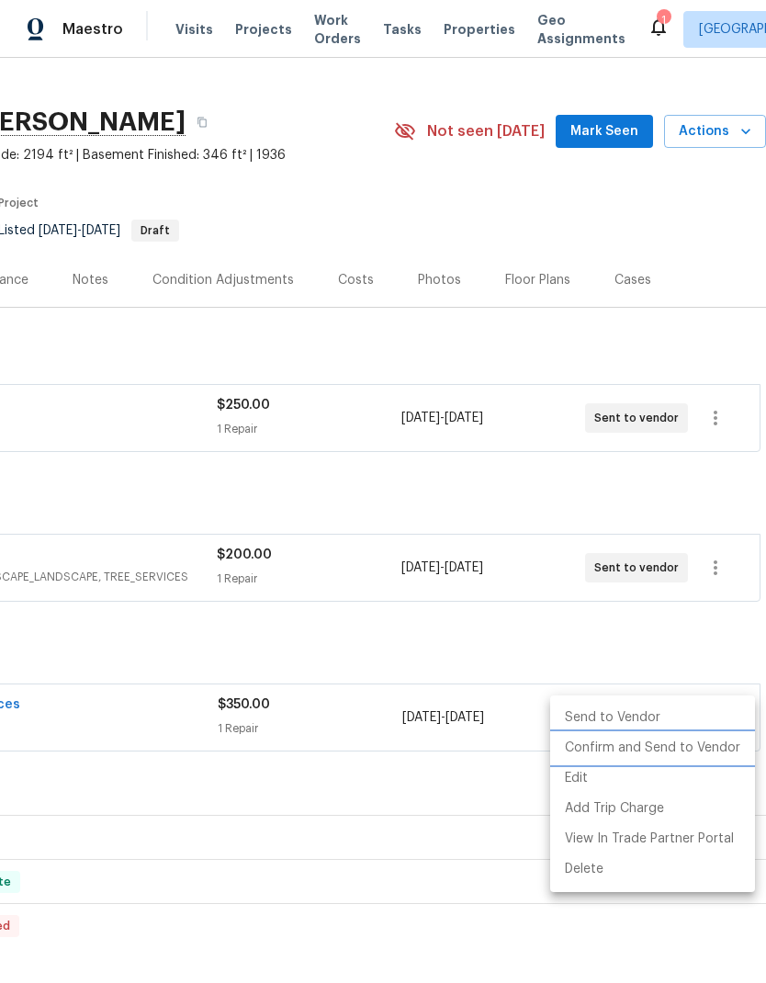
click at [700, 751] on li "Confirm and Send to Vendor" at bounding box center [652, 748] width 205 height 30
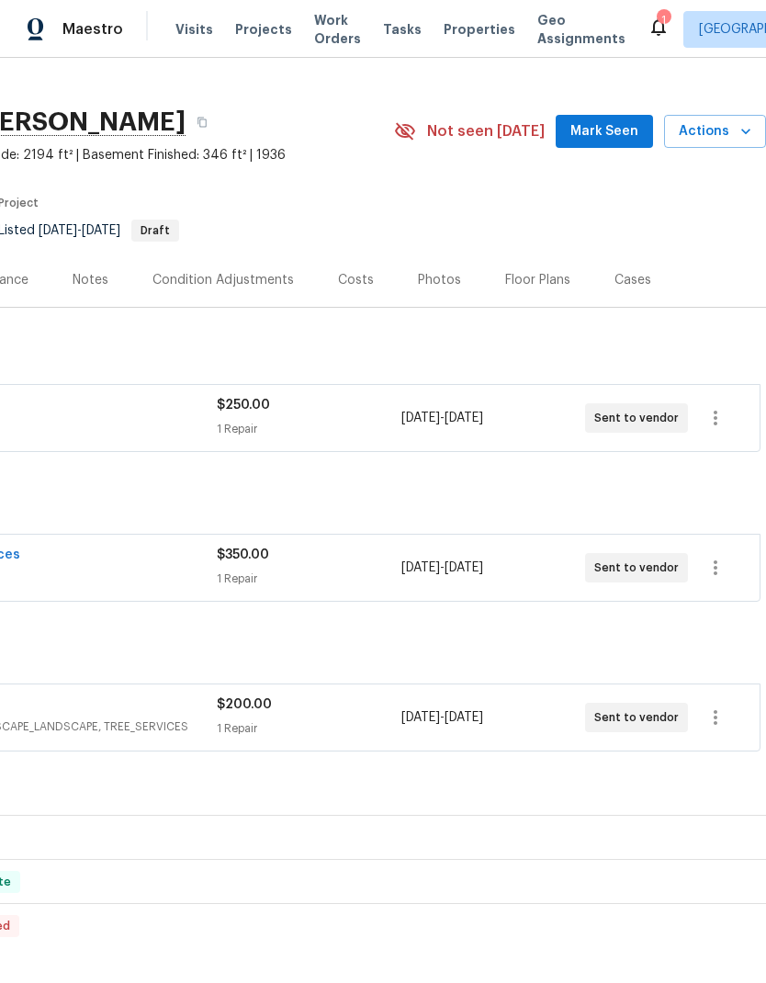
click at [379, 794] on div "LISTED 8/29/25 - 9/4/25 Complete" at bounding box center [247, 794] width 1027 height 22
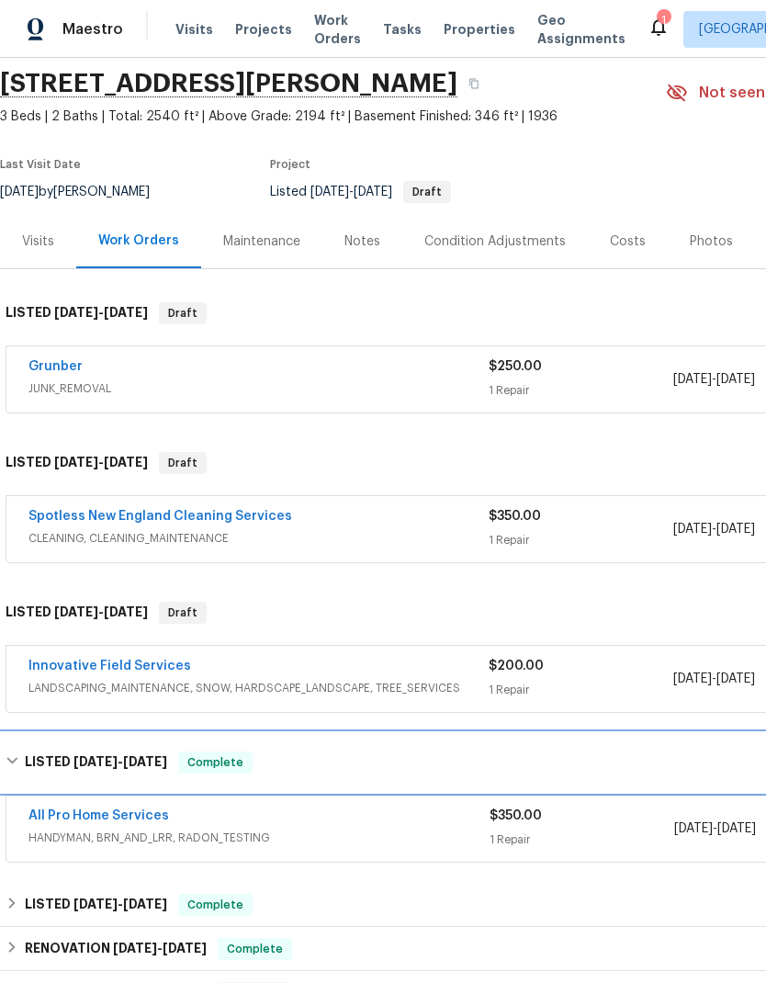
scroll to position [67, 0]
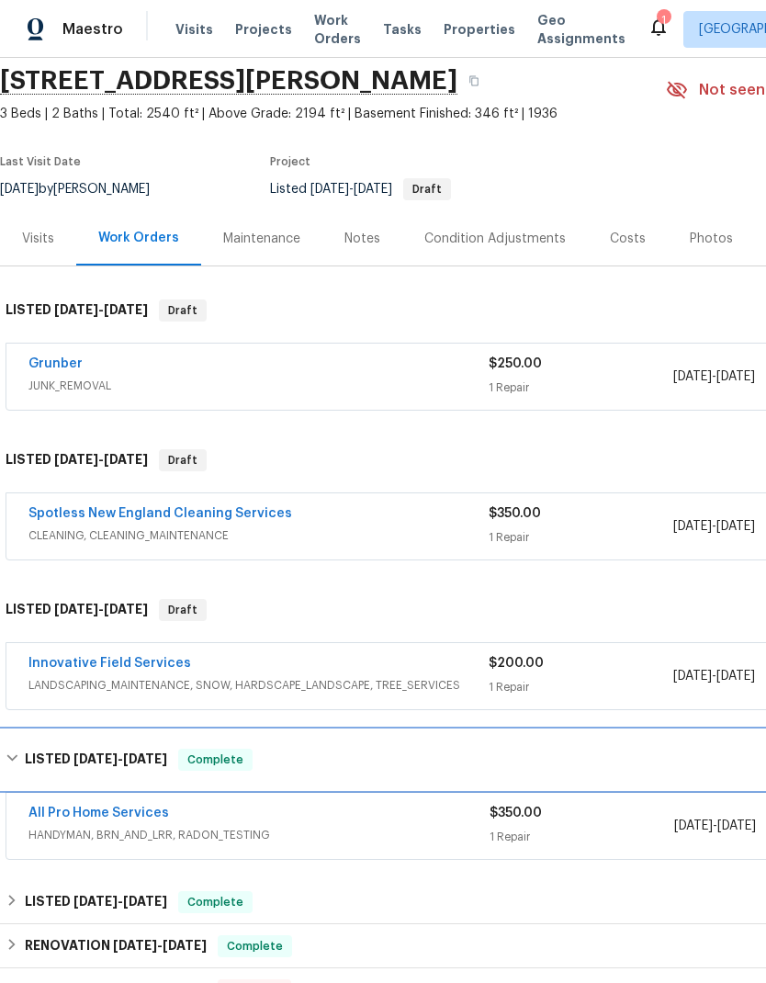
click at [19, 756] on div "LISTED 8/29/25 - 9/4/25 Complete" at bounding box center [519, 760] width 1027 height 22
